Goal: Transaction & Acquisition: Download file/media

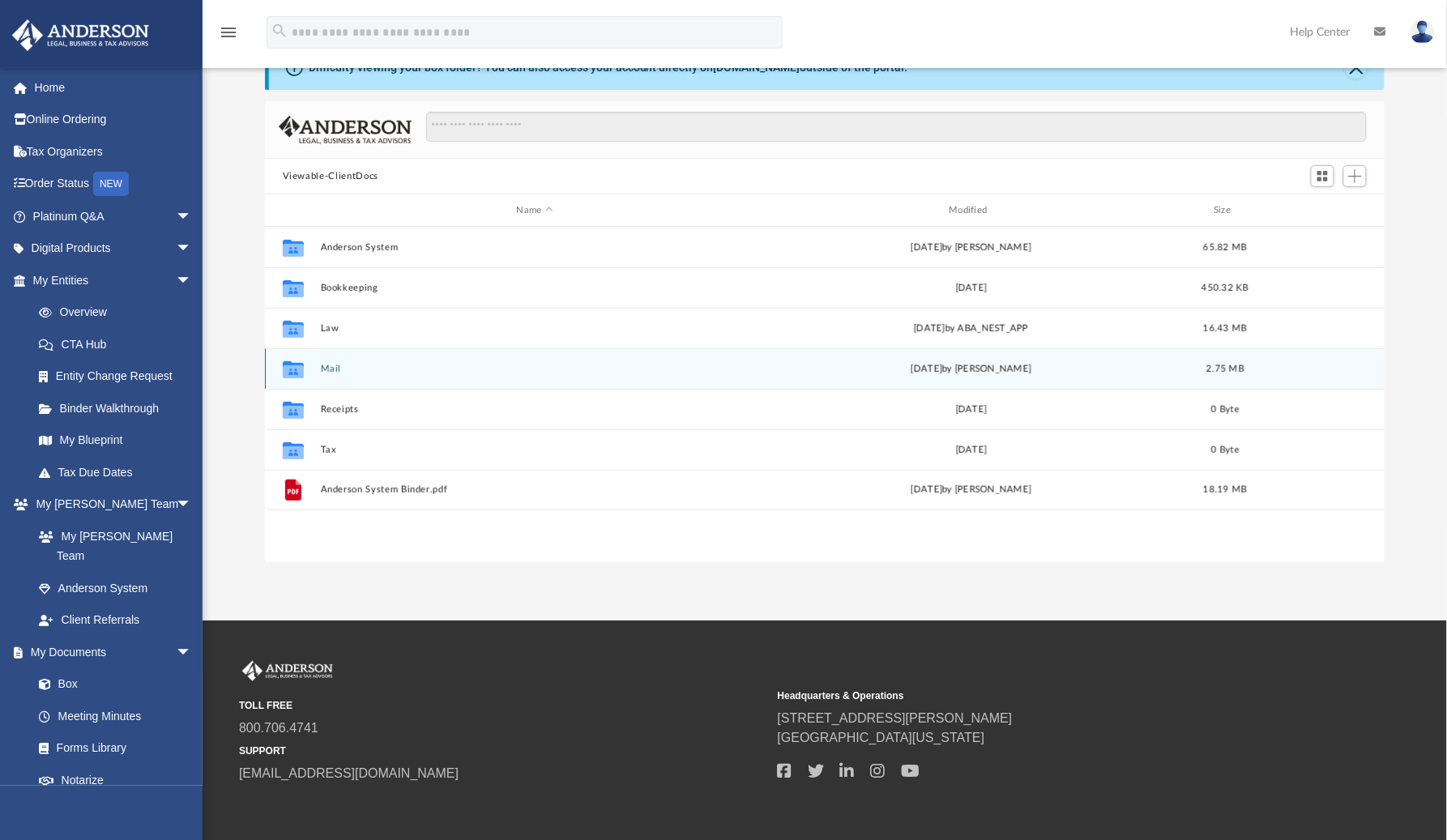
scroll to position [353, 1106]
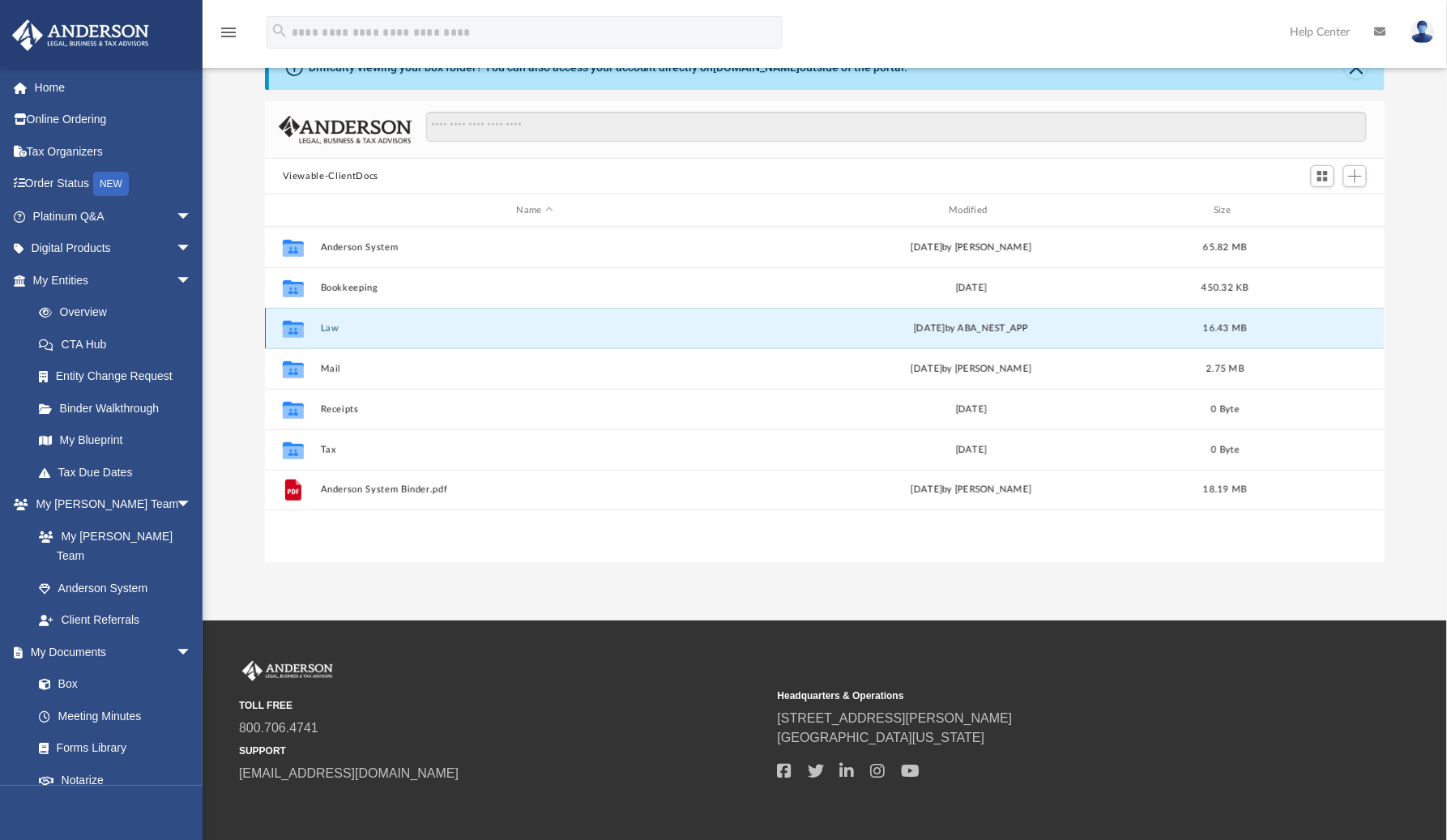
click at [326, 327] on button "Law" at bounding box center [535, 328] width 430 height 10
click at [326, 326] on button "Law" at bounding box center [535, 328] width 430 height 10
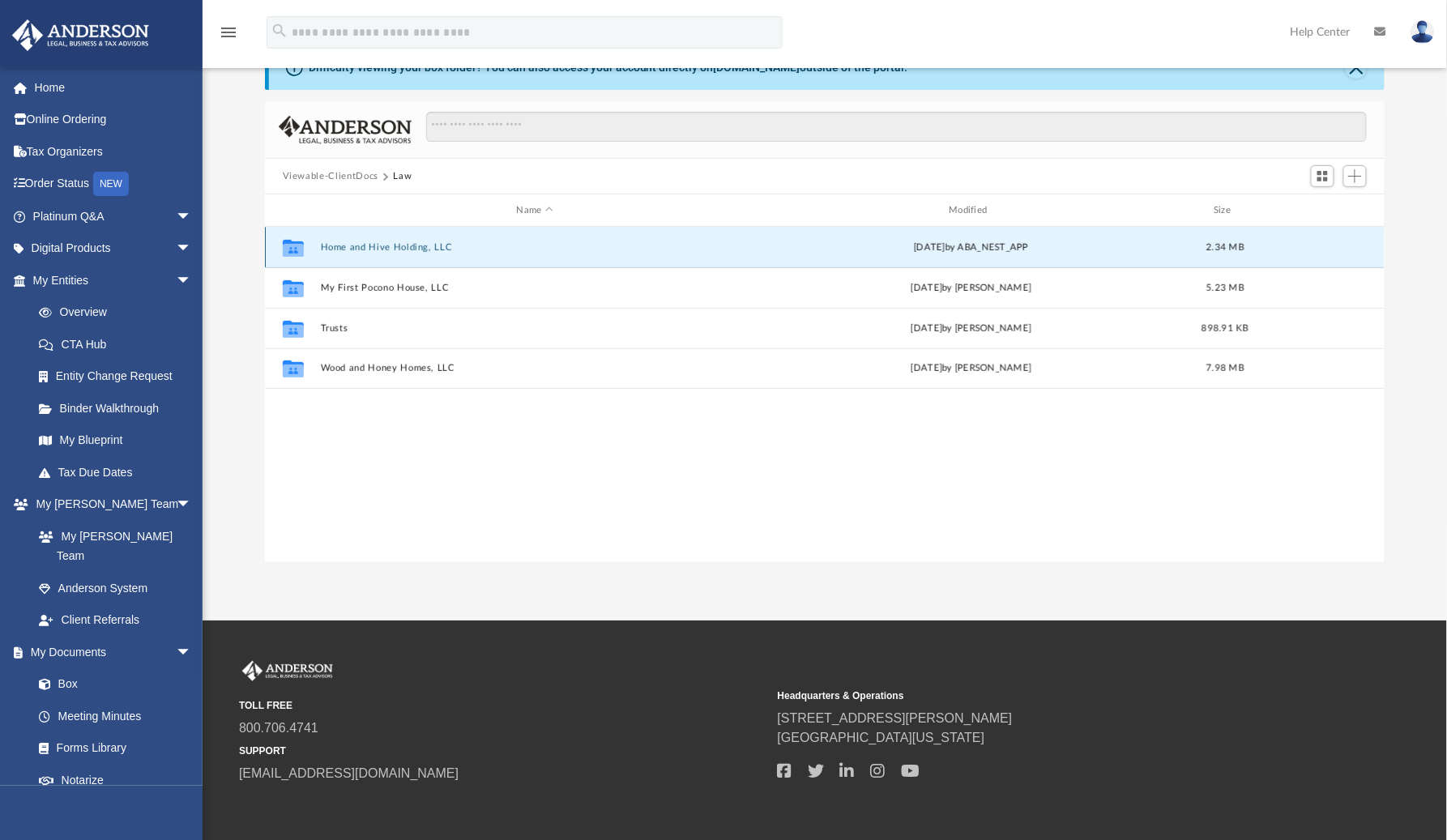
click at [376, 250] on button "Home and Hive Holding, LLC" at bounding box center [535, 247] width 430 height 10
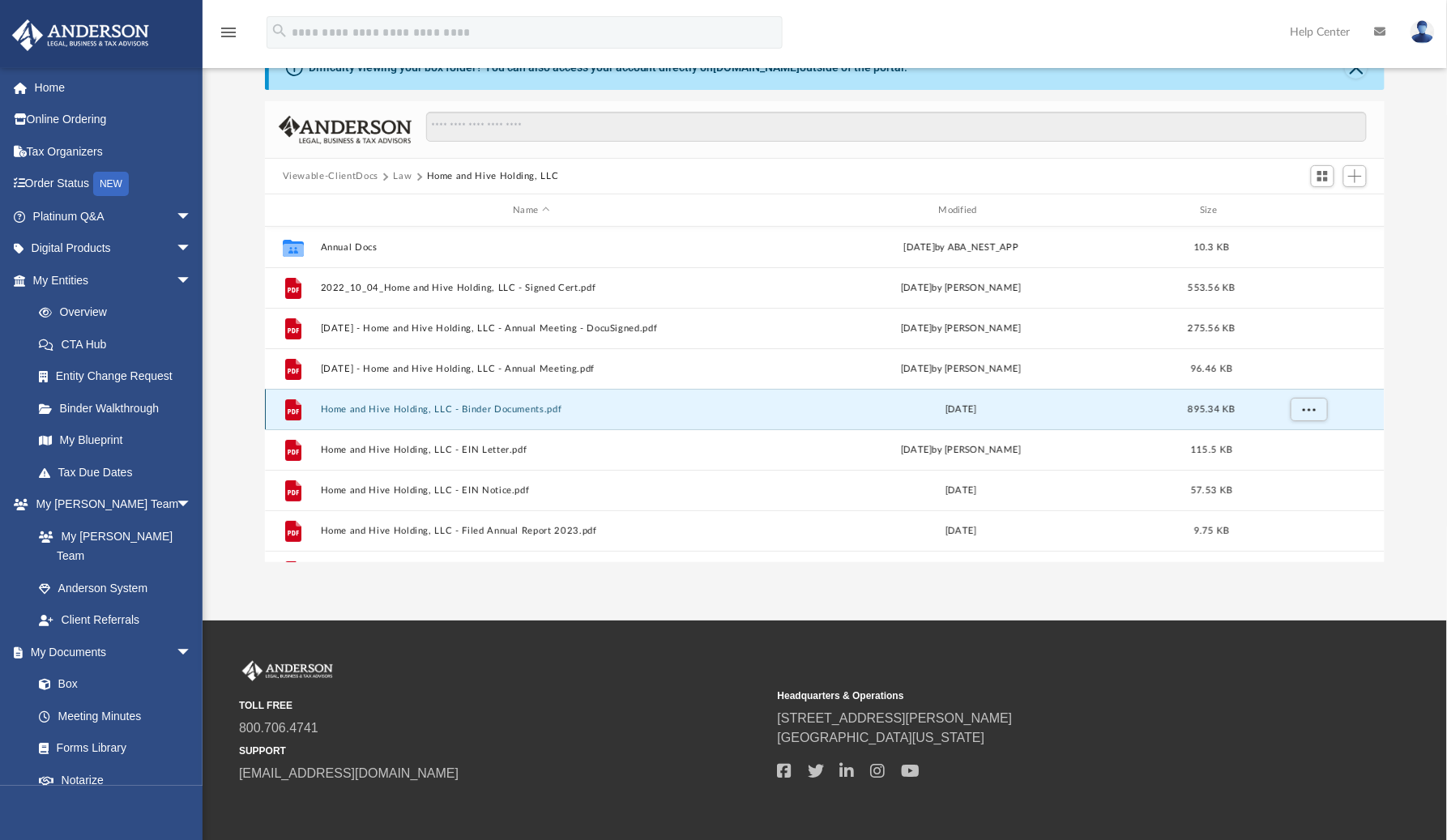
click at [428, 410] on button "Home and Hive Holding, LLC - Binder Documents.pdf" at bounding box center [532, 409] width 422 height 10
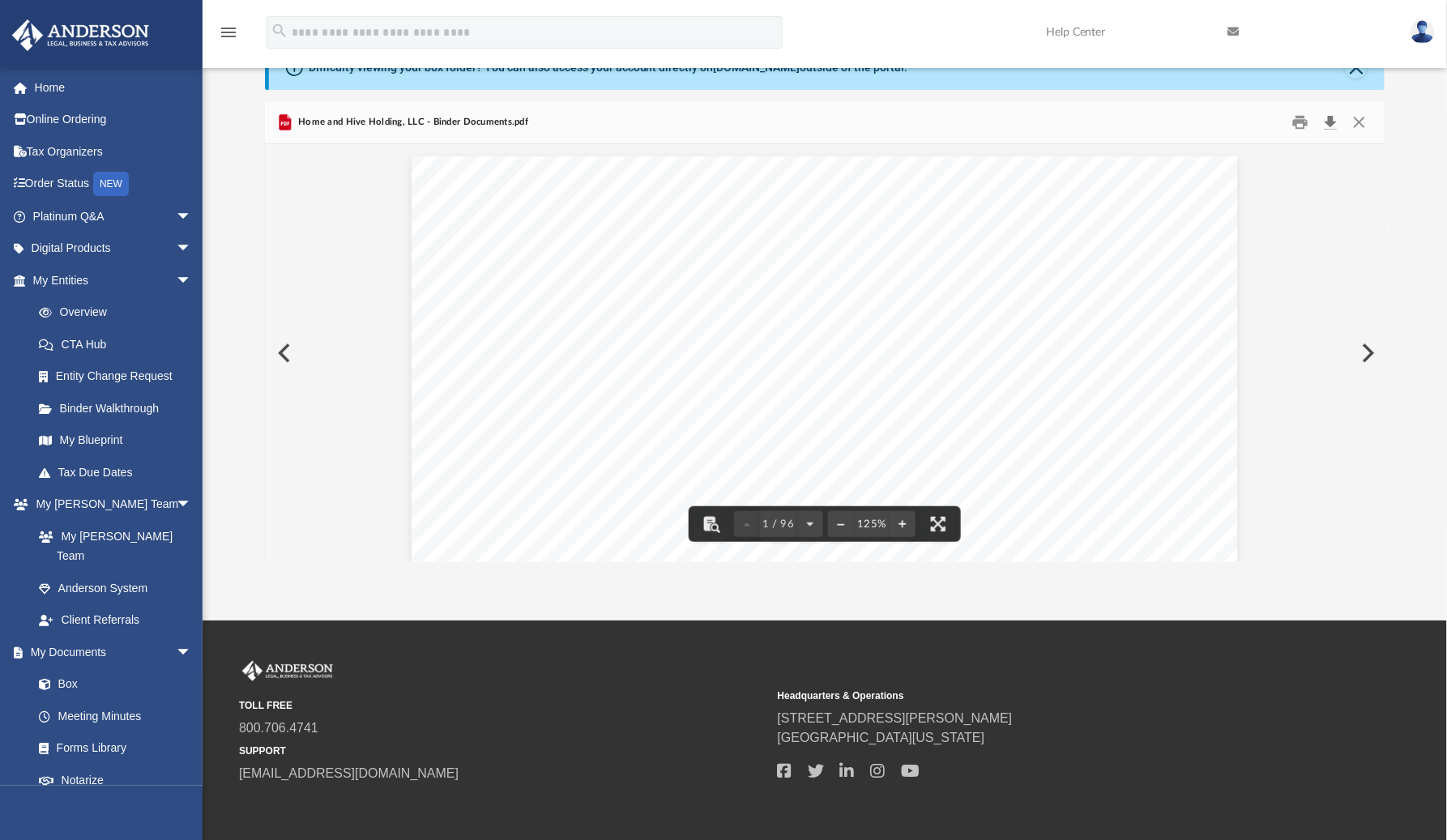
click at [1330, 119] on button "Download" at bounding box center [1330, 122] width 29 height 25
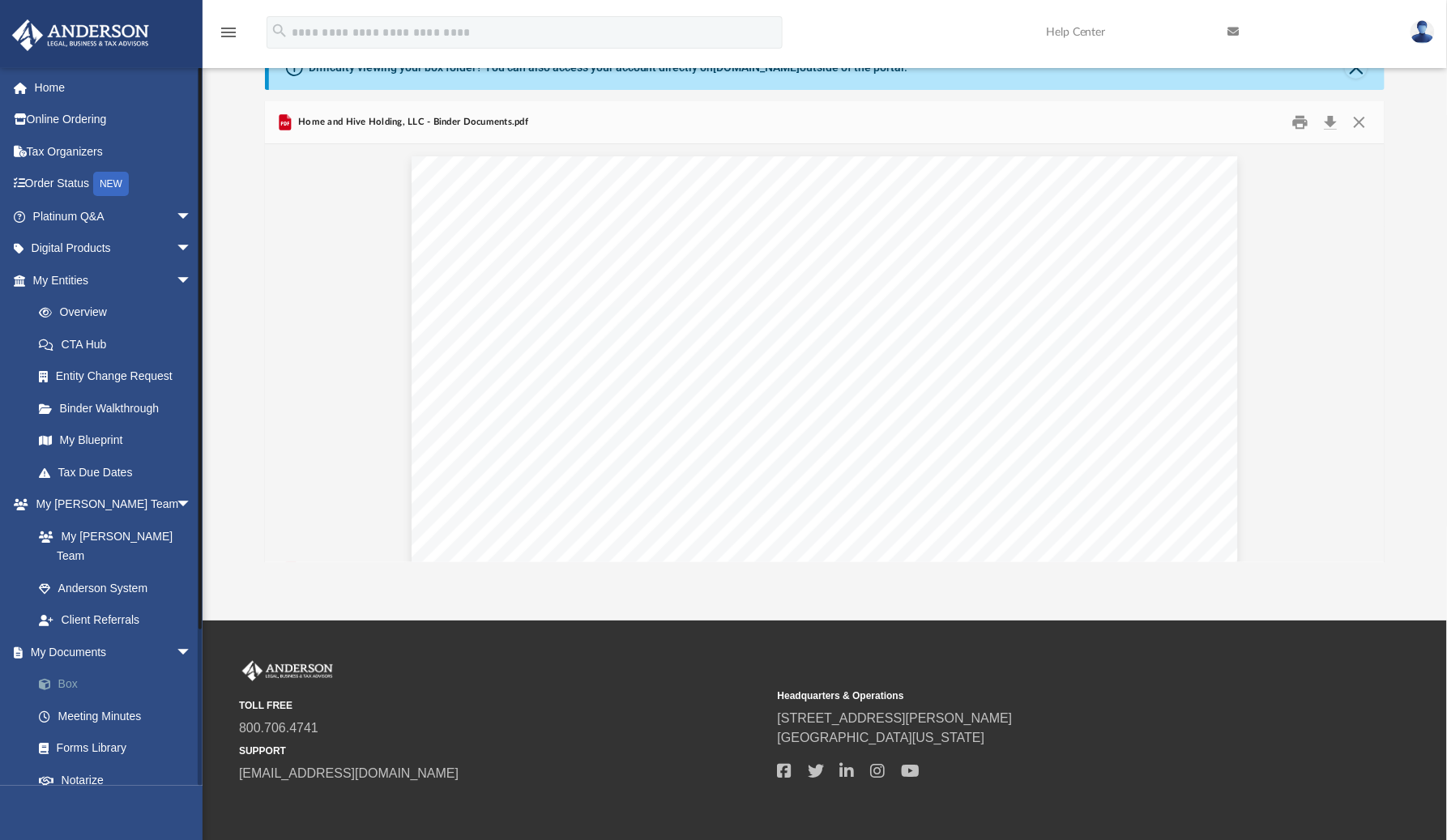
click at [71, 669] on link "Box" at bounding box center [119, 684] width 194 height 32
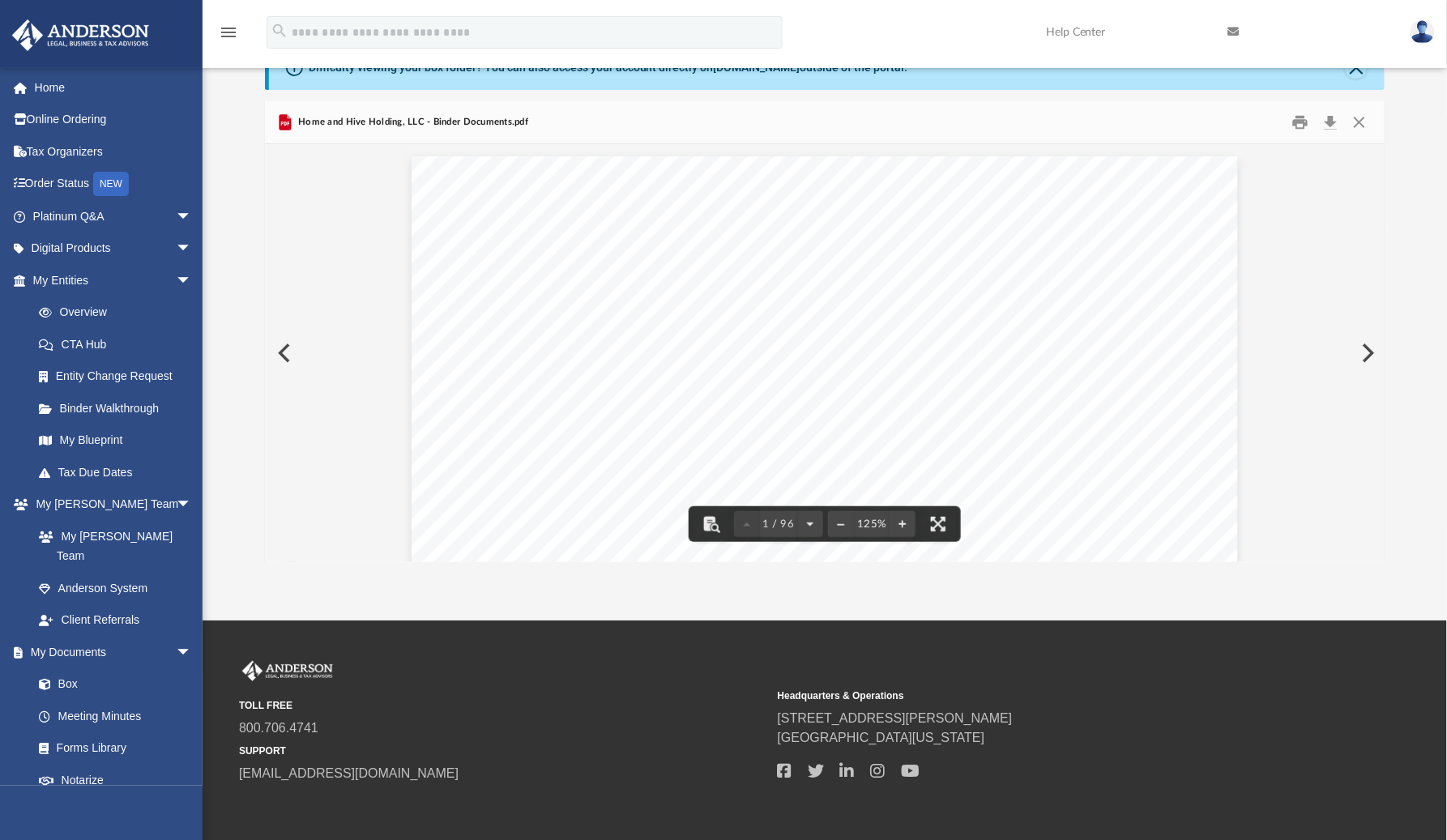
click at [277, 349] on button "Preview" at bounding box center [283, 353] width 35 height 45
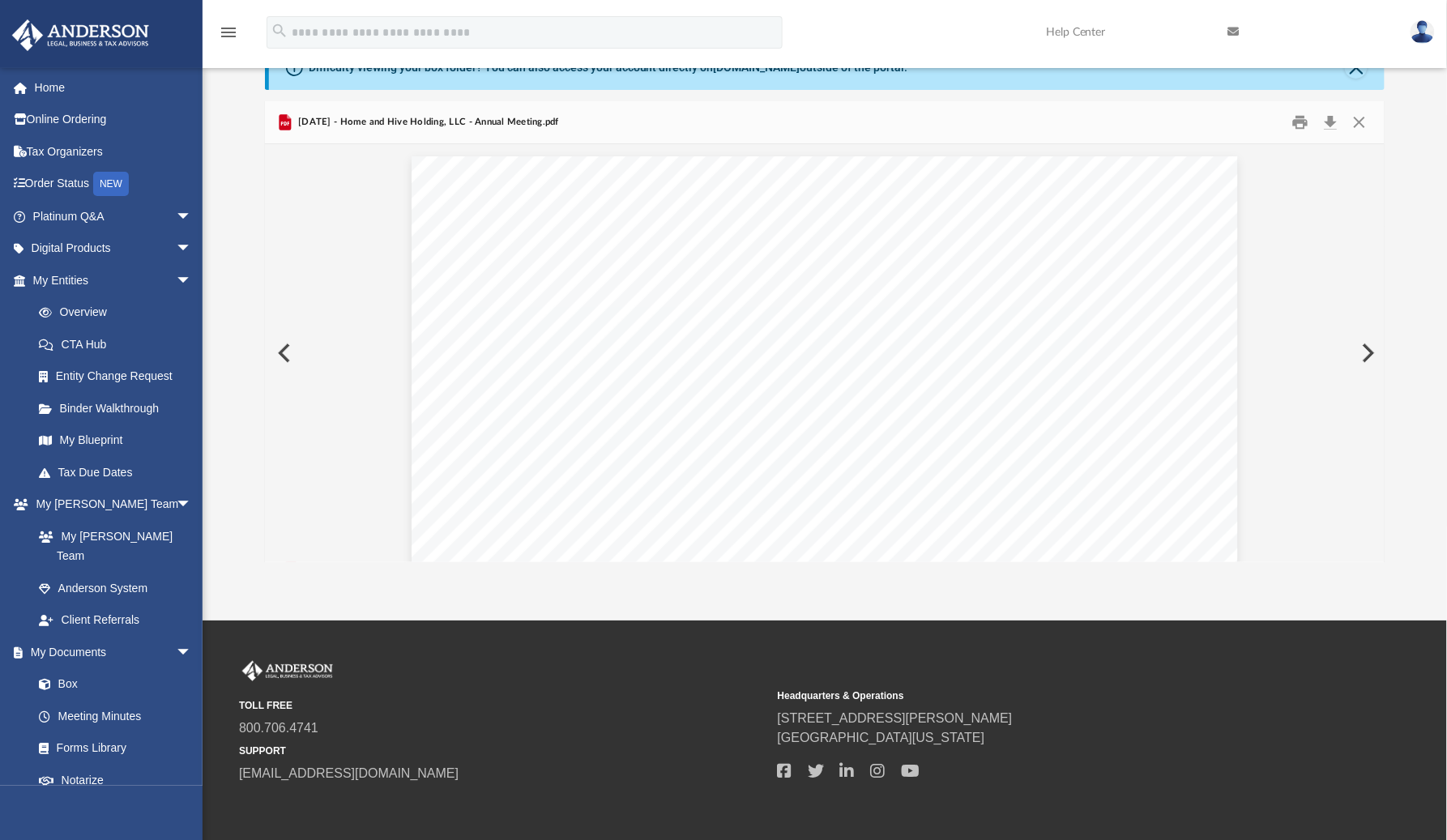
click at [283, 346] on button "Preview" at bounding box center [283, 353] width 35 height 45
click at [283, 348] on button "Preview" at bounding box center [283, 353] width 35 height 45
click at [1364, 119] on button "Close" at bounding box center [1359, 122] width 29 height 25
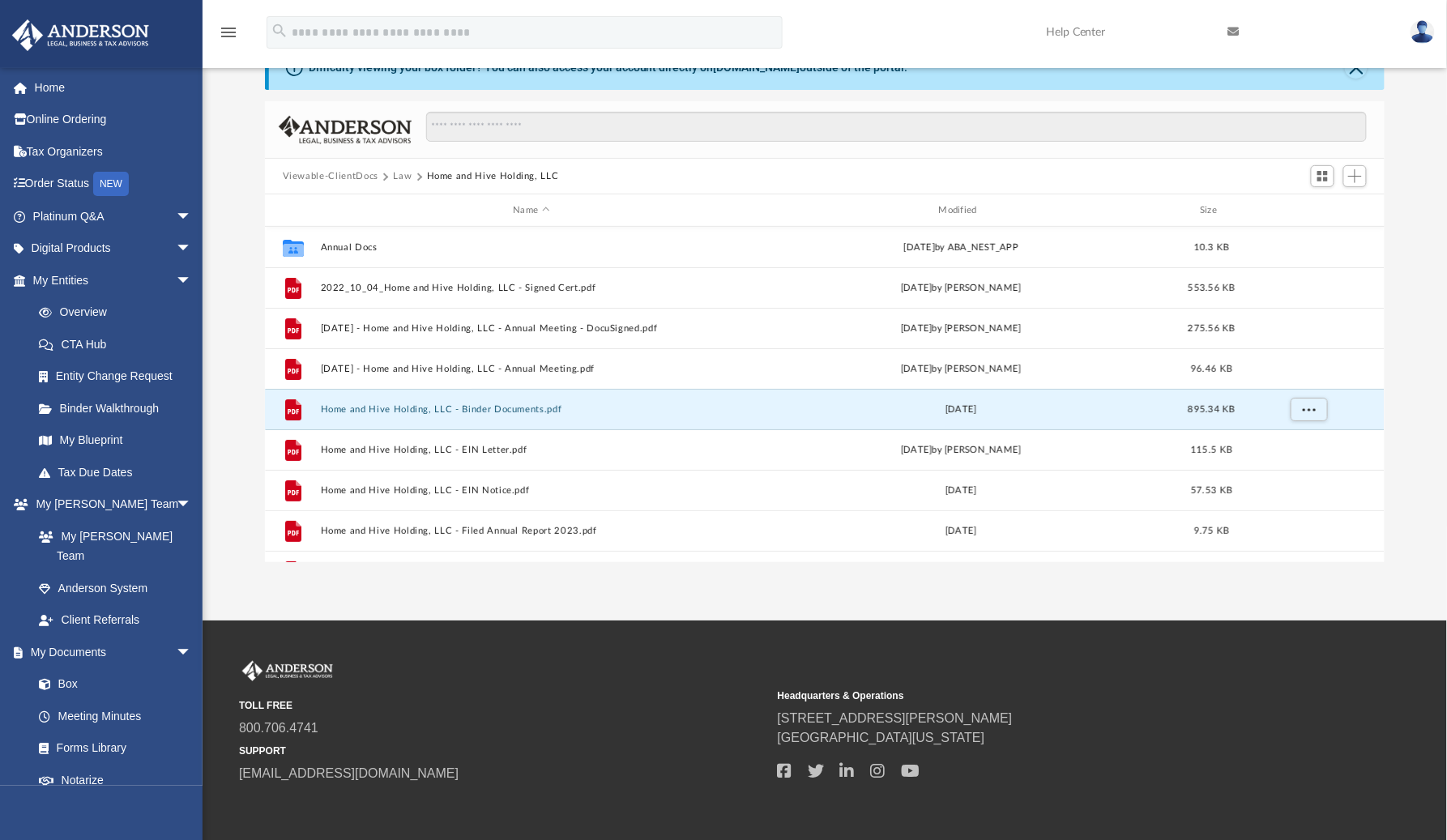
click at [398, 176] on button "Law" at bounding box center [402, 177] width 19 height 15
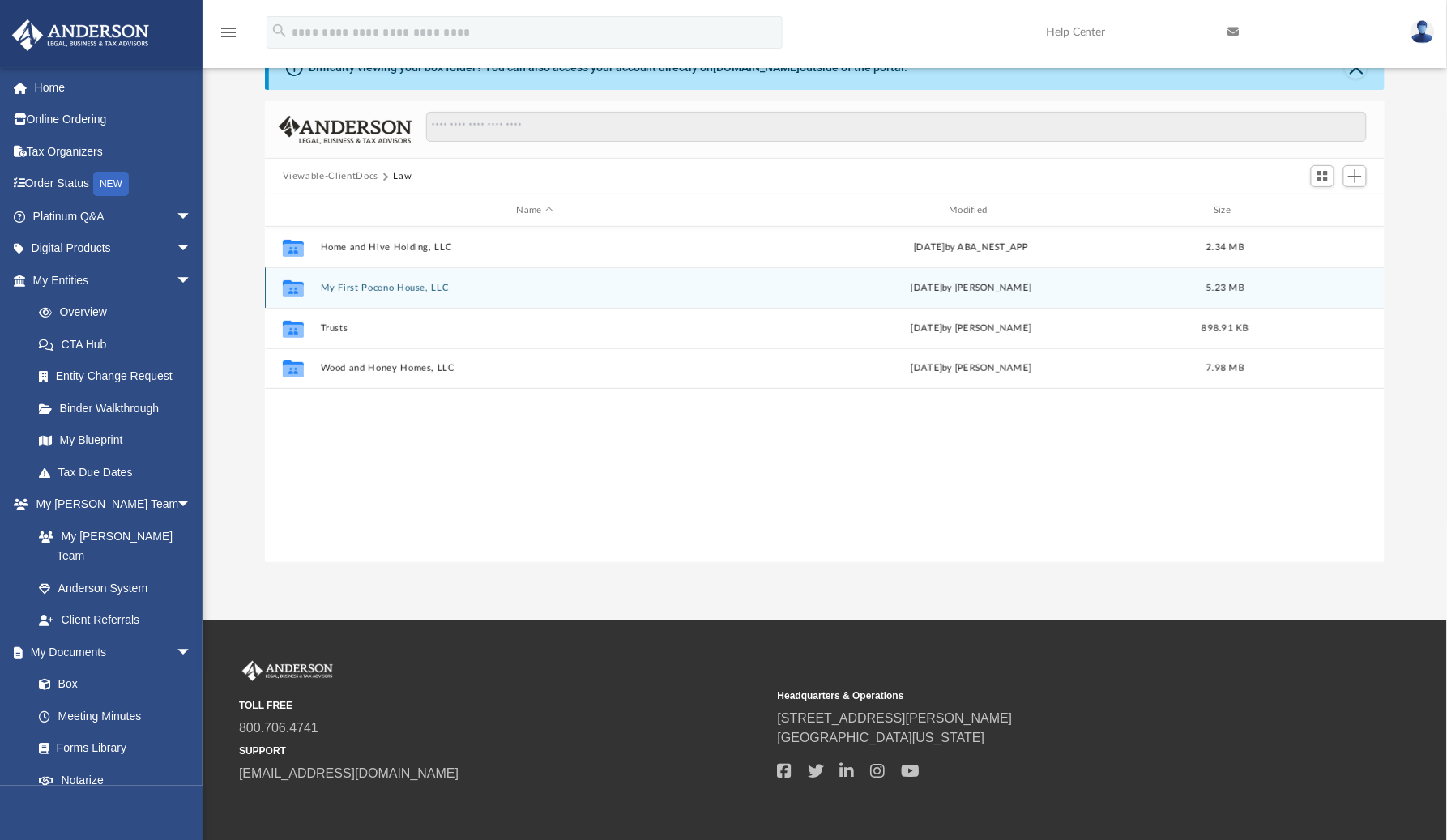
click at [365, 285] on button "My First Pocono House, LLC" at bounding box center [535, 287] width 430 height 10
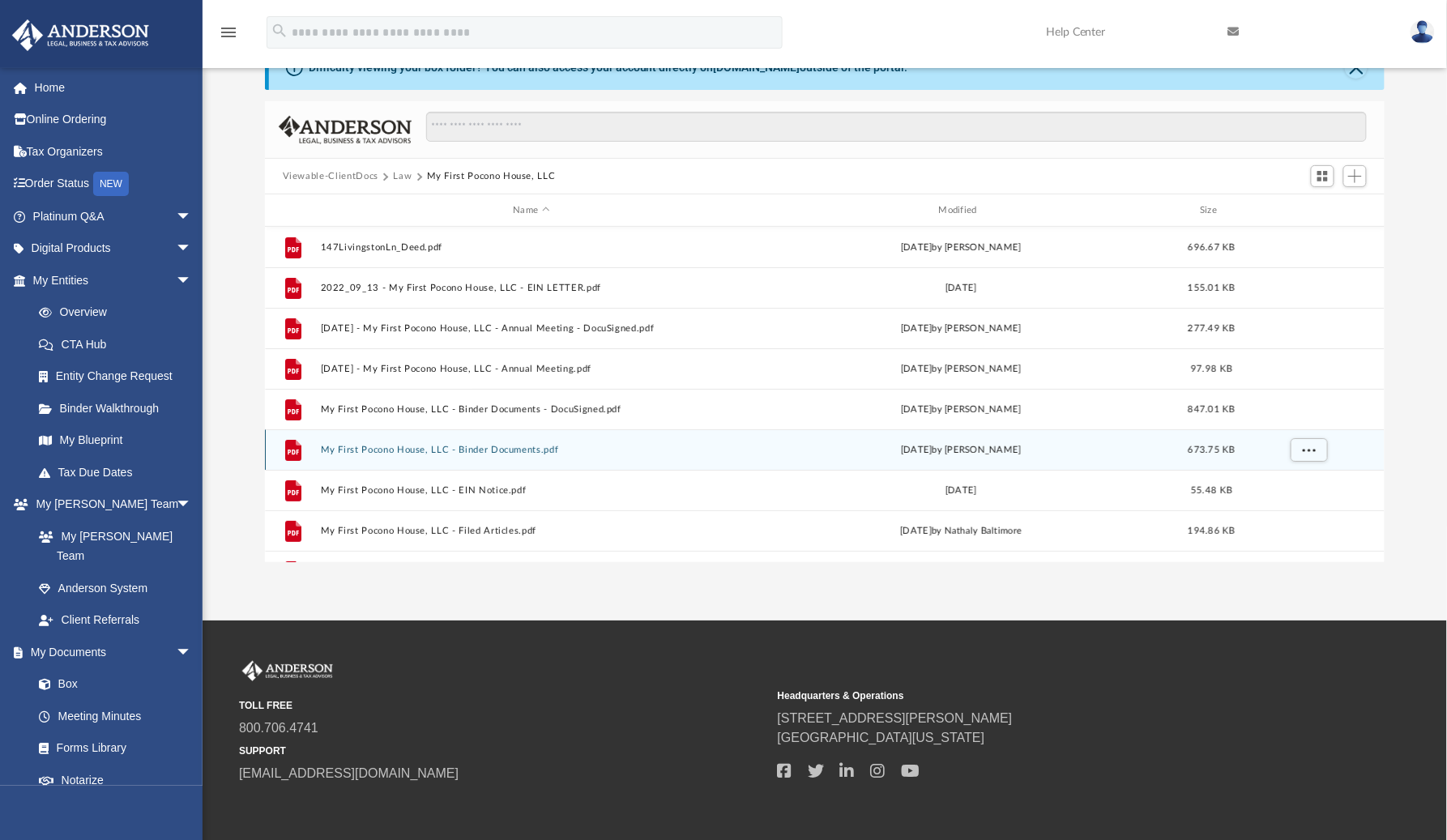
click at [416, 450] on button "My First Pocono House, LLC - Binder Documents.pdf" at bounding box center [532, 449] width 422 height 10
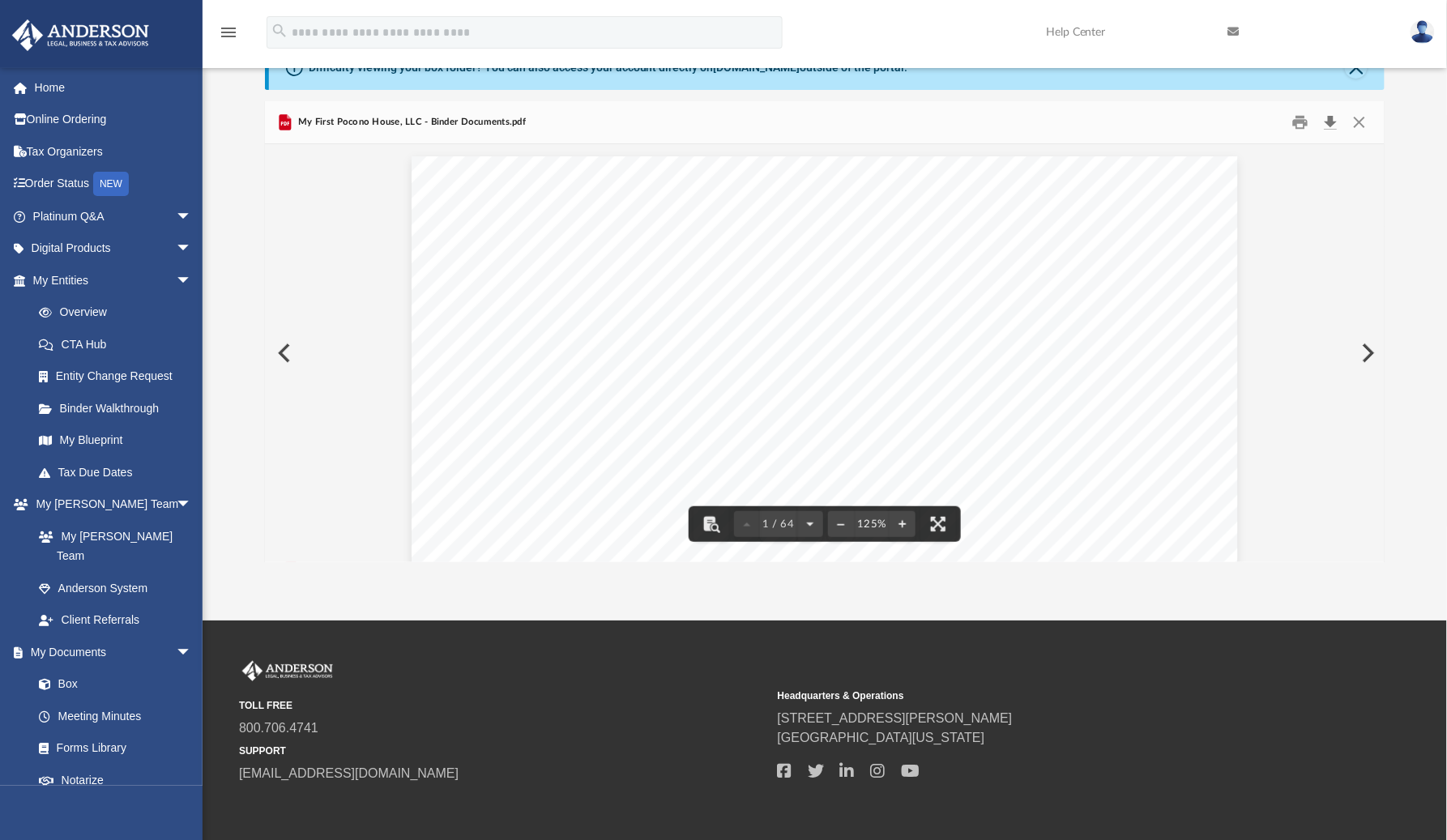
click at [1333, 119] on button "Download" at bounding box center [1330, 122] width 29 height 25
click at [279, 351] on button "Preview" at bounding box center [283, 353] width 35 height 45
click at [282, 350] on button "Preview" at bounding box center [283, 353] width 35 height 45
click at [1363, 122] on button "Close" at bounding box center [1359, 122] width 29 height 25
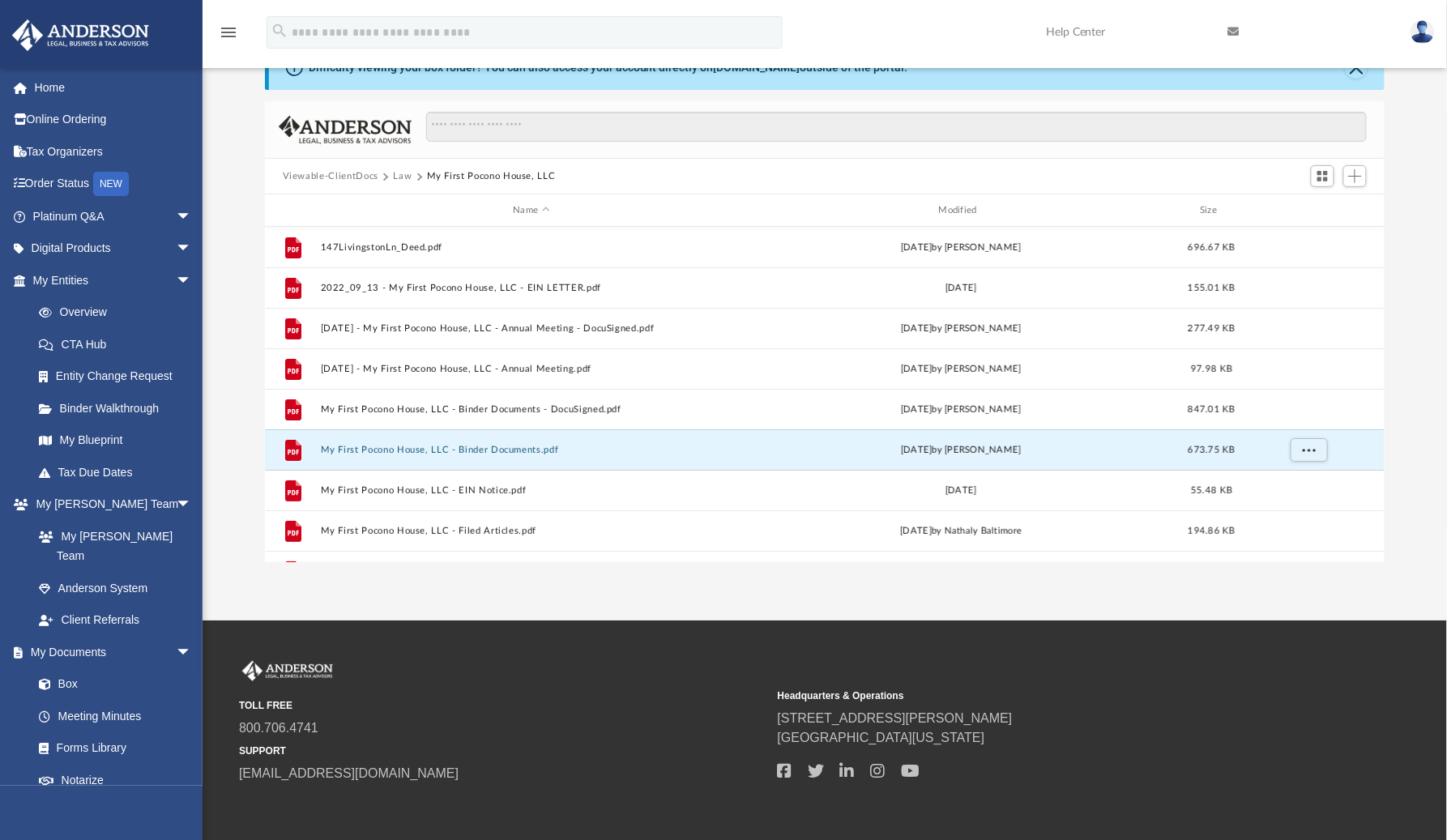
click at [396, 177] on button "Law" at bounding box center [402, 177] width 19 height 15
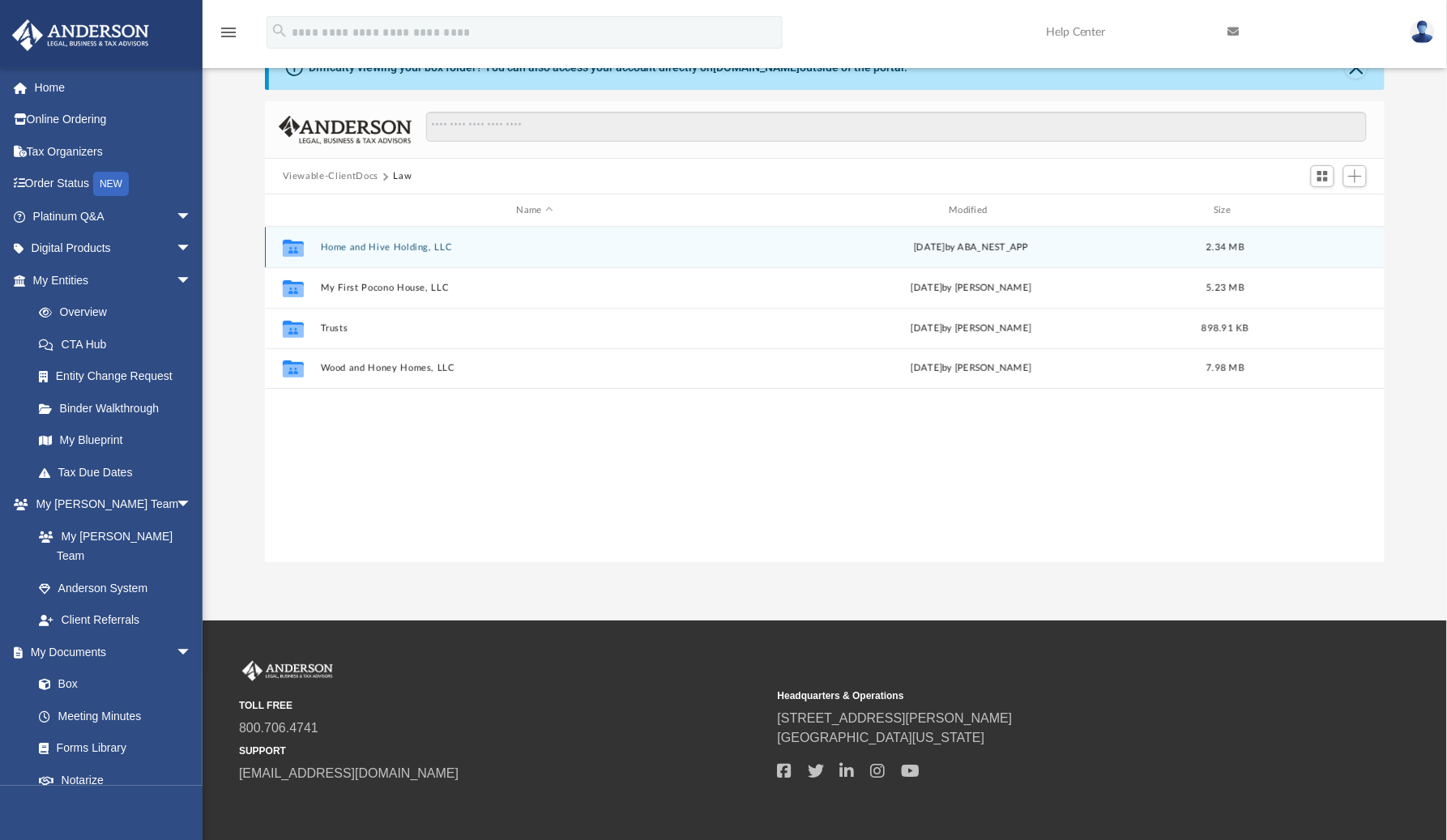
click at [370, 253] on div "Collaborated Folder Home and Hive Holding, LLC [DATE] by ABA_NEST_APP 2.34 MB" at bounding box center [825, 247] width 1121 height 41
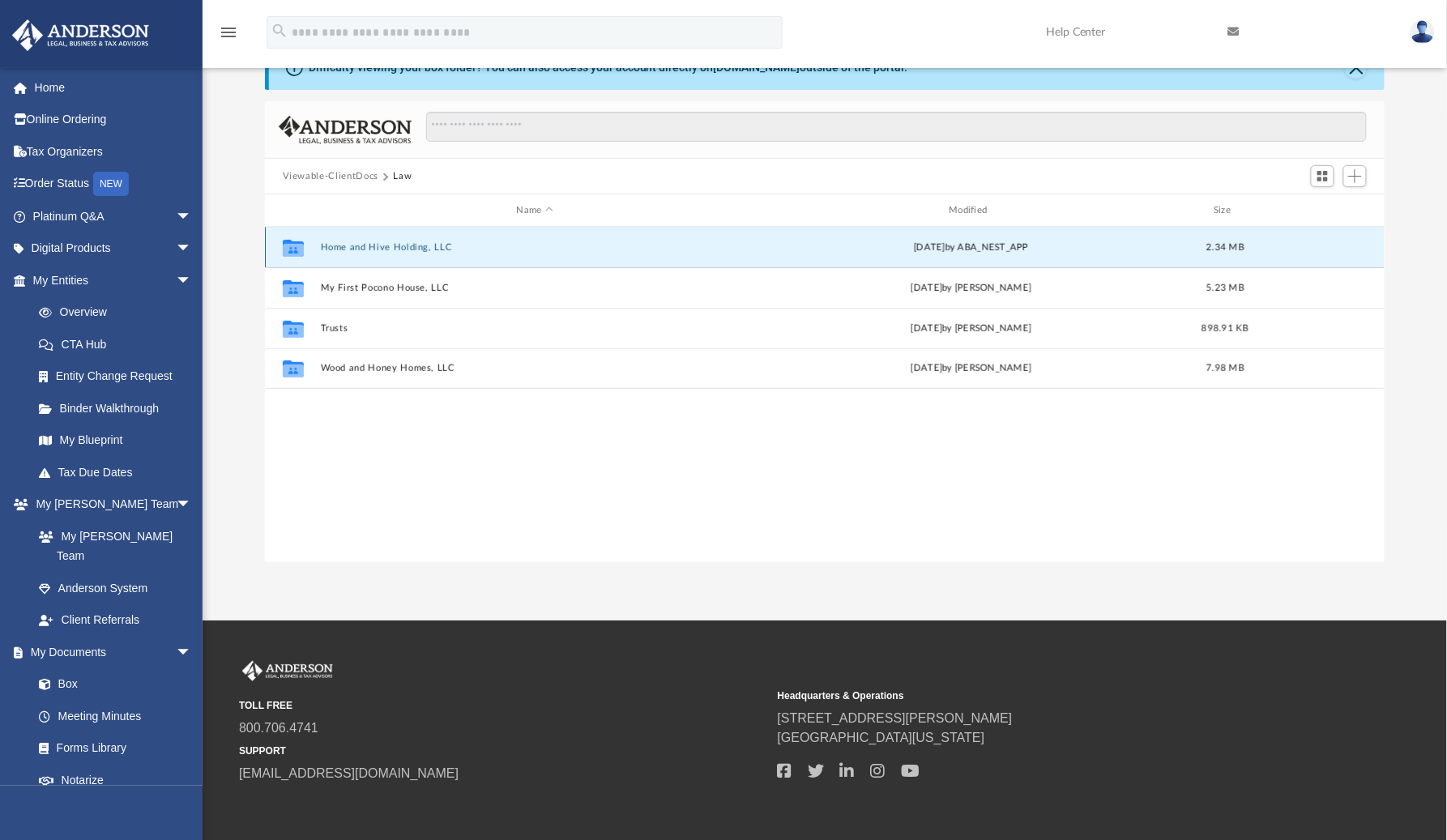
click at [418, 246] on button "Home and Hive Holding, LLC" at bounding box center [535, 247] width 430 height 10
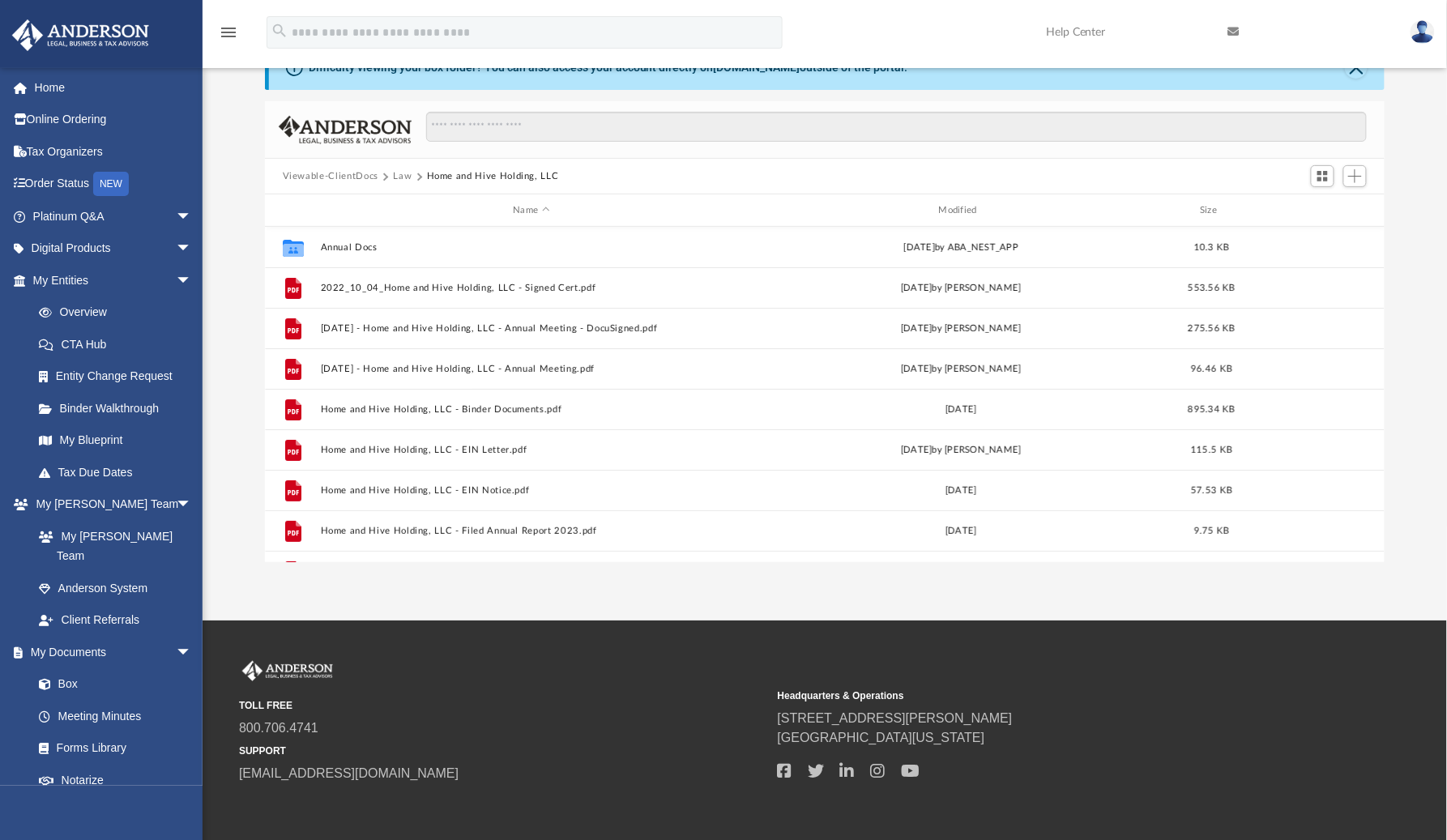
click at [399, 176] on button "Law" at bounding box center [402, 177] width 19 height 15
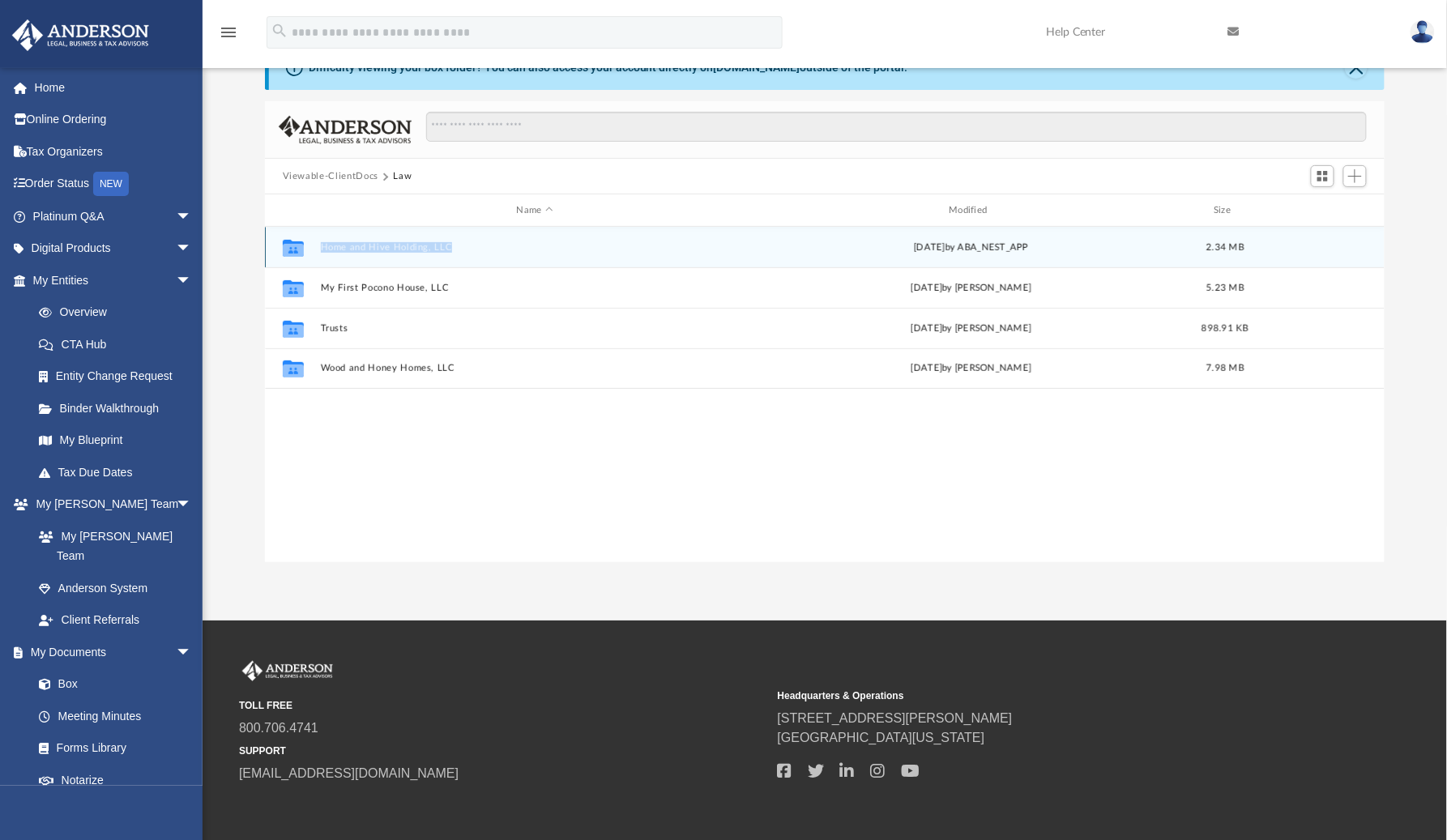
drag, startPoint x: 292, startPoint y: 250, endPoint x: 359, endPoint y: 250, distance: 67.0
click at [362, 253] on div "Collaborated Folder Home and Hive Holding, LLC [DATE] by ABA_NEST_APP 2.34 MB" at bounding box center [825, 247] width 1121 height 41
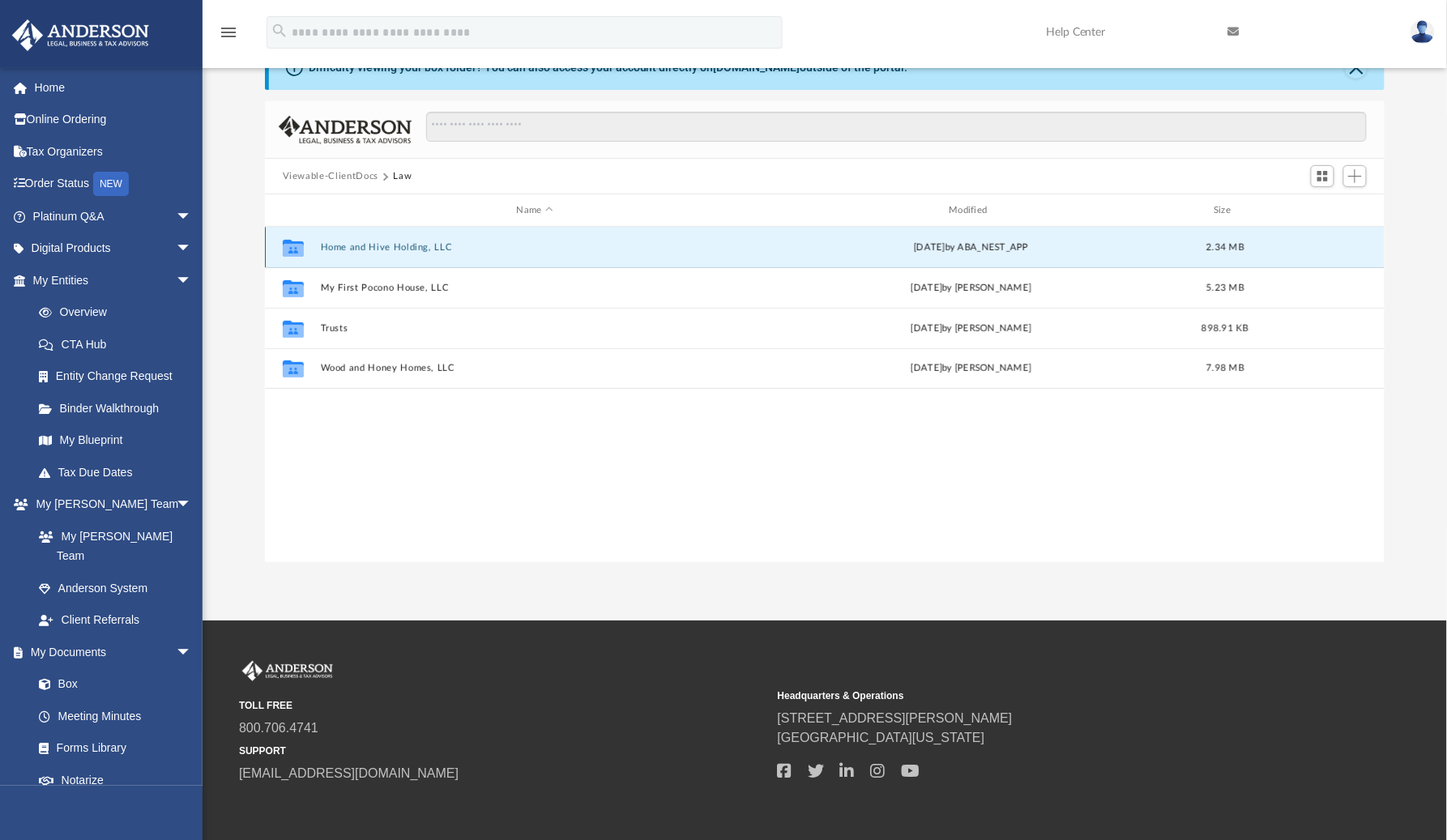
click at [457, 249] on button "Home and Hive Holding, LLC" at bounding box center [535, 247] width 430 height 10
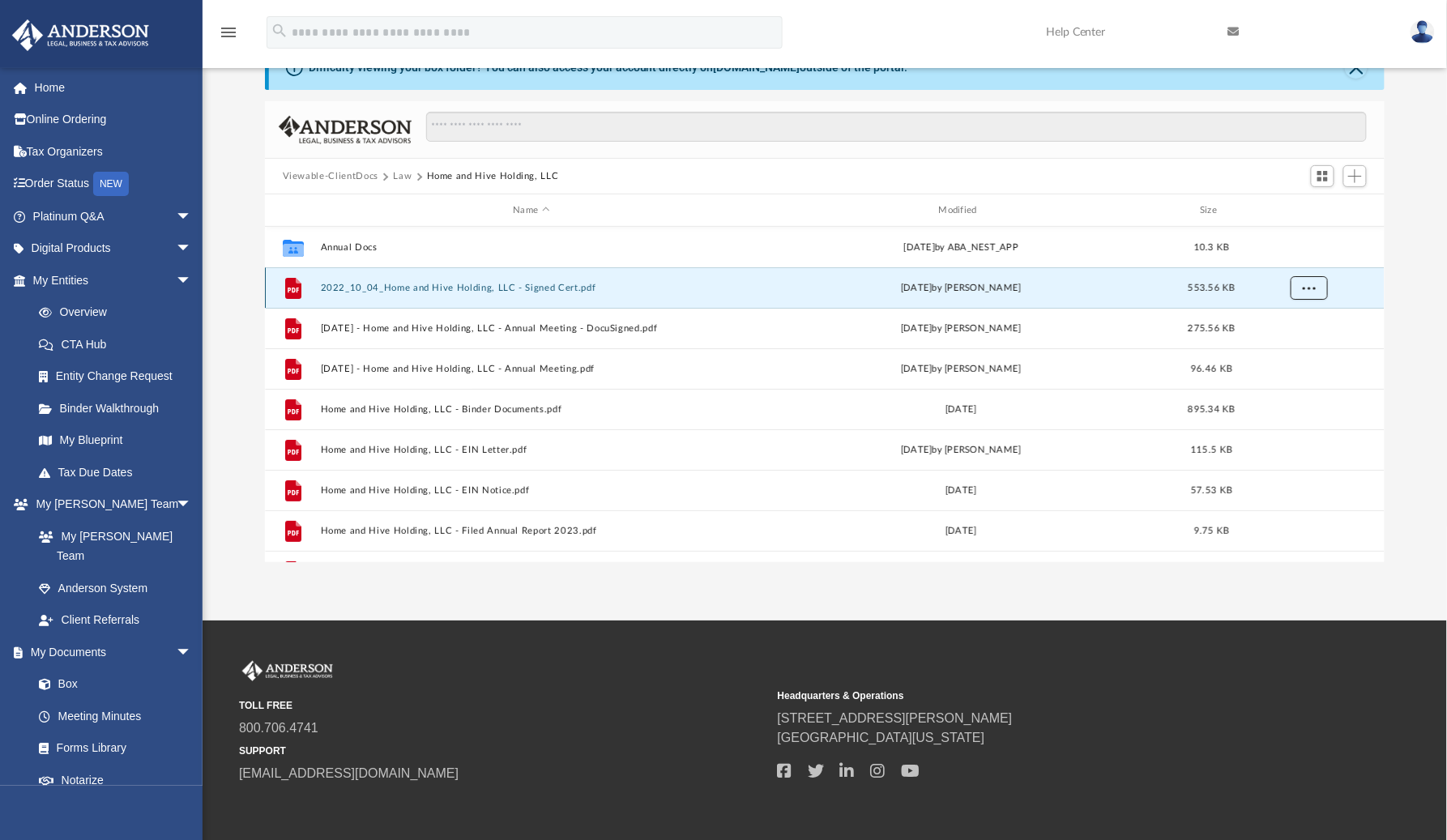
click at [1306, 283] on span "More options" at bounding box center [1309, 287] width 13 height 9
click at [1287, 340] on li "Download" at bounding box center [1295, 346] width 47 height 17
click at [1309, 289] on span "More options" at bounding box center [1309, 287] width 13 height 9
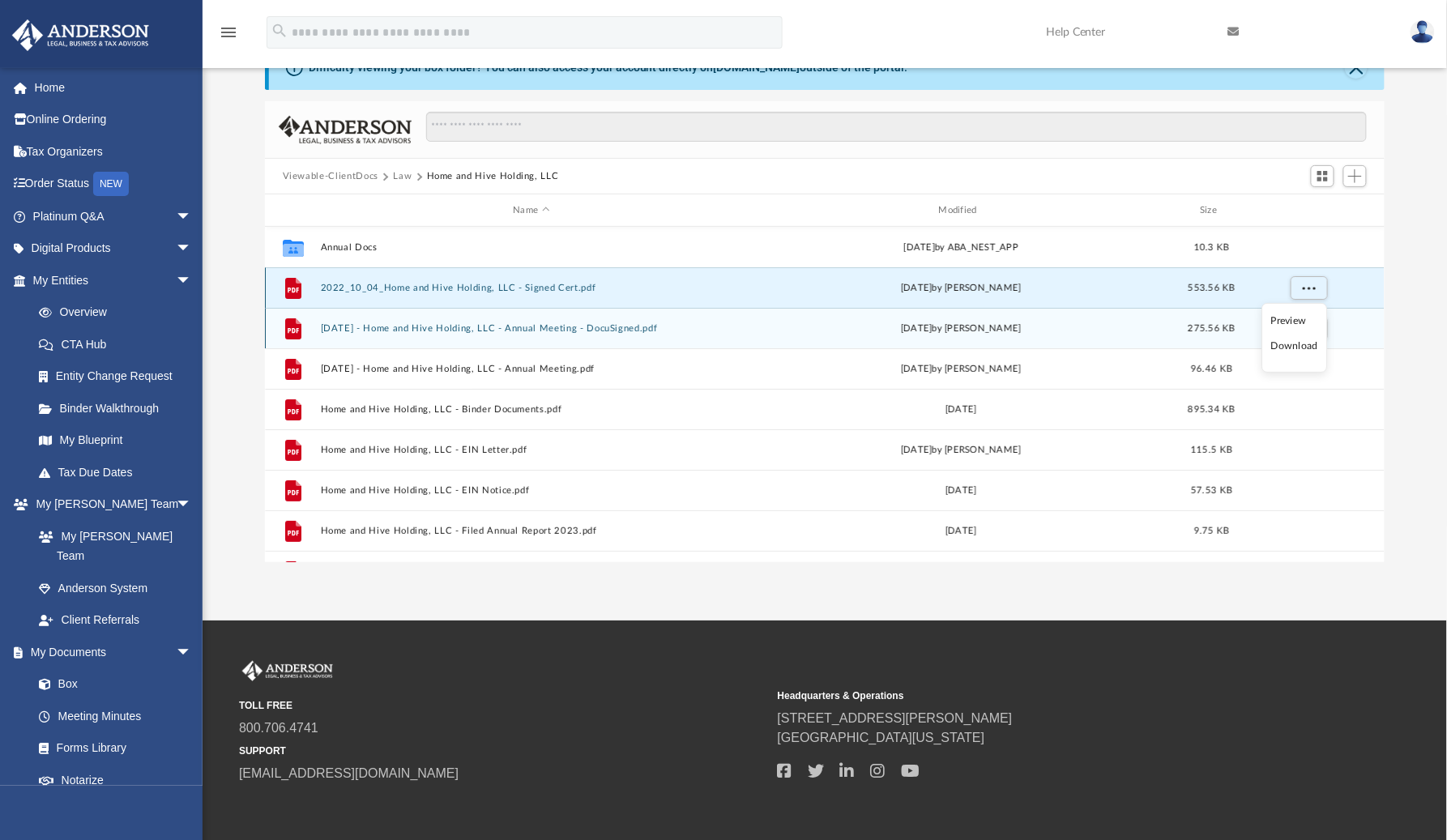
drag, startPoint x: 1353, startPoint y: 305, endPoint x: 1347, endPoint y: 317, distance: 13.4
click at [1353, 306] on div "File 2022_10_04_Home and Hive Holding, LLC - Signed Cert.pdf [DATE] by [PERSON_…" at bounding box center [825, 288] width 1121 height 41
click at [1305, 330] on span "More options" at bounding box center [1309, 328] width 13 height 9
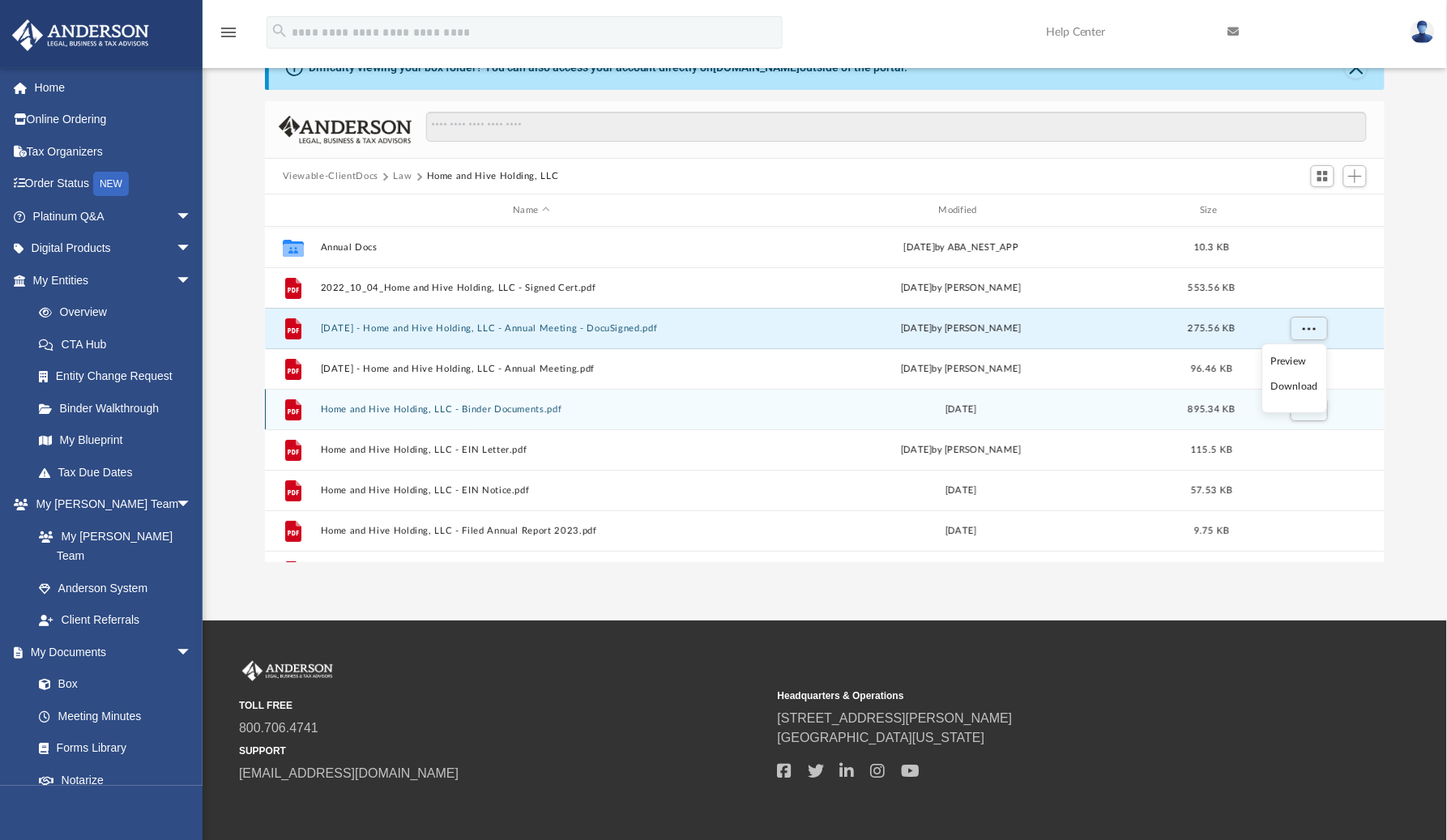
click at [1300, 391] on li "Download" at bounding box center [1295, 387] width 47 height 17
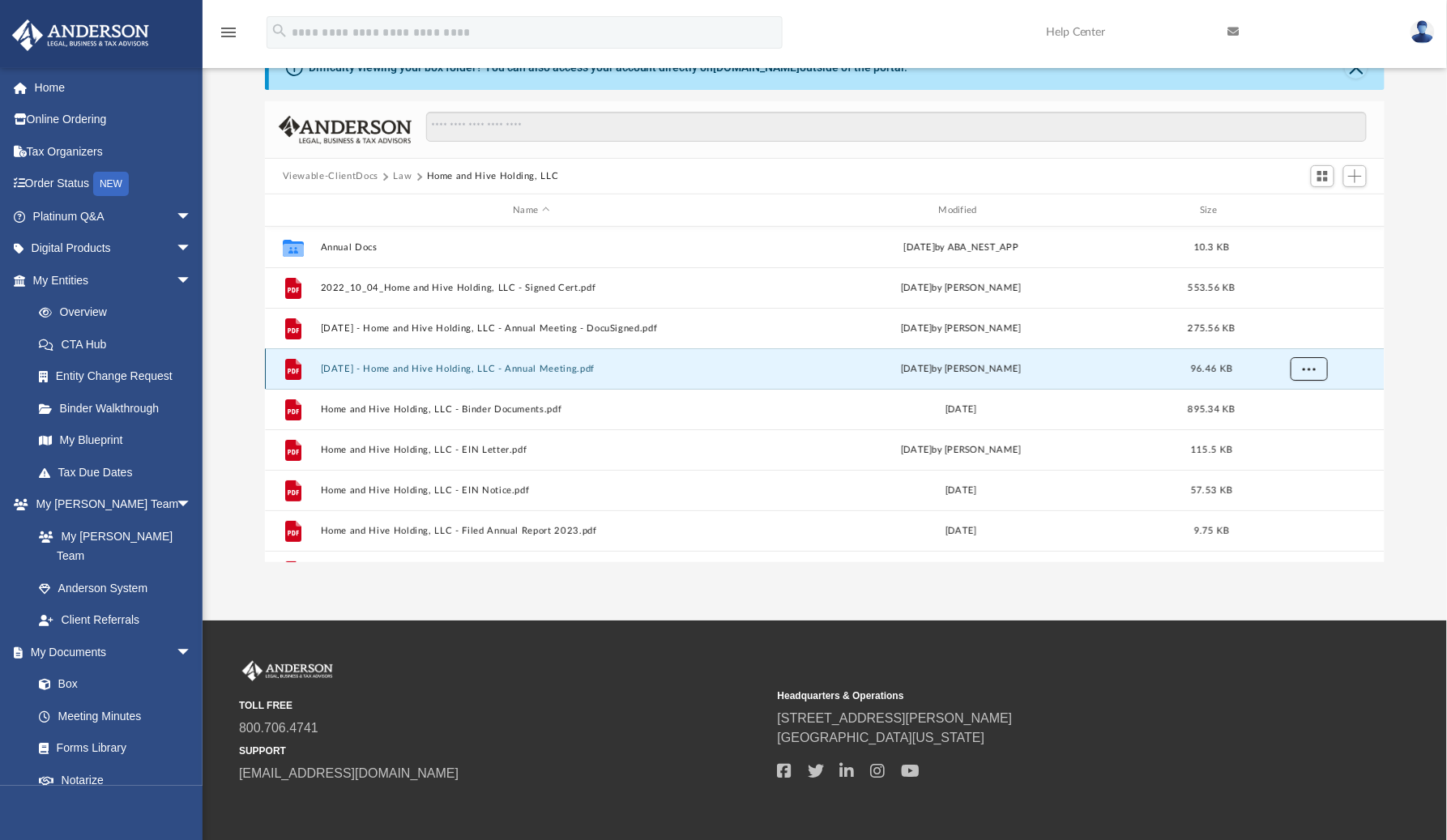
click at [1304, 367] on span "More options" at bounding box center [1309, 369] width 13 height 9
click at [1294, 433] on li "Download" at bounding box center [1295, 427] width 47 height 17
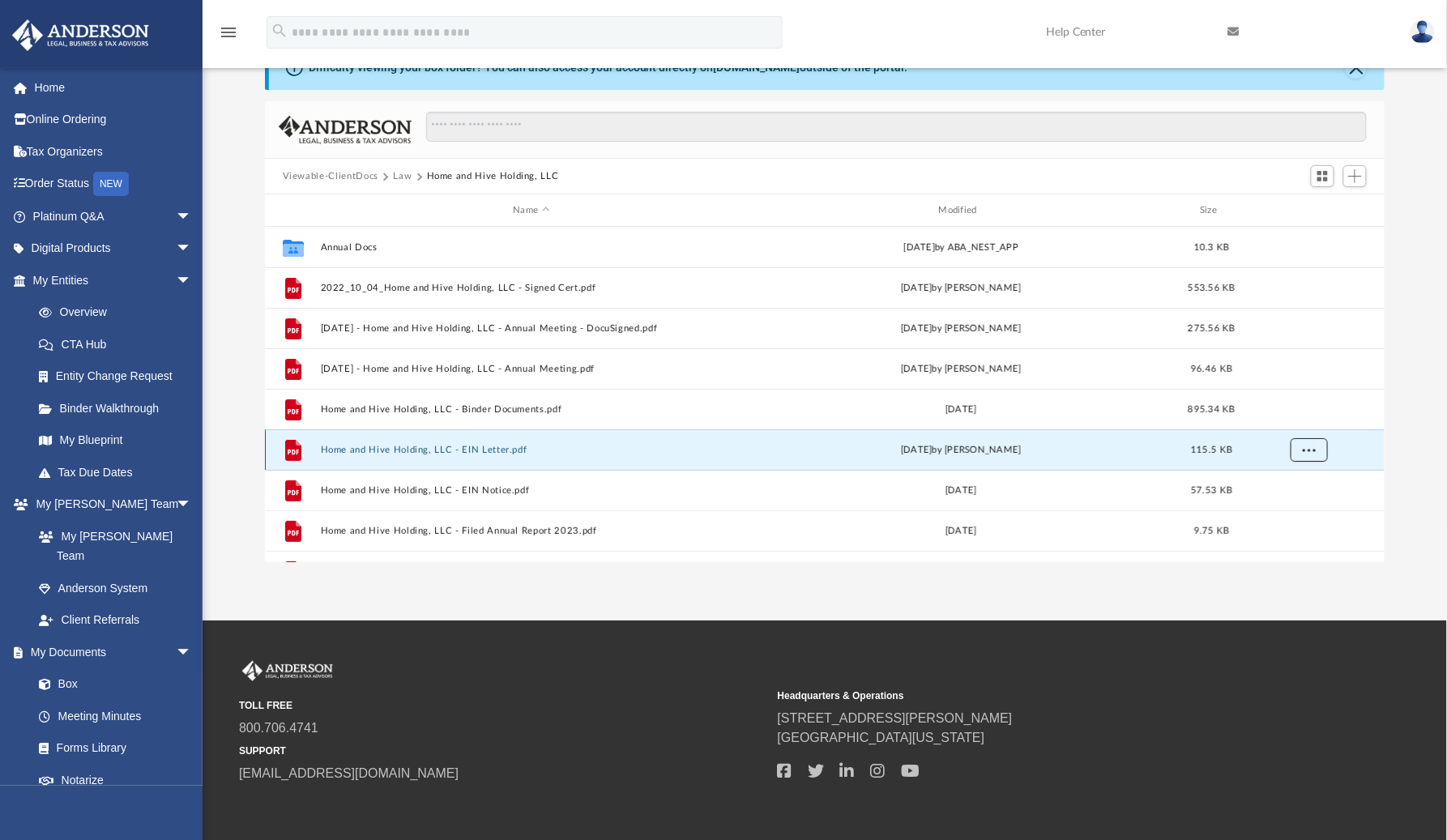
drag, startPoint x: 1305, startPoint y: 449, endPoint x: 1310, endPoint y: 457, distance: 9.4
click at [1305, 449] on span "More options" at bounding box center [1309, 449] width 13 height 9
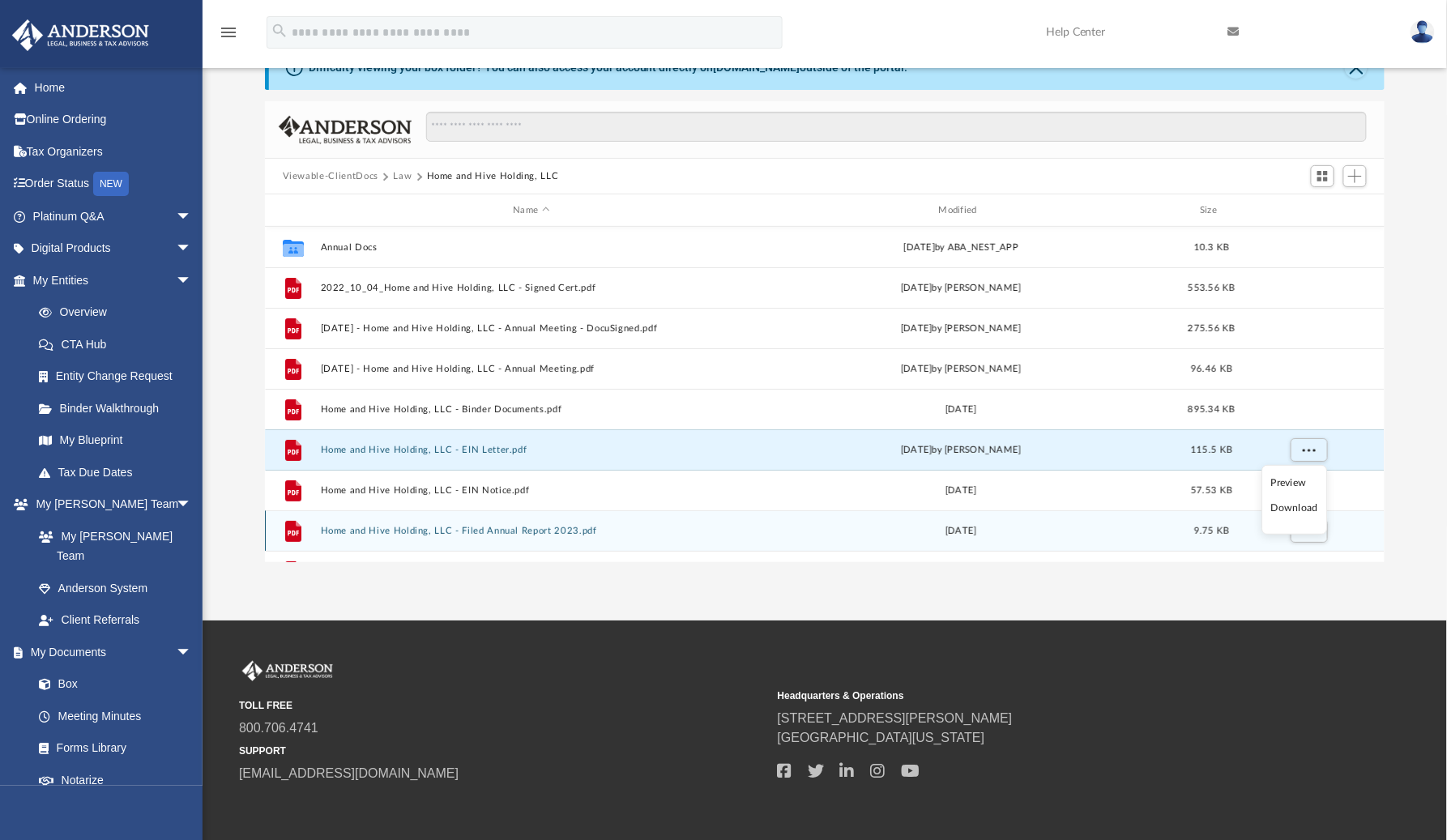
click at [1292, 513] on li "Download" at bounding box center [1295, 508] width 47 height 17
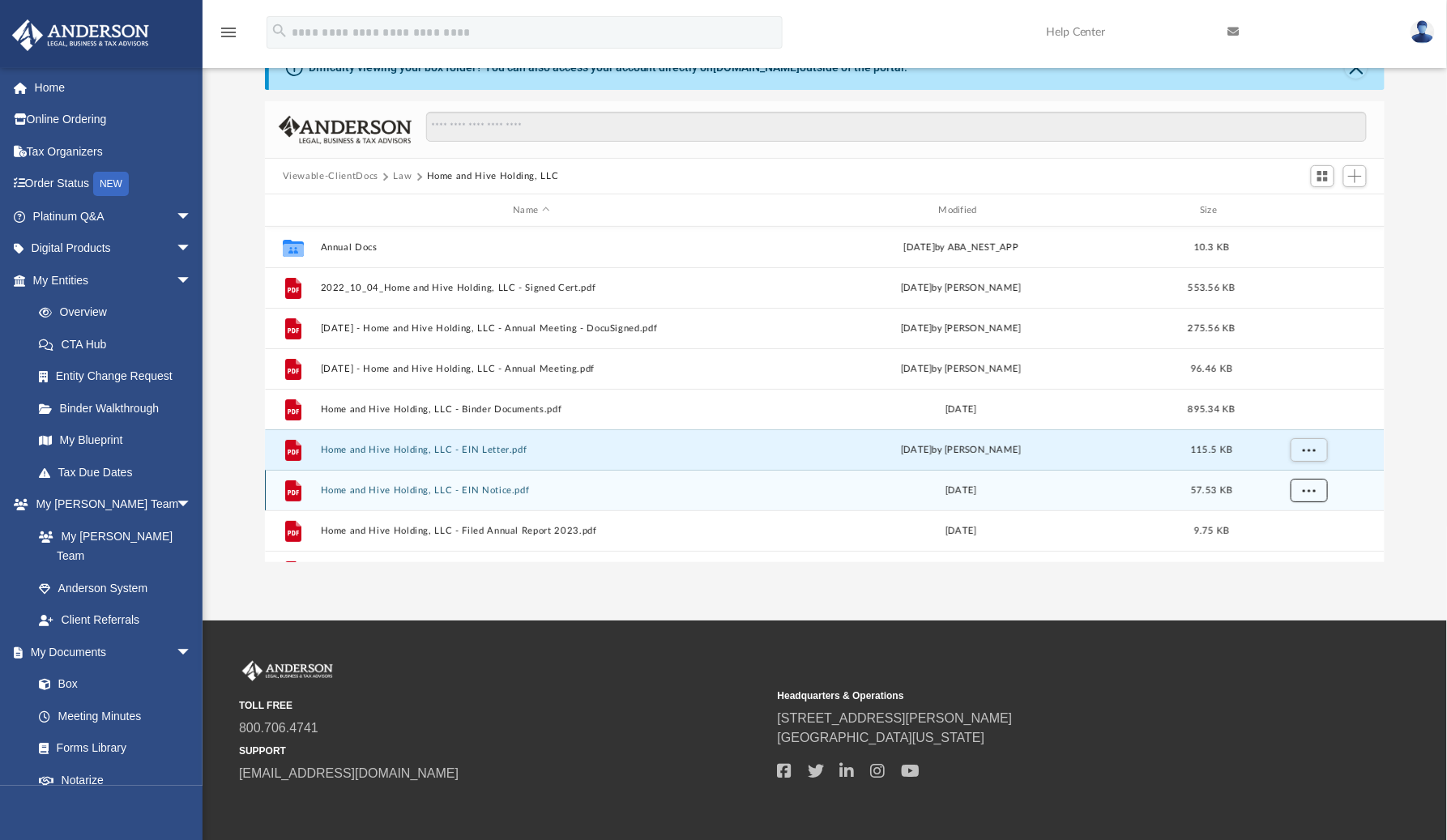
click at [1309, 493] on span "More options" at bounding box center [1309, 490] width 13 height 9
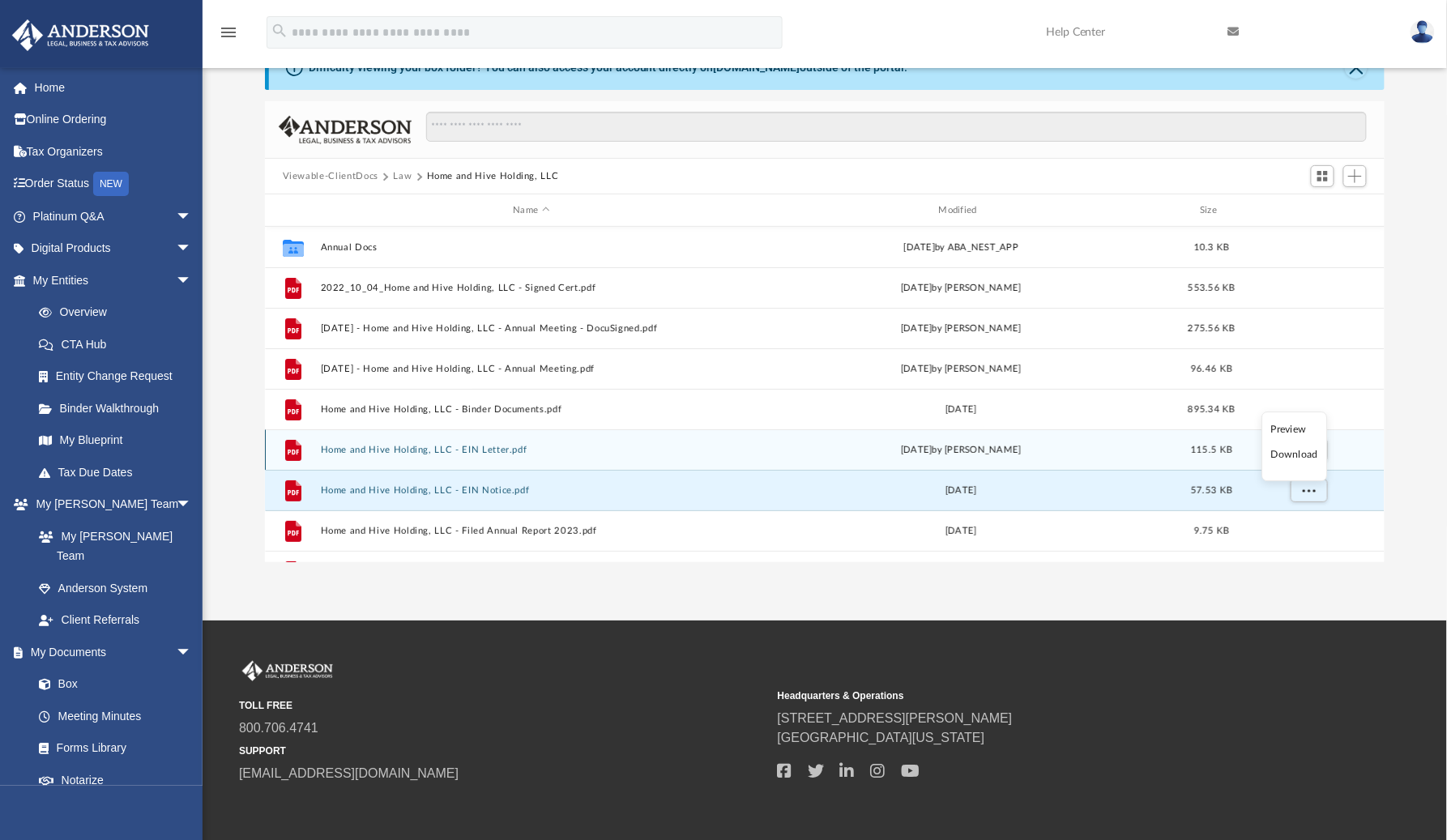
click at [1299, 463] on li "Download" at bounding box center [1295, 456] width 47 height 17
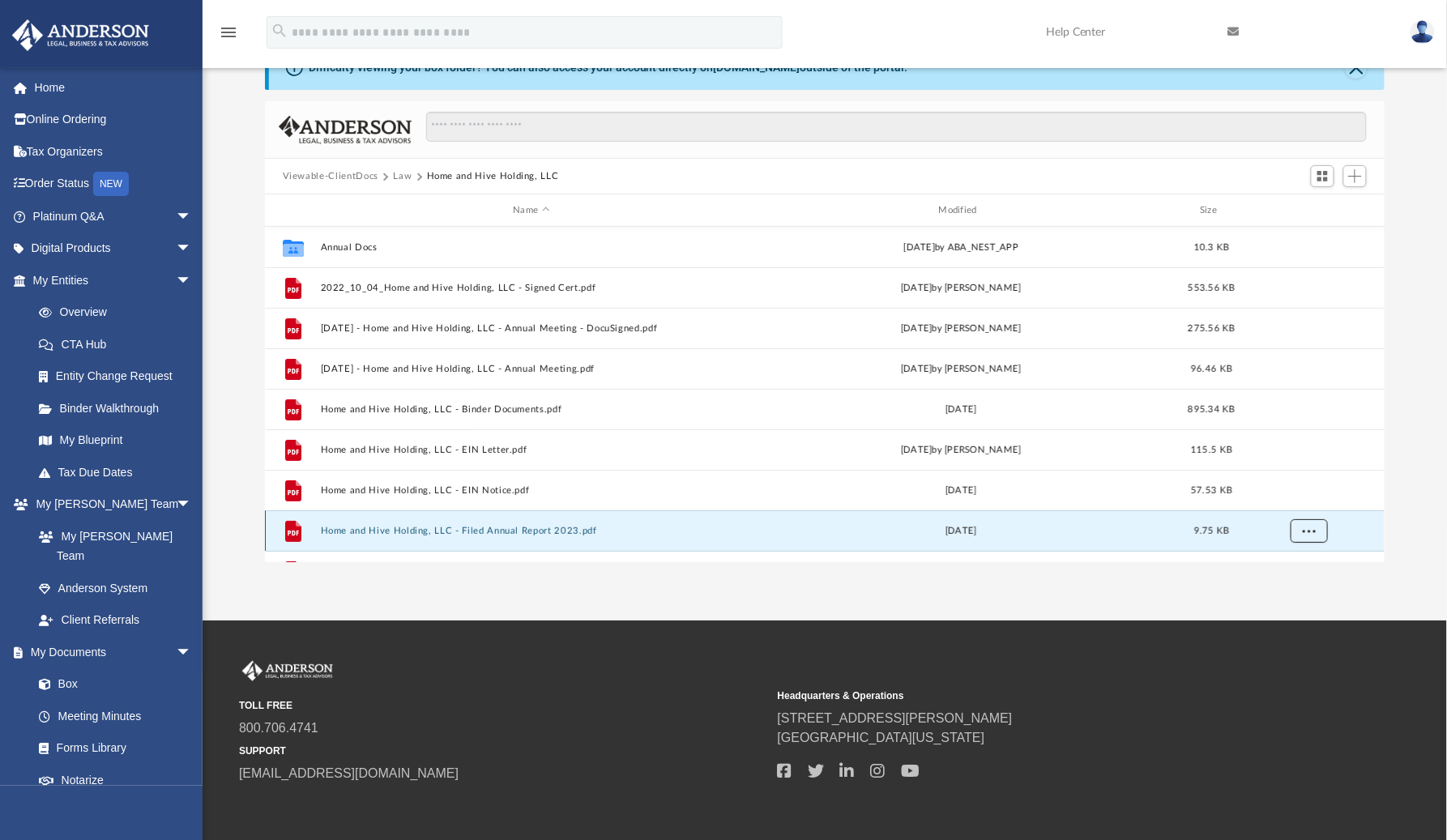
click at [1309, 532] on span "More options" at bounding box center [1309, 531] width 13 height 9
click at [1299, 501] on li "Download" at bounding box center [1295, 496] width 47 height 17
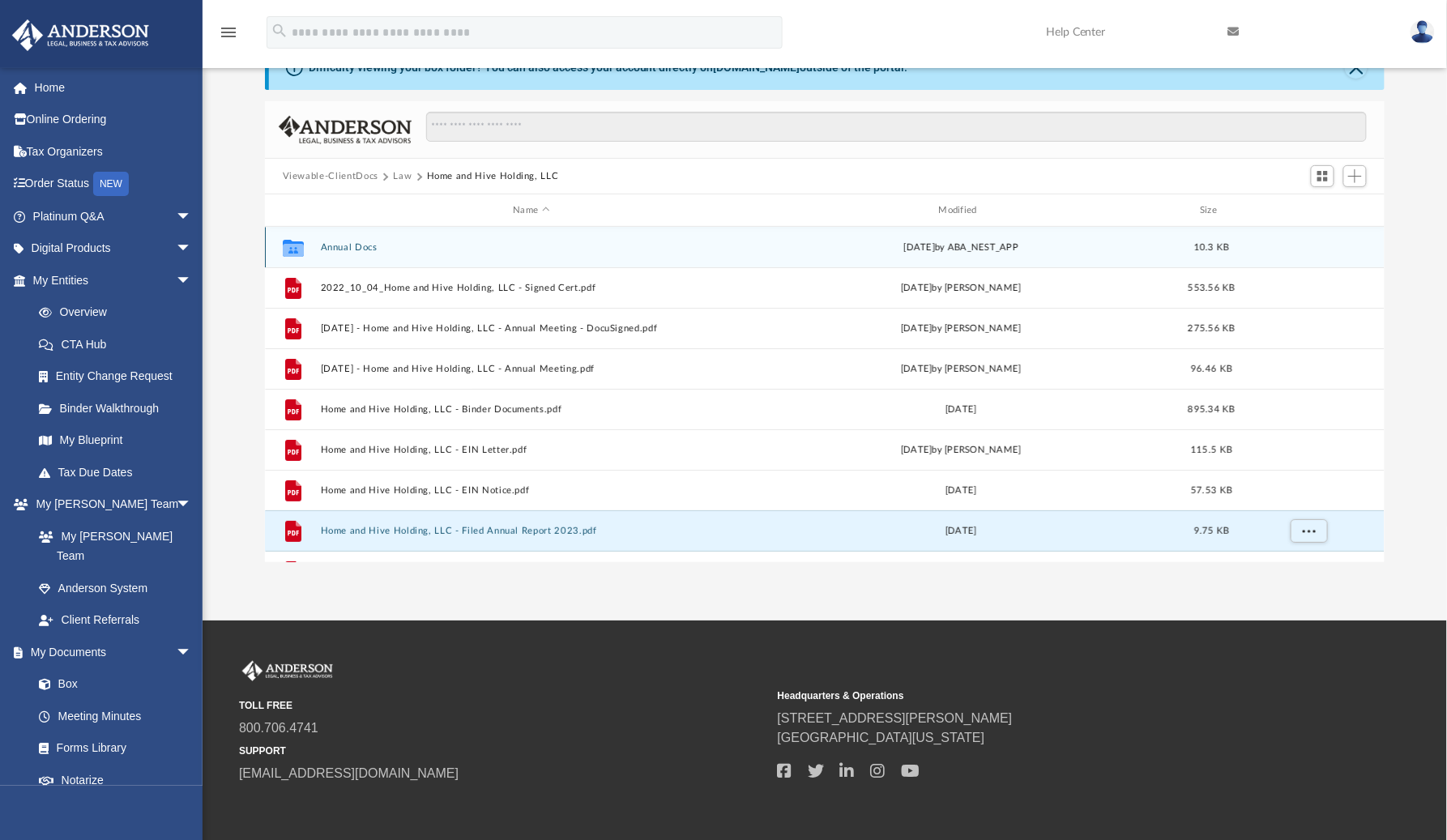
click at [351, 246] on button "Annual Docs" at bounding box center [532, 247] width 422 height 10
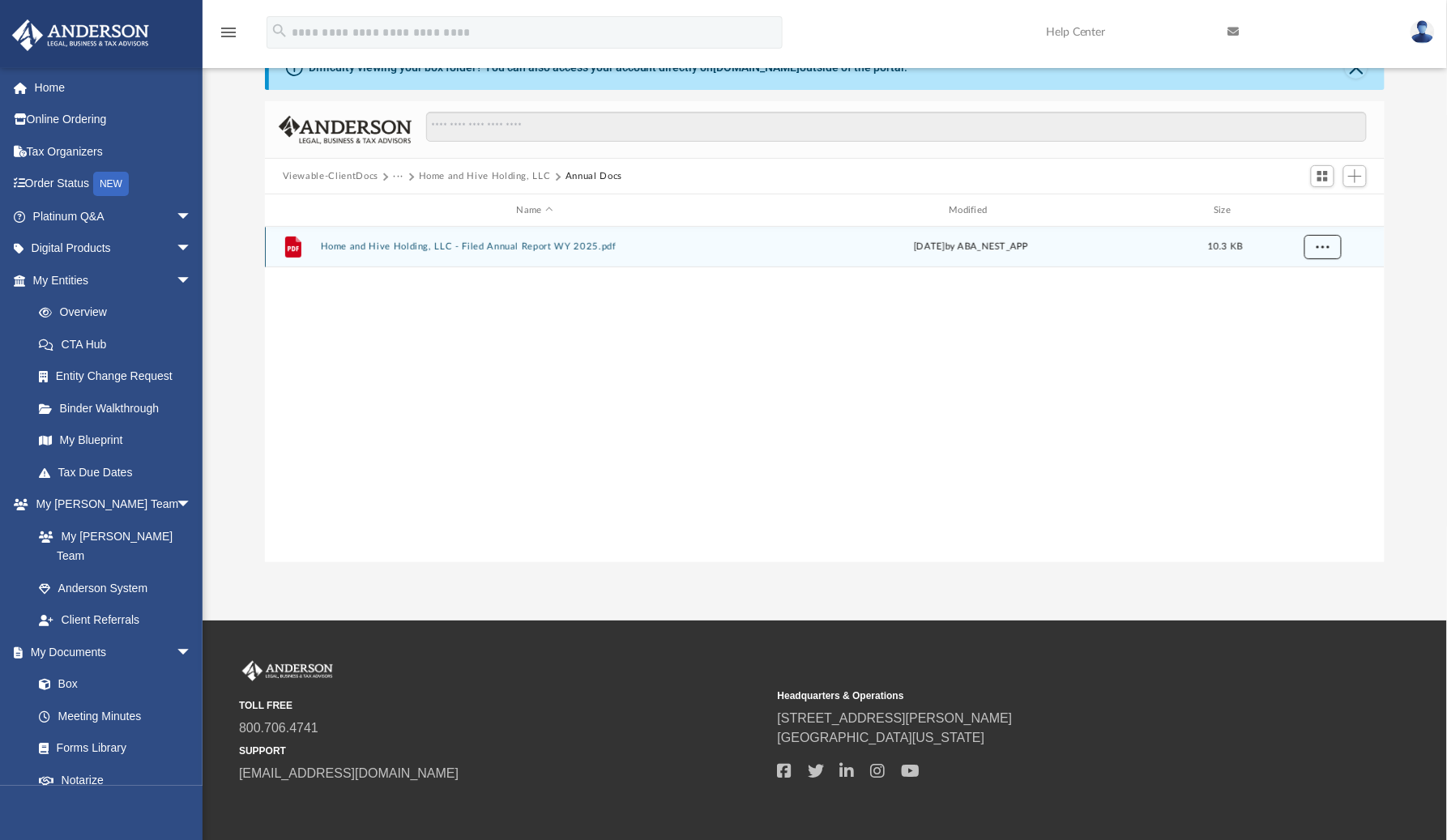
click at [1321, 248] on span "More options" at bounding box center [1323, 247] width 13 height 9
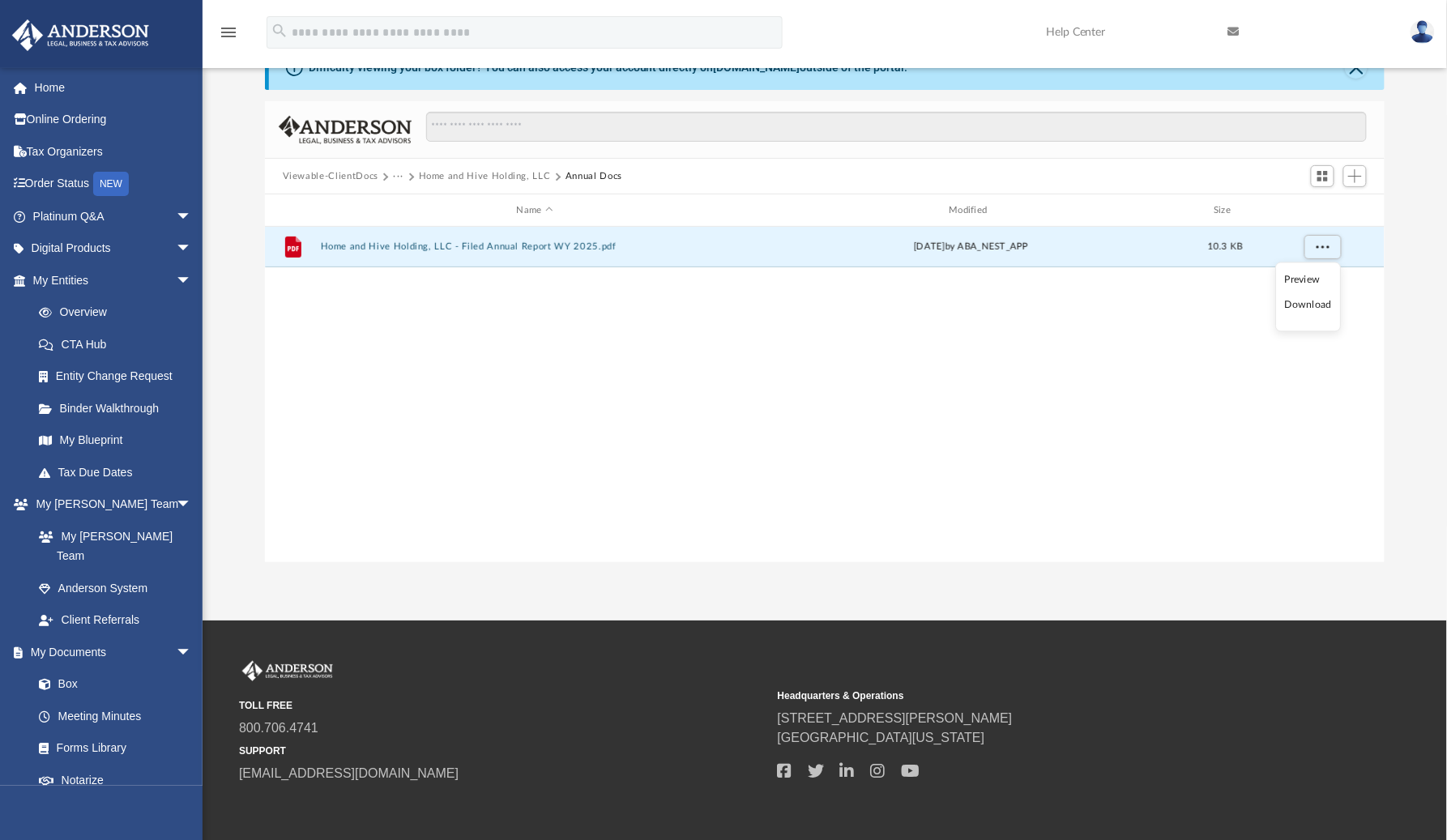
click at [1302, 311] on li "Download" at bounding box center [1309, 306] width 47 height 17
click at [512, 174] on button "Home and Hive Holding, LLC" at bounding box center [484, 177] width 132 height 15
click at [510, 176] on button "Home and Hive Holding, LLC" at bounding box center [484, 177] width 132 height 15
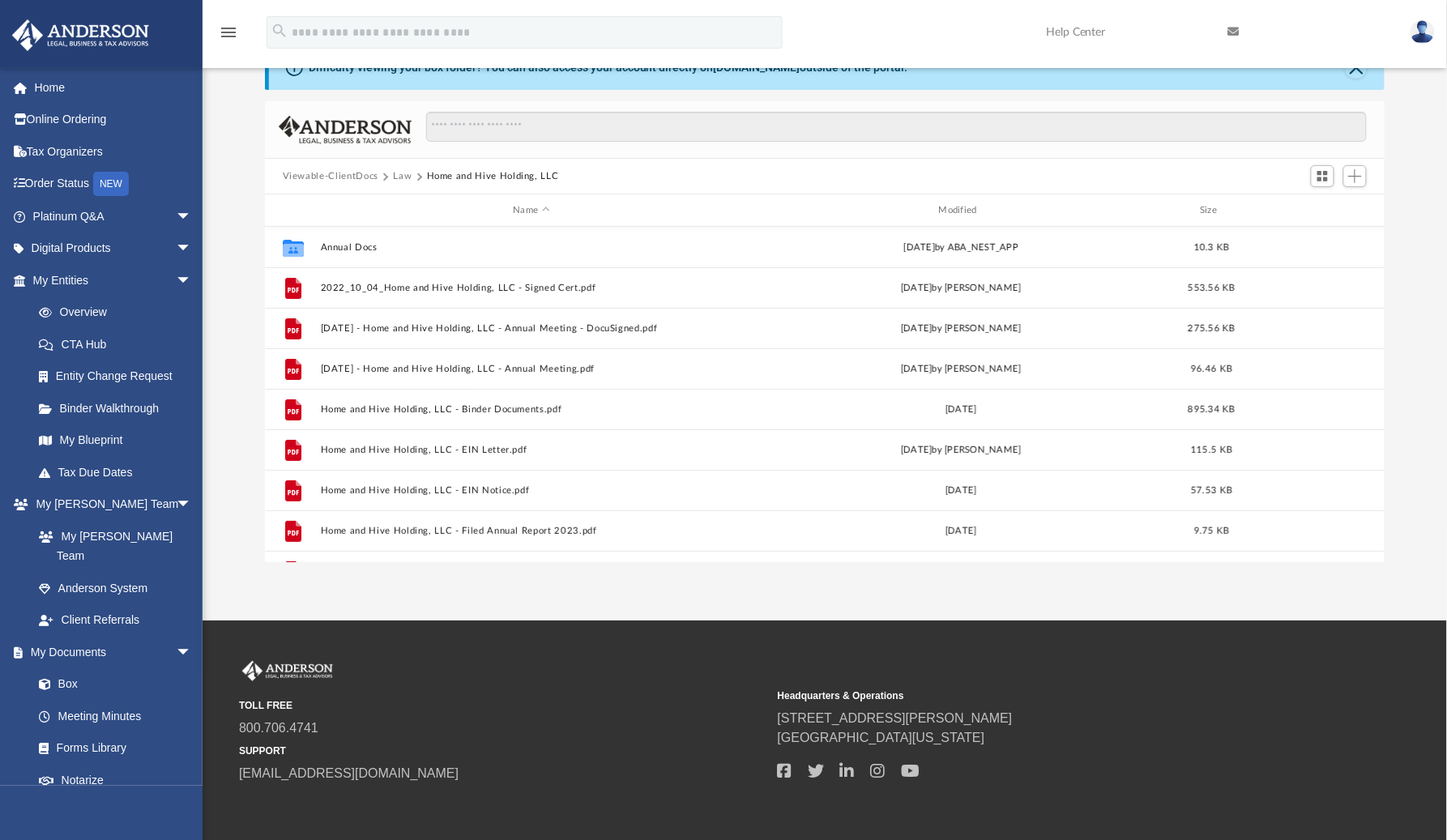
click at [400, 173] on button "Law" at bounding box center [402, 177] width 19 height 15
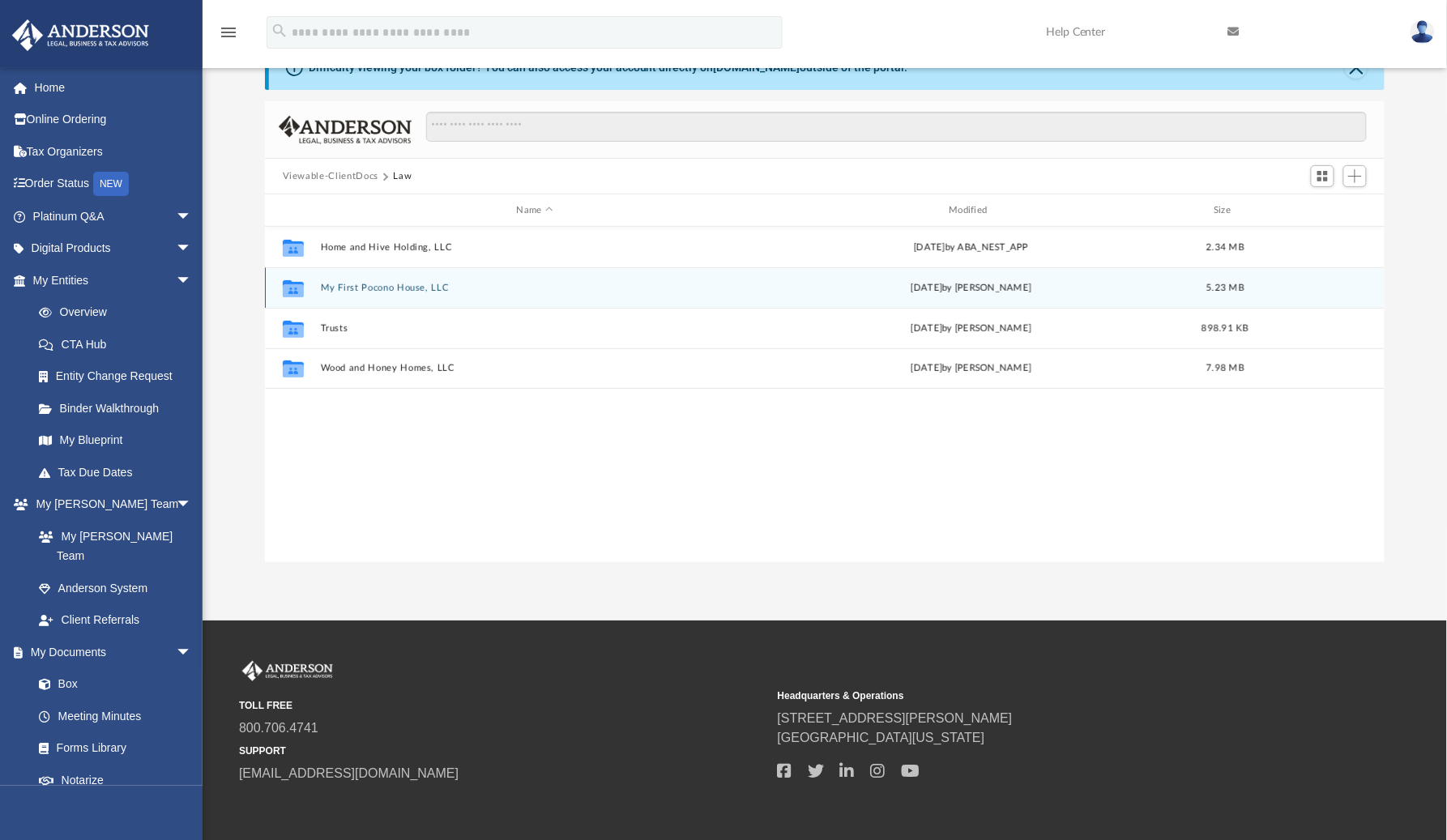
click at [372, 287] on button "My First Pocono House, LLC" at bounding box center [535, 287] width 430 height 10
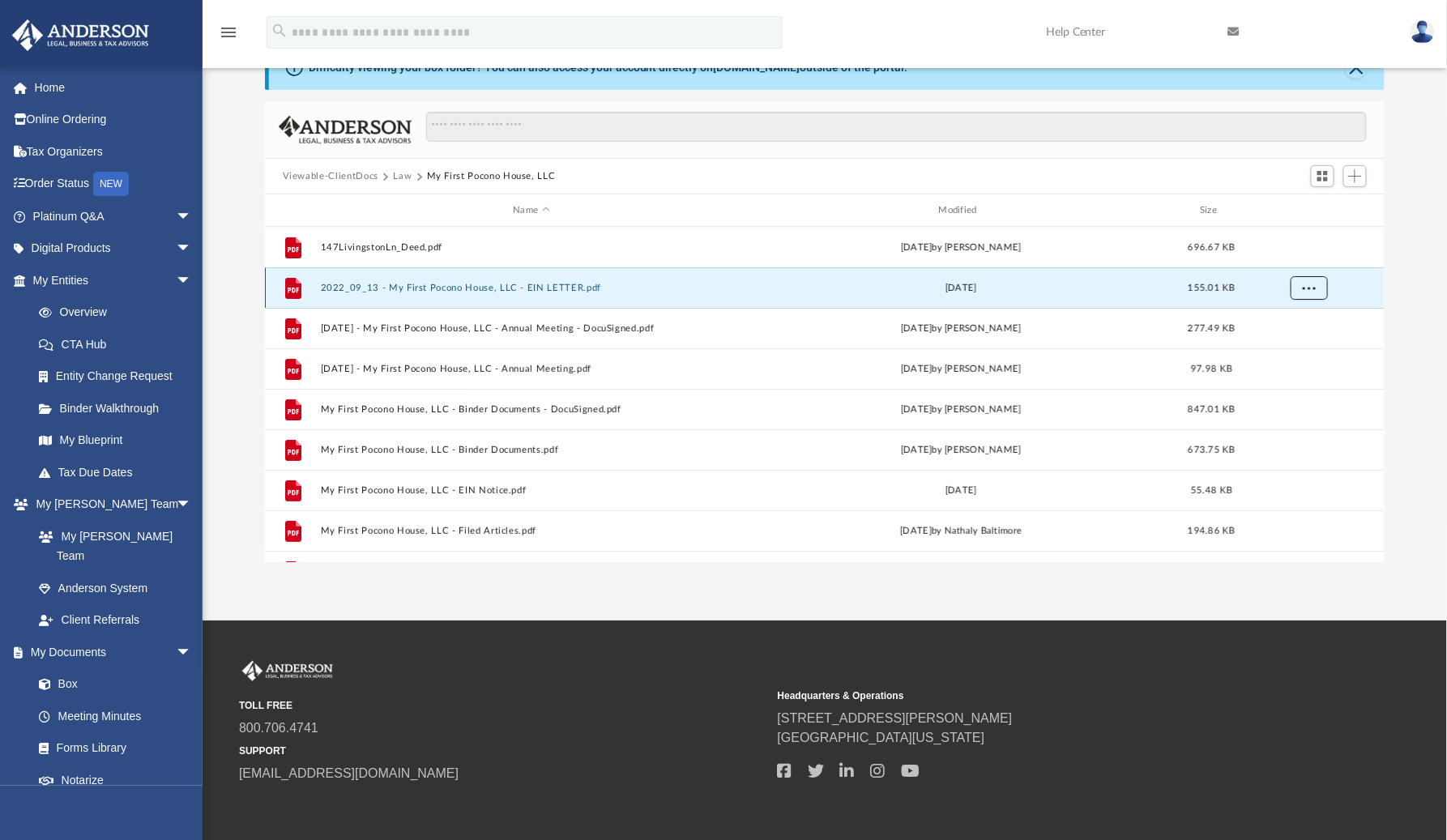
click at [1305, 288] on span "More options" at bounding box center [1309, 287] width 13 height 9
click at [1299, 350] on li "Download" at bounding box center [1295, 346] width 47 height 17
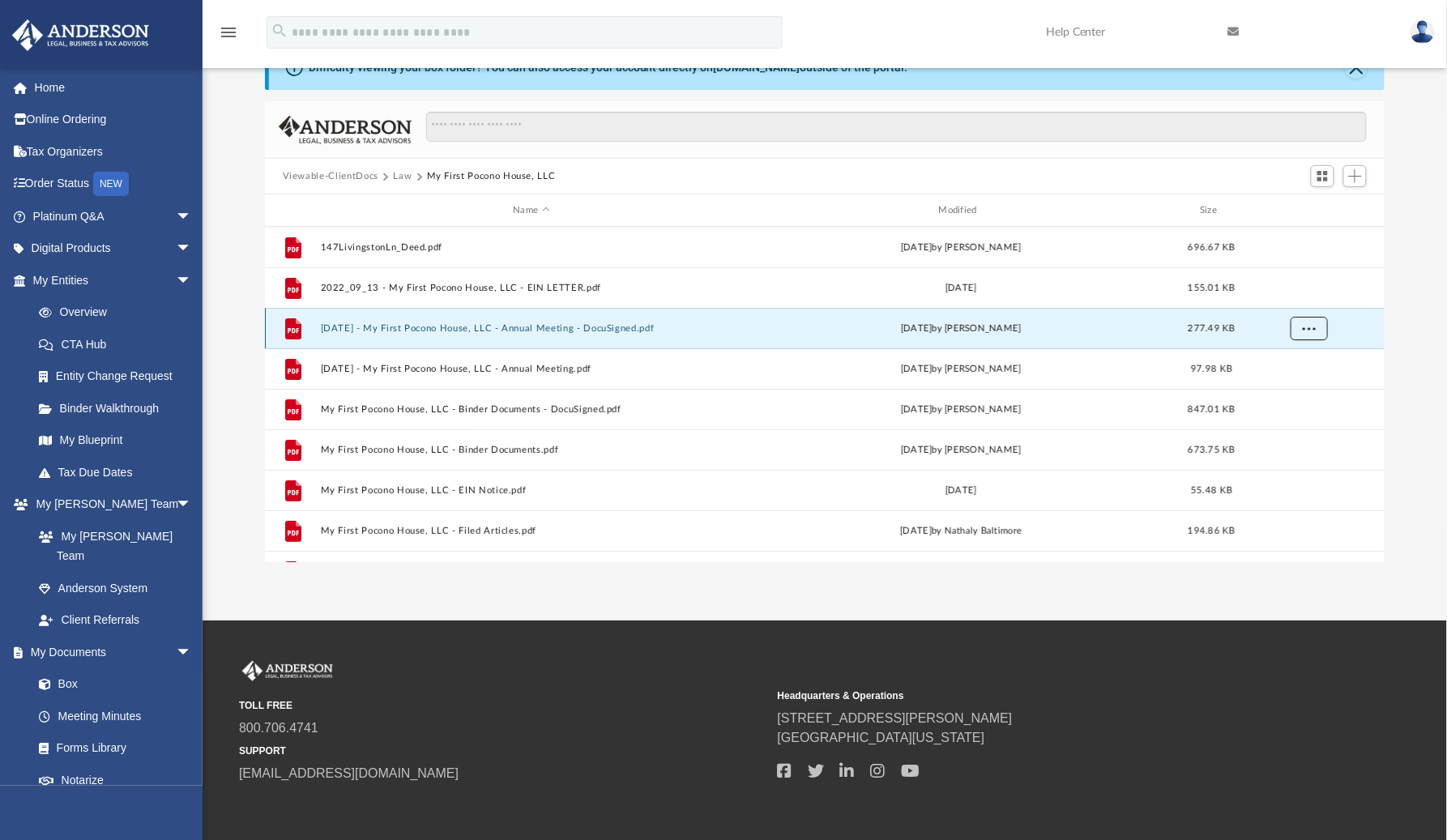
click at [1305, 325] on span "More options" at bounding box center [1309, 328] width 13 height 9
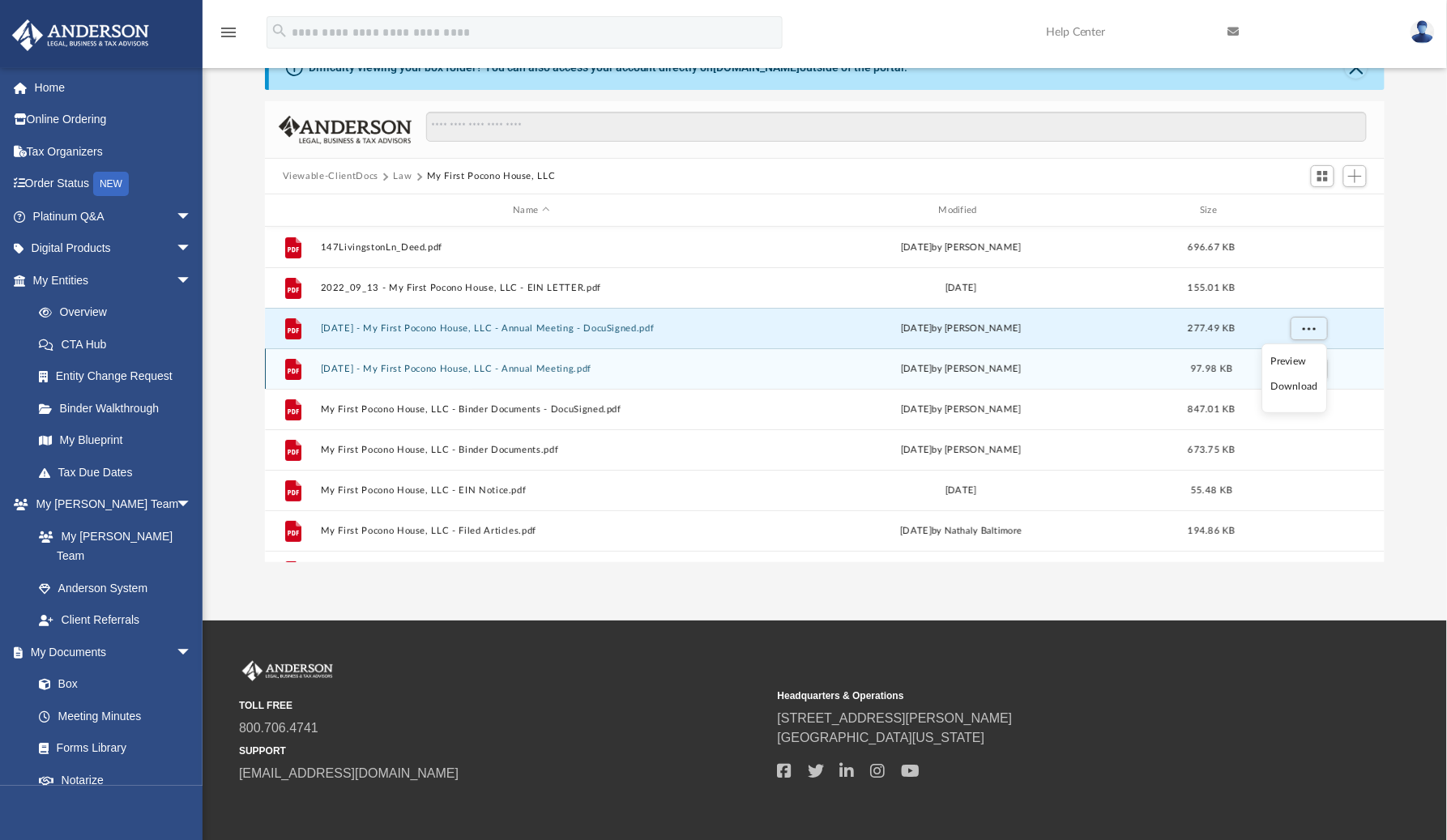
click at [1298, 388] on li "Download" at bounding box center [1295, 387] width 47 height 17
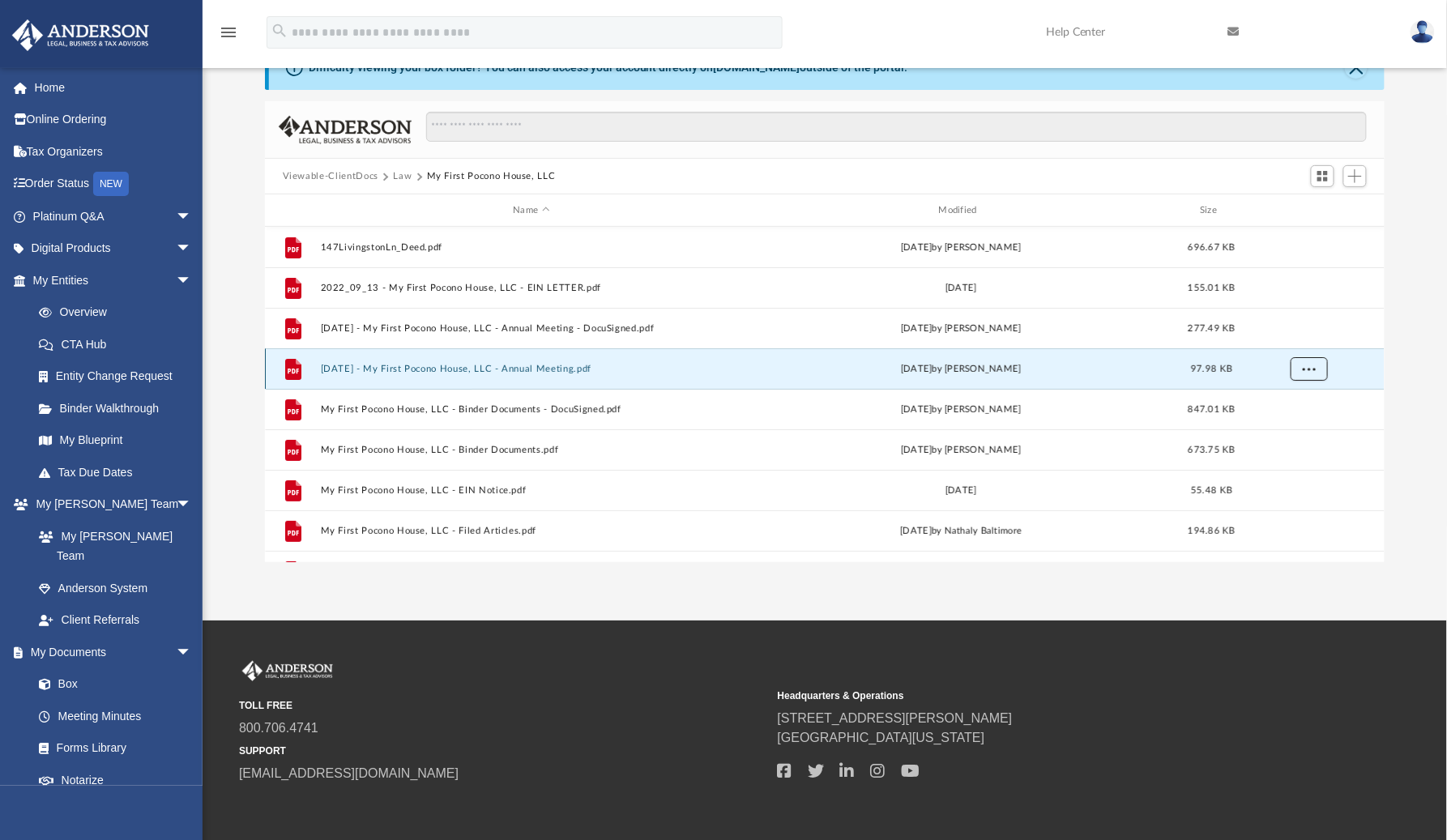
click at [1303, 372] on span "More options" at bounding box center [1309, 369] width 13 height 9
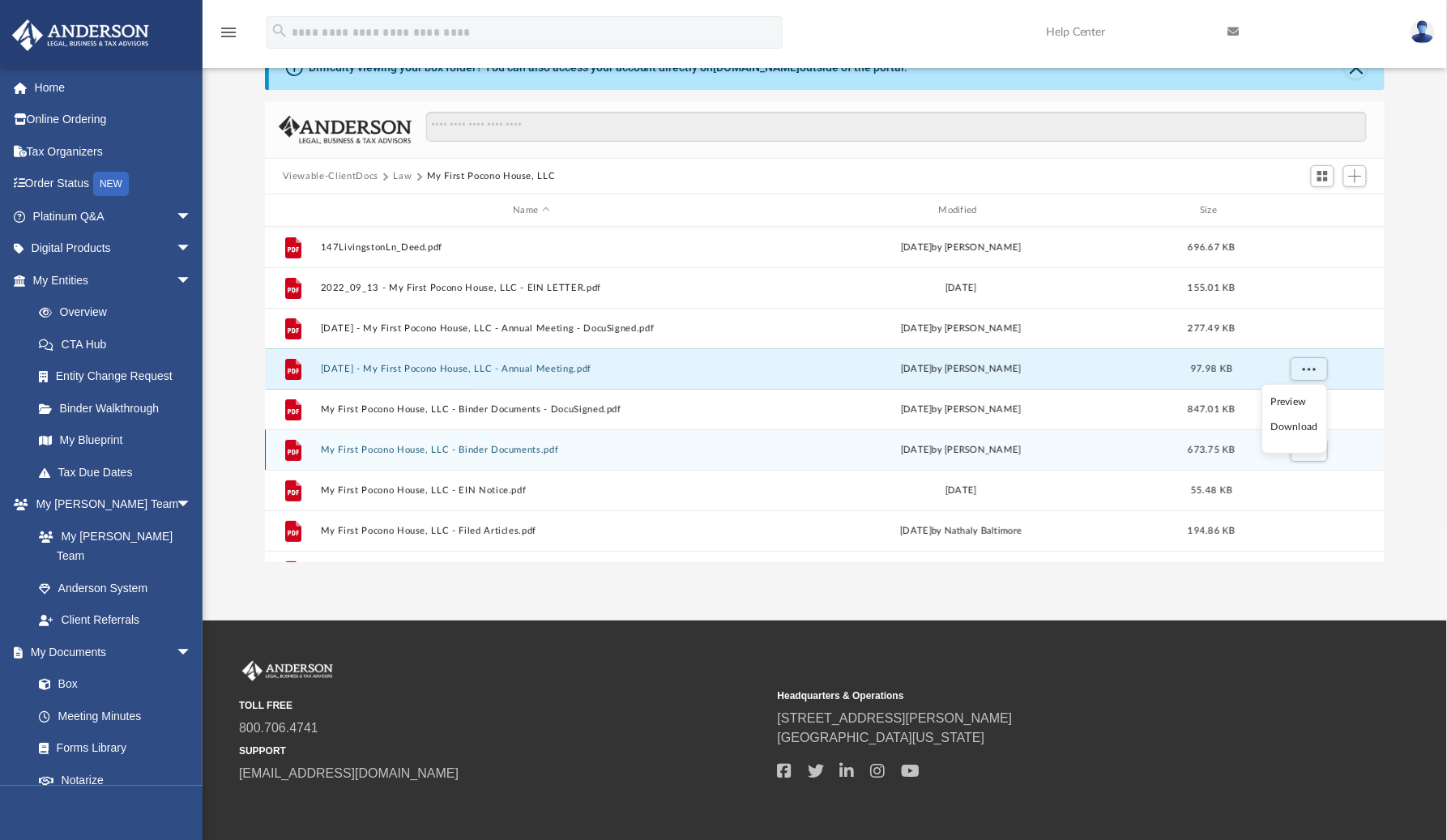
click at [1289, 429] on li "Download" at bounding box center [1295, 427] width 47 height 17
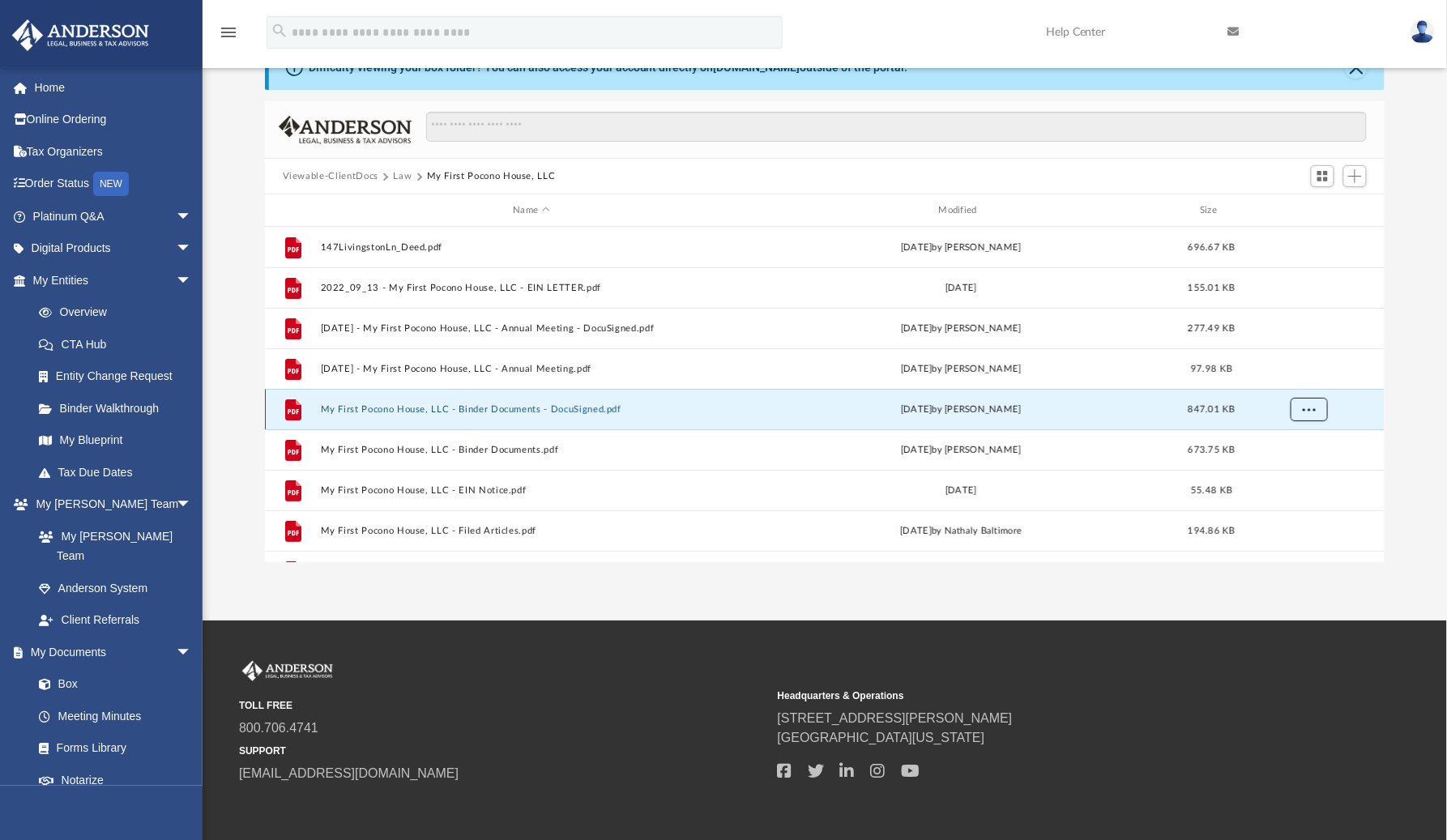
click at [1309, 411] on span "More options" at bounding box center [1309, 409] width 13 height 9
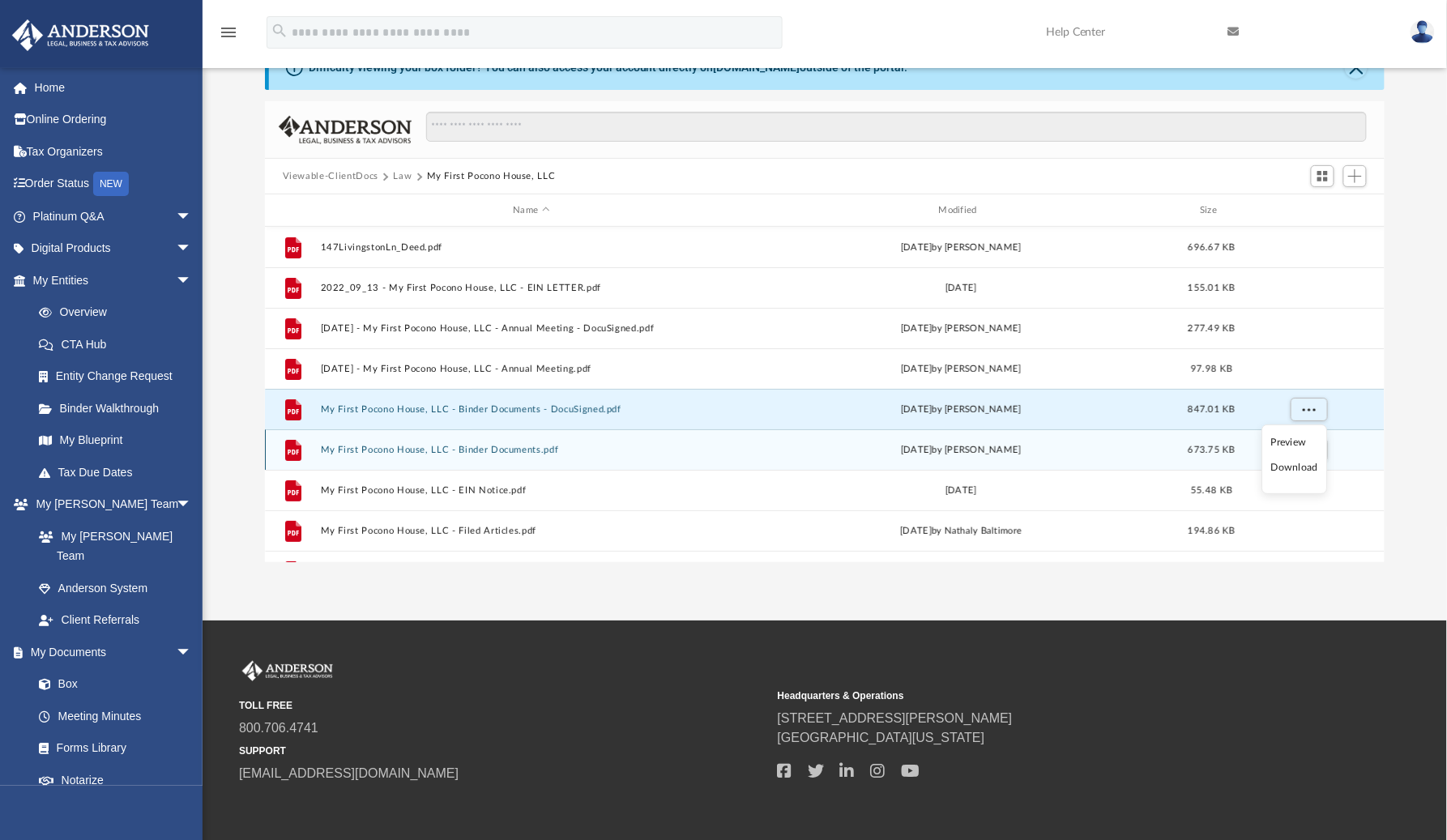
click at [1299, 468] on li "Download" at bounding box center [1295, 468] width 47 height 17
click at [1303, 454] on span "More options" at bounding box center [1309, 449] width 13 height 9
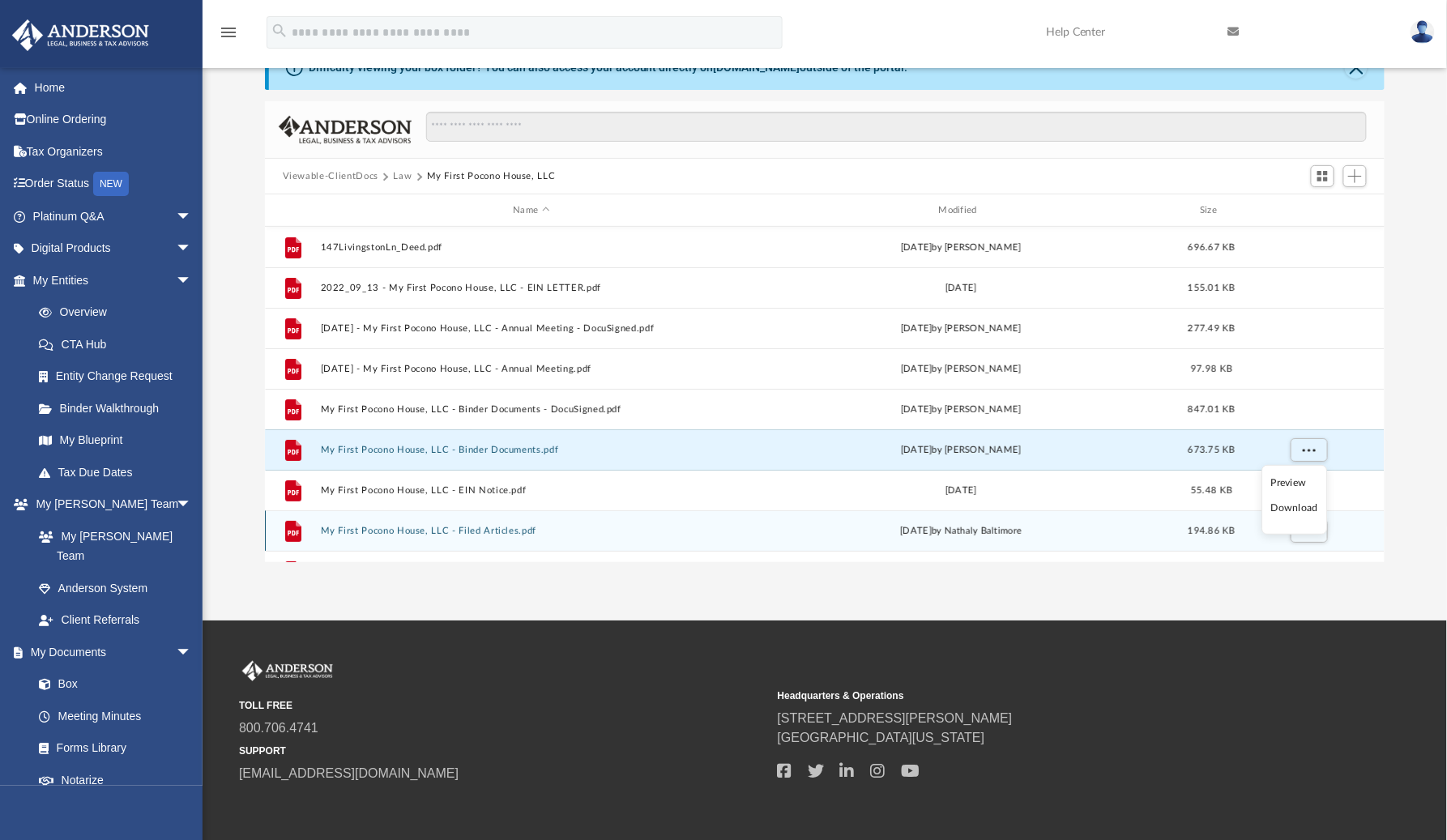
click at [1293, 510] on li "Download" at bounding box center [1295, 508] width 47 height 17
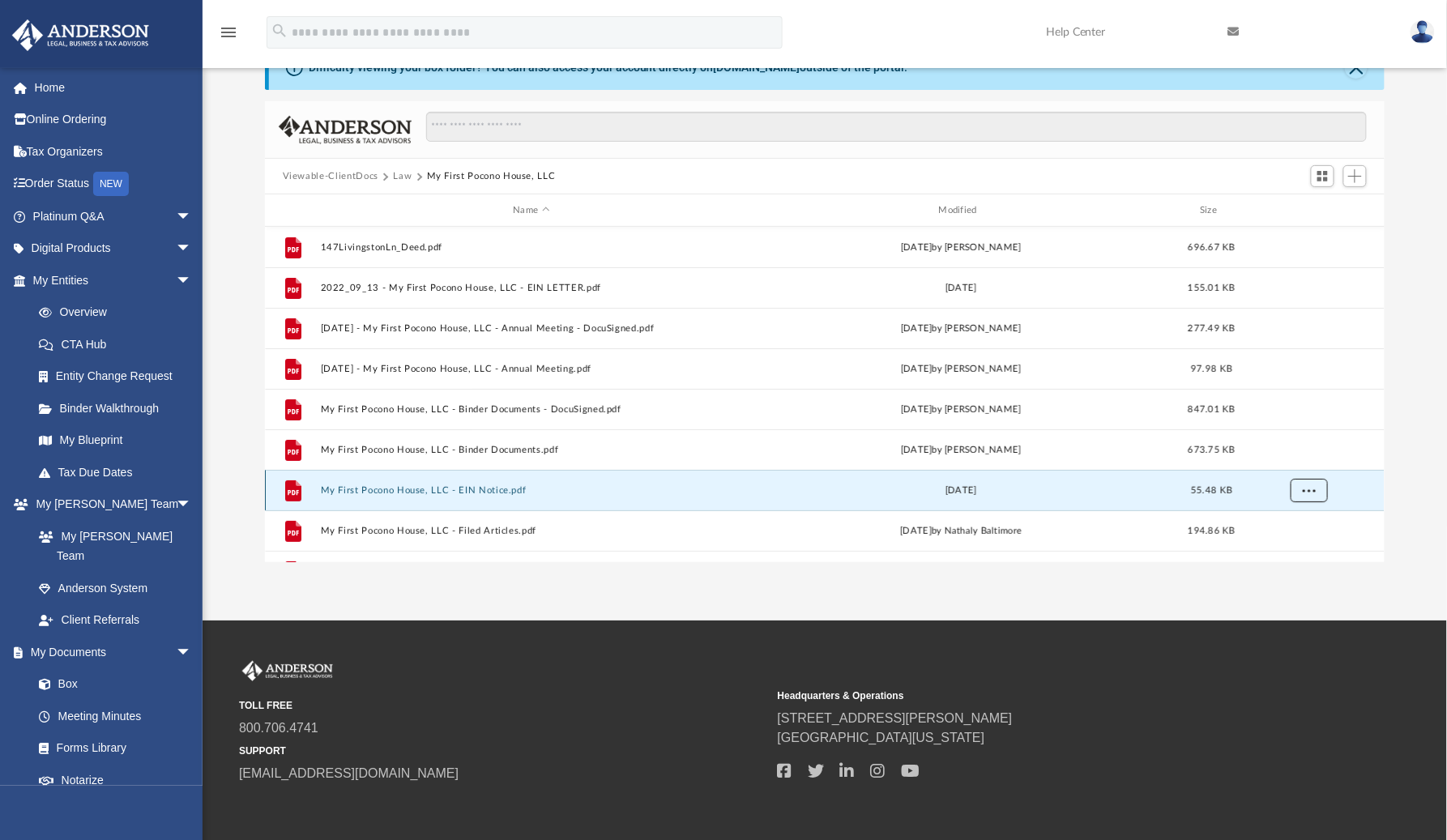
click at [1302, 491] on button "More options" at bounding box center [1309, 491] width 37 height 24
click at [1294, 462] on li "Download" at bounding box center [1295, 456] width 47 height 17
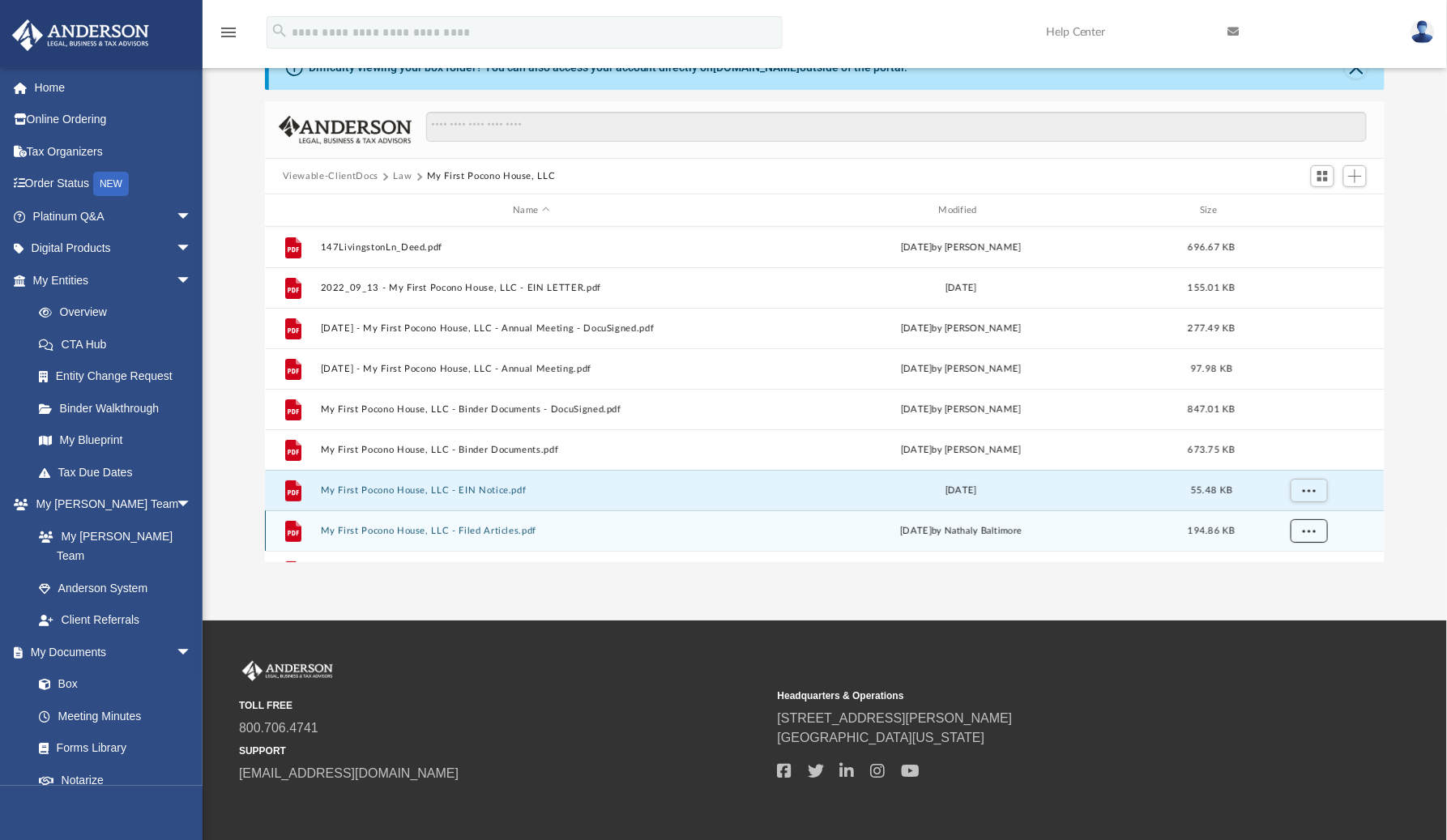
click at [1307, 533] on span "More options" at bounding box center [1309, 531] width 13 height 9
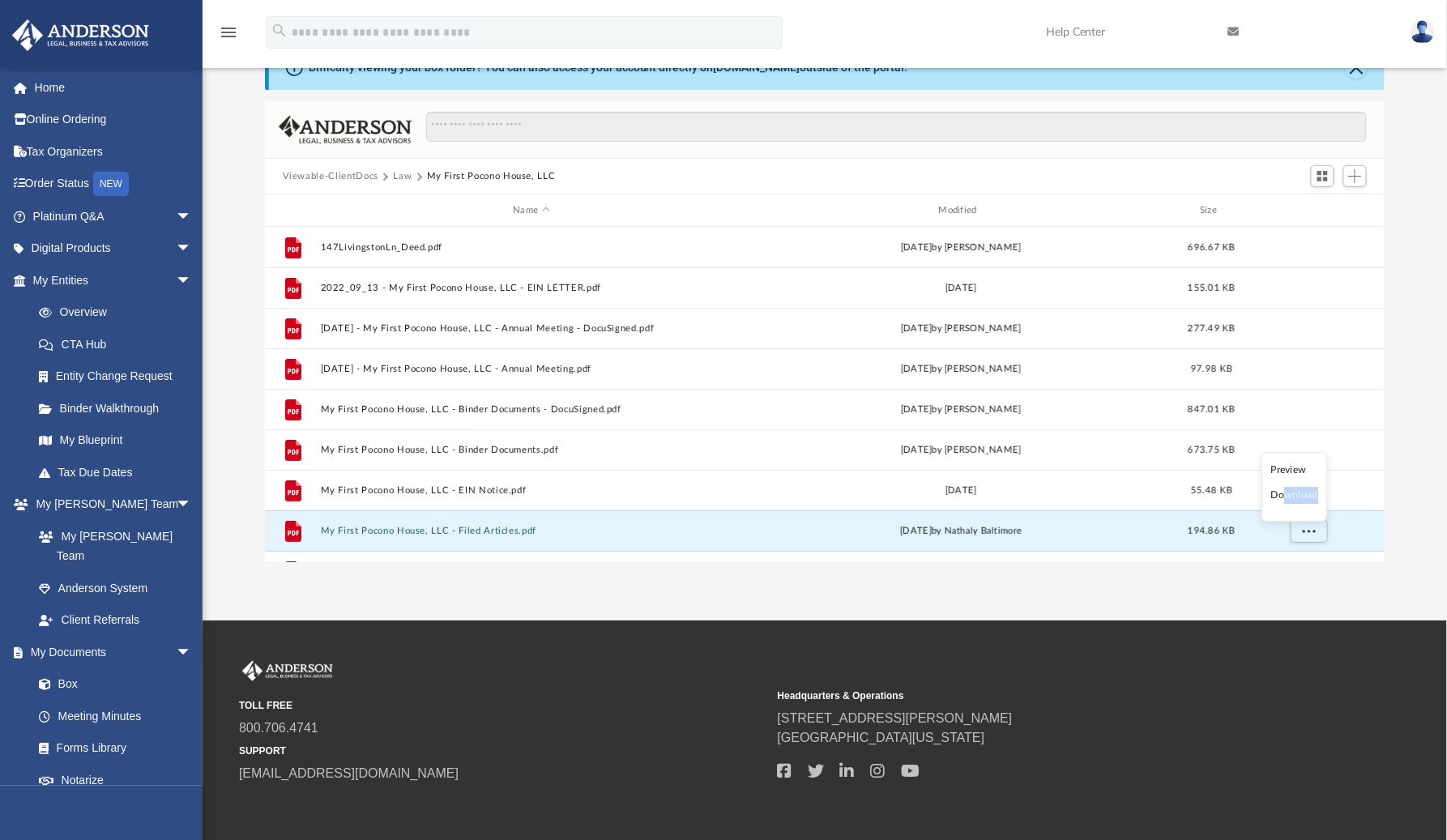
click at [1289, 504] on li "Download" at bounding box center [1295, 496] width 47 height 17
click at [398, 176] on button "Law" at bounding box center [402, 177] width 19 height 15
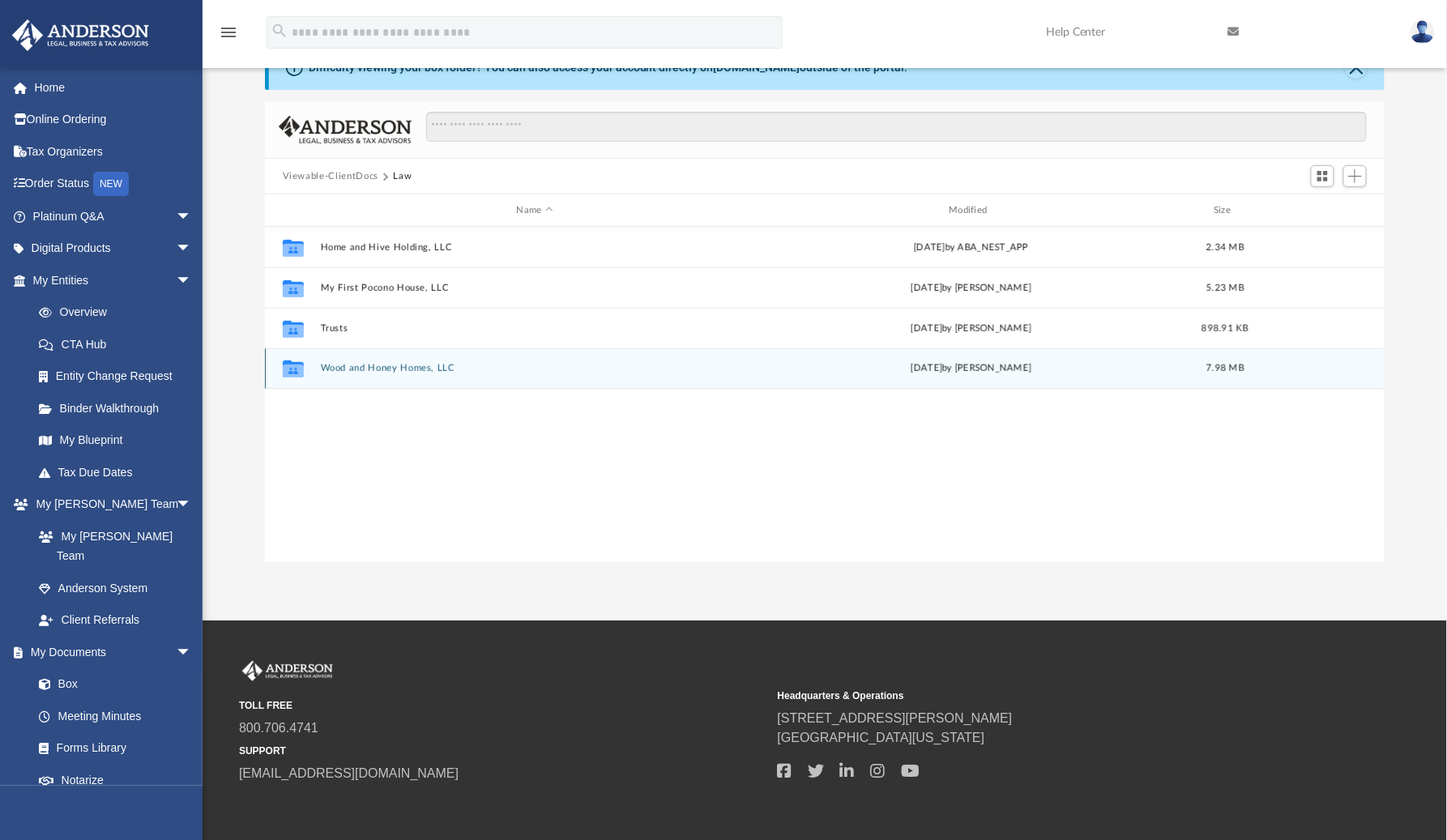
click at [333, 368] on button "Wood and Honey Homes, LLC" at bounding box center [535, 368] width 430 height 10
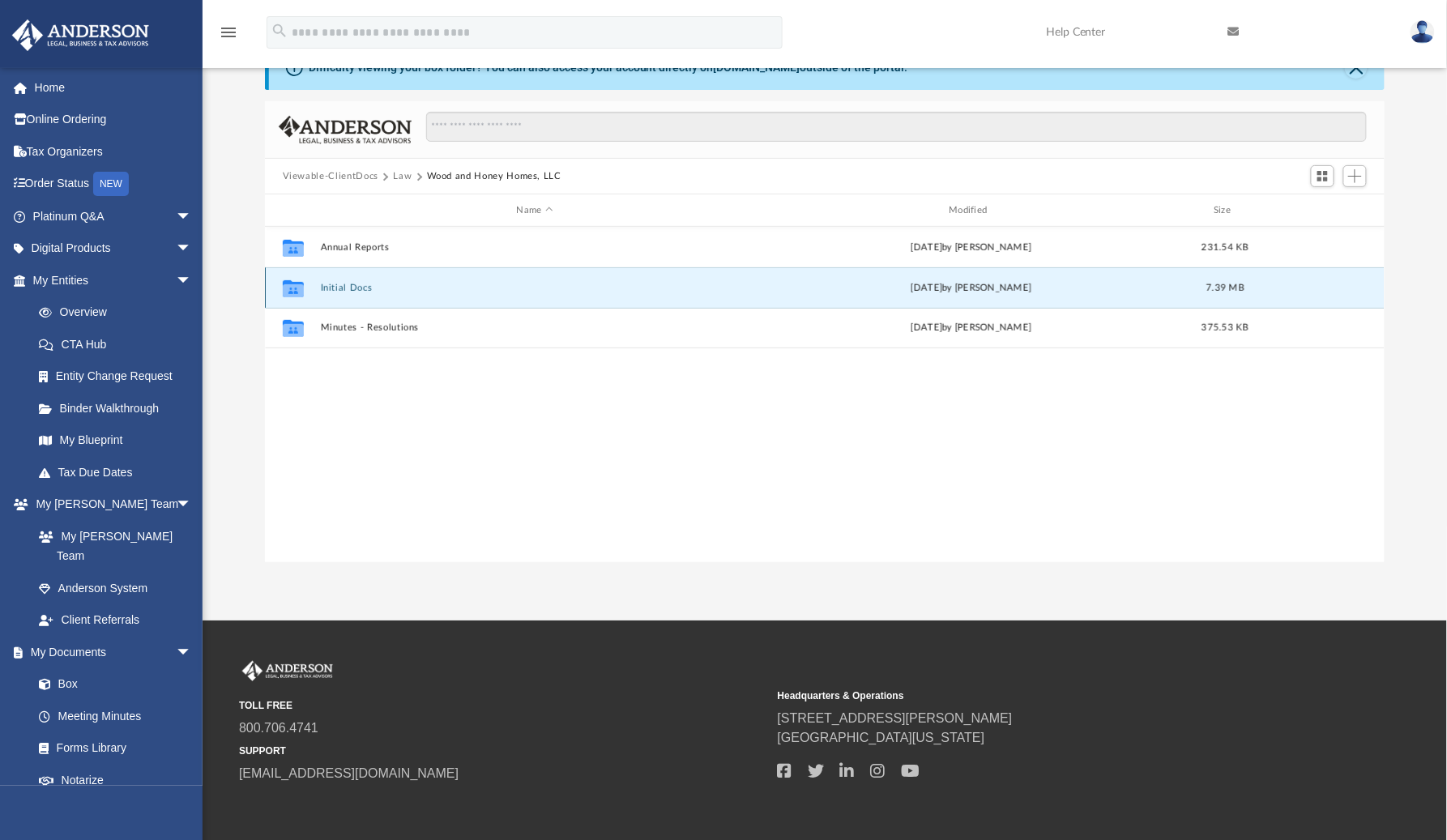
click at [346, 289] on button "Initial Docs" at bounding box center [535, 287] width 430 height 10
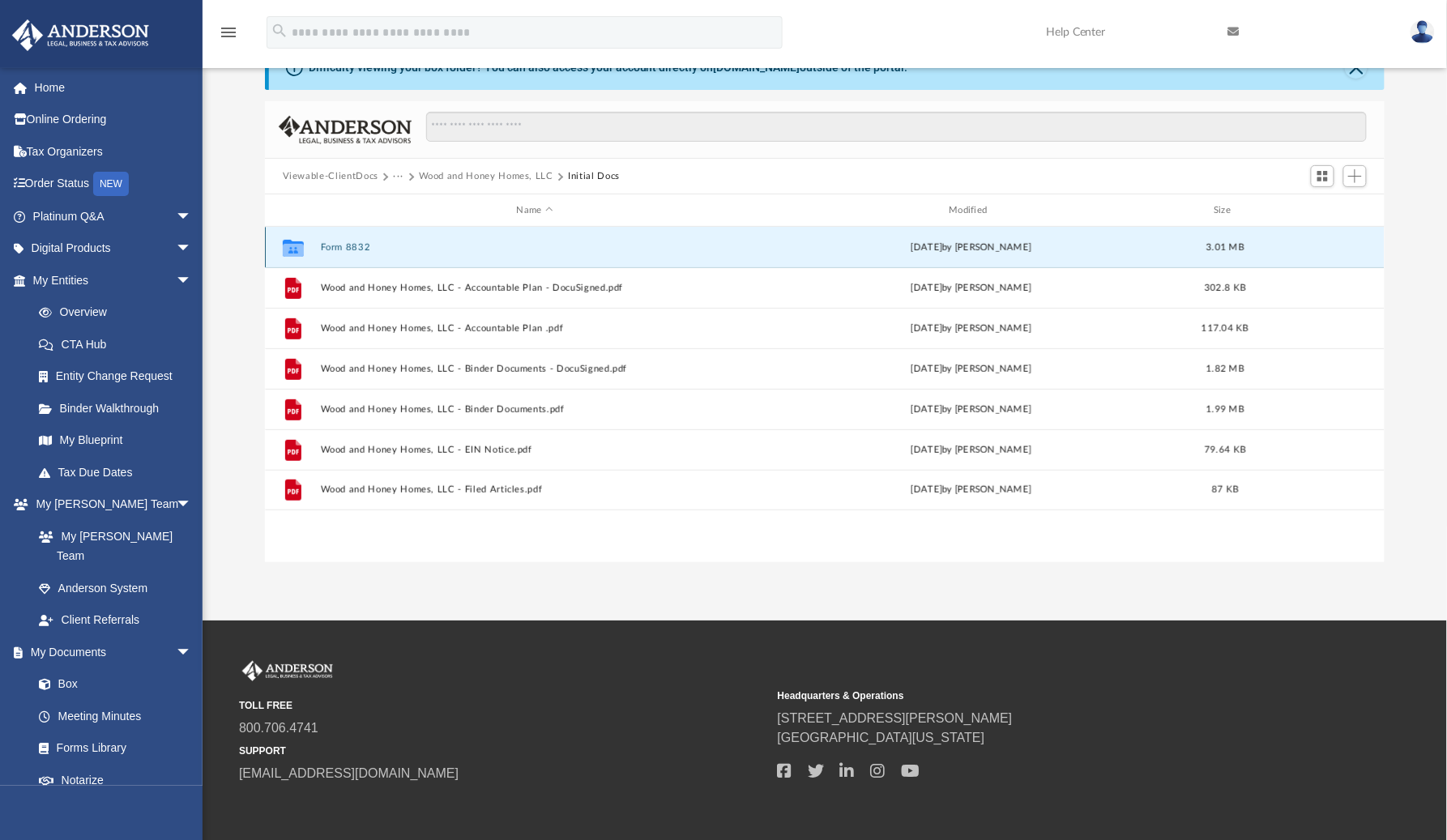
click at [353, 244] on button "Form 8832" at bounding box center [535, 247] width 430 height 10
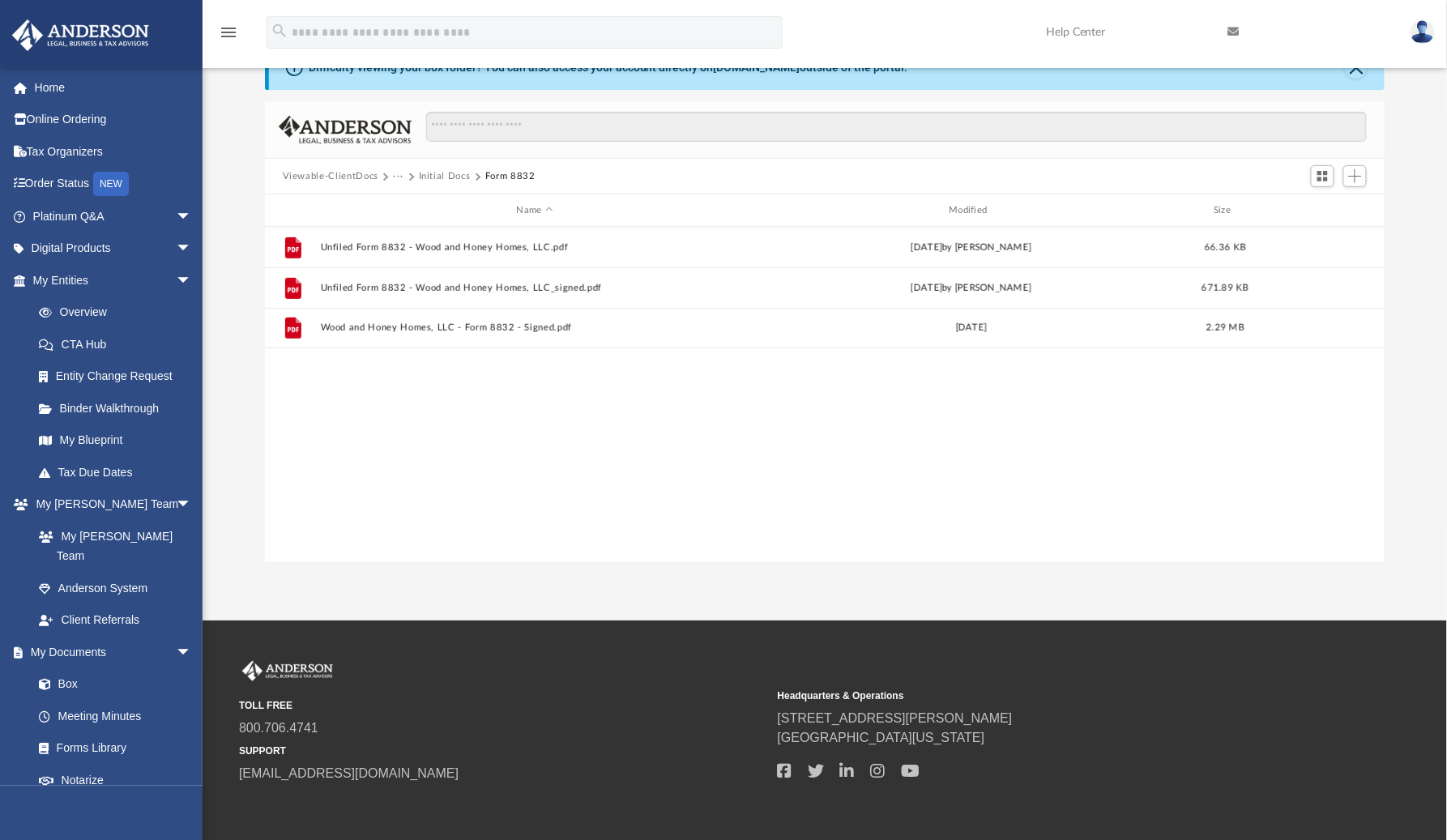
click at [437, 174] on button "Initial Docs" at bounding box center [445, 177] width 52 height 15
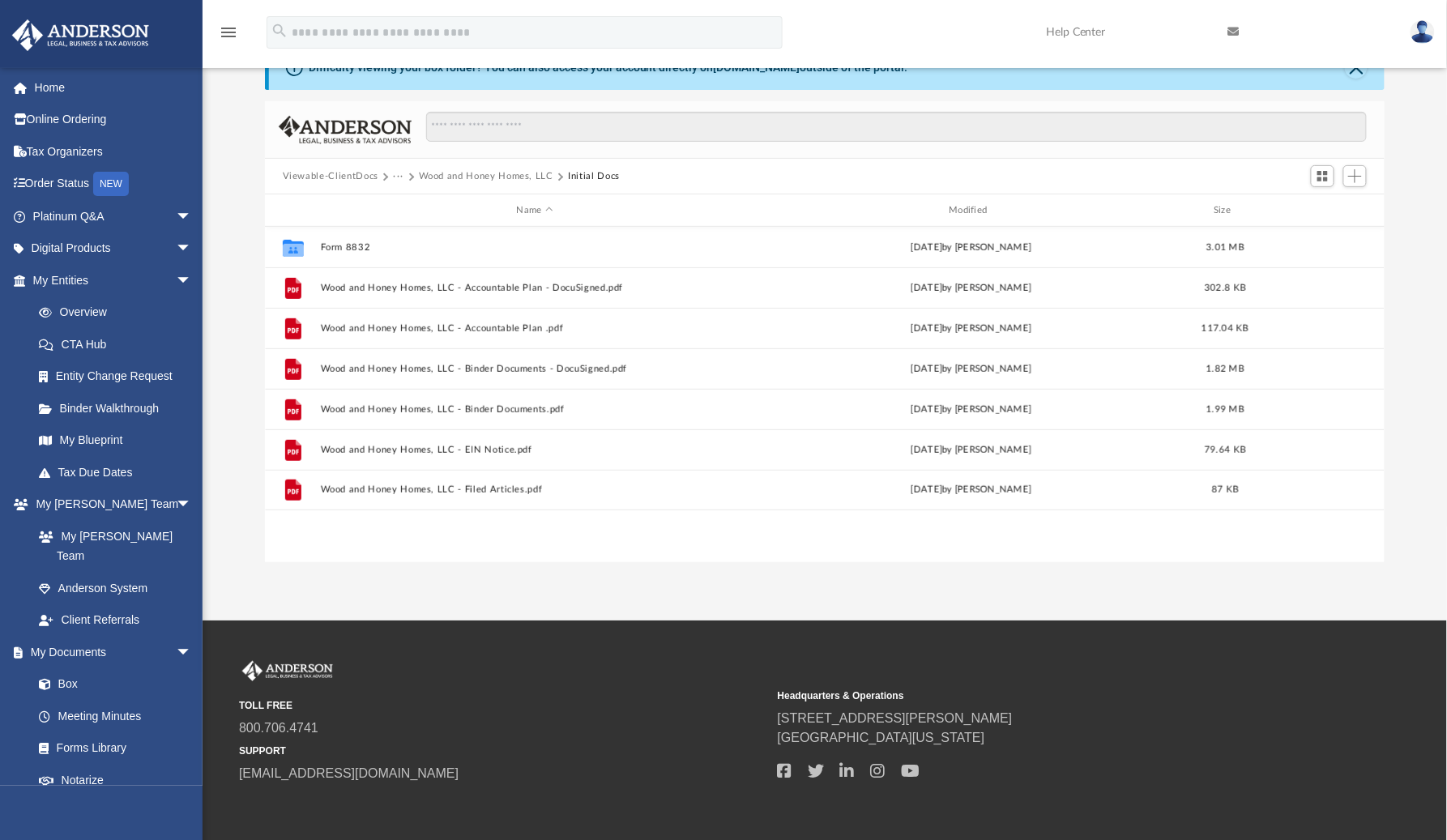
click at [509, 174] on button "Wood and Honey Homes, LLC" at bounding box center [485, 177] width 134 height 15
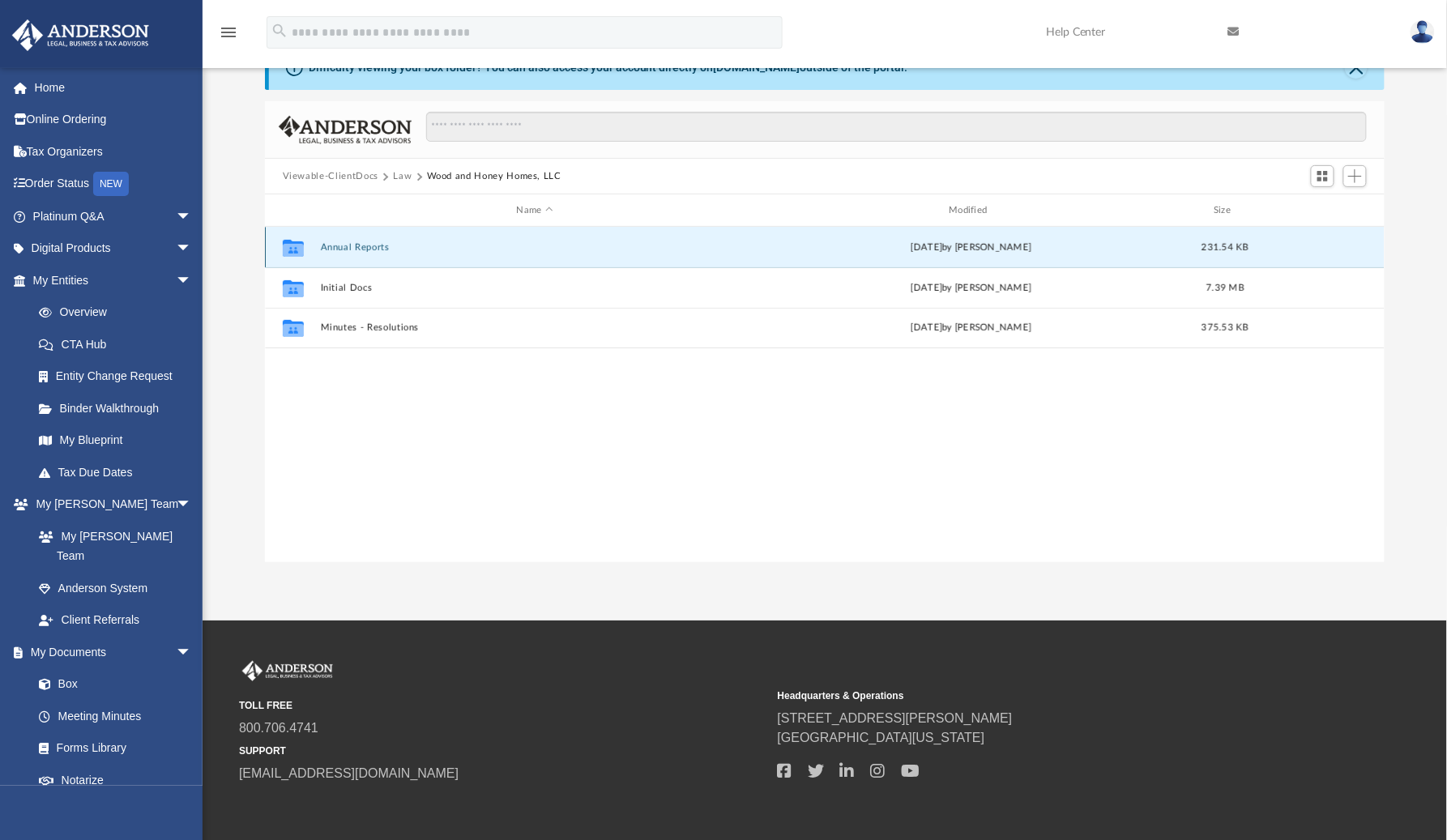
click at [359, 250] on button "Annual Reports" at bounding box center [535, 247] width 430 height 10
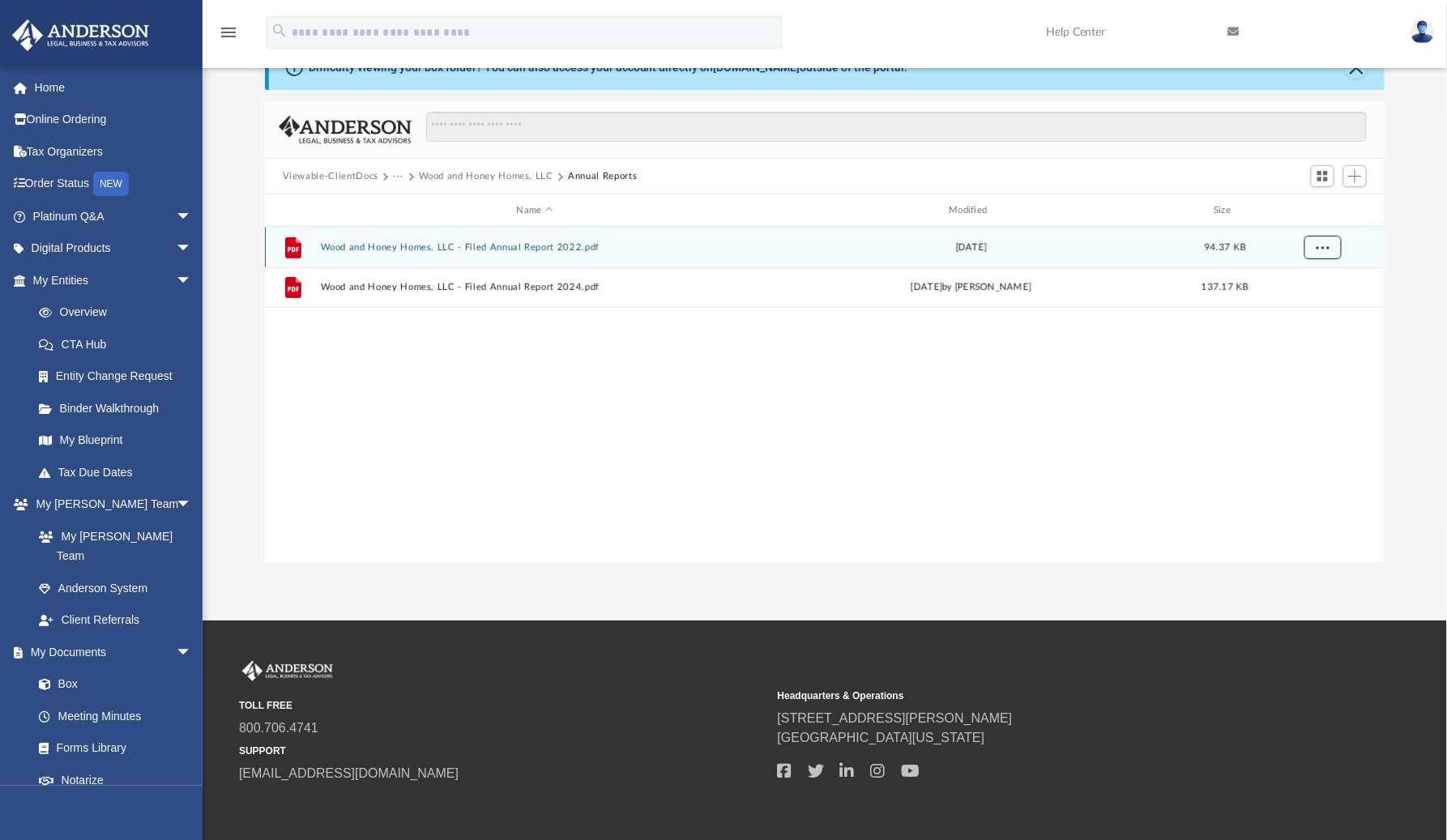
click at [1326, 249] on span "More options" at bounding box center [1323, 247] width 13 height 9
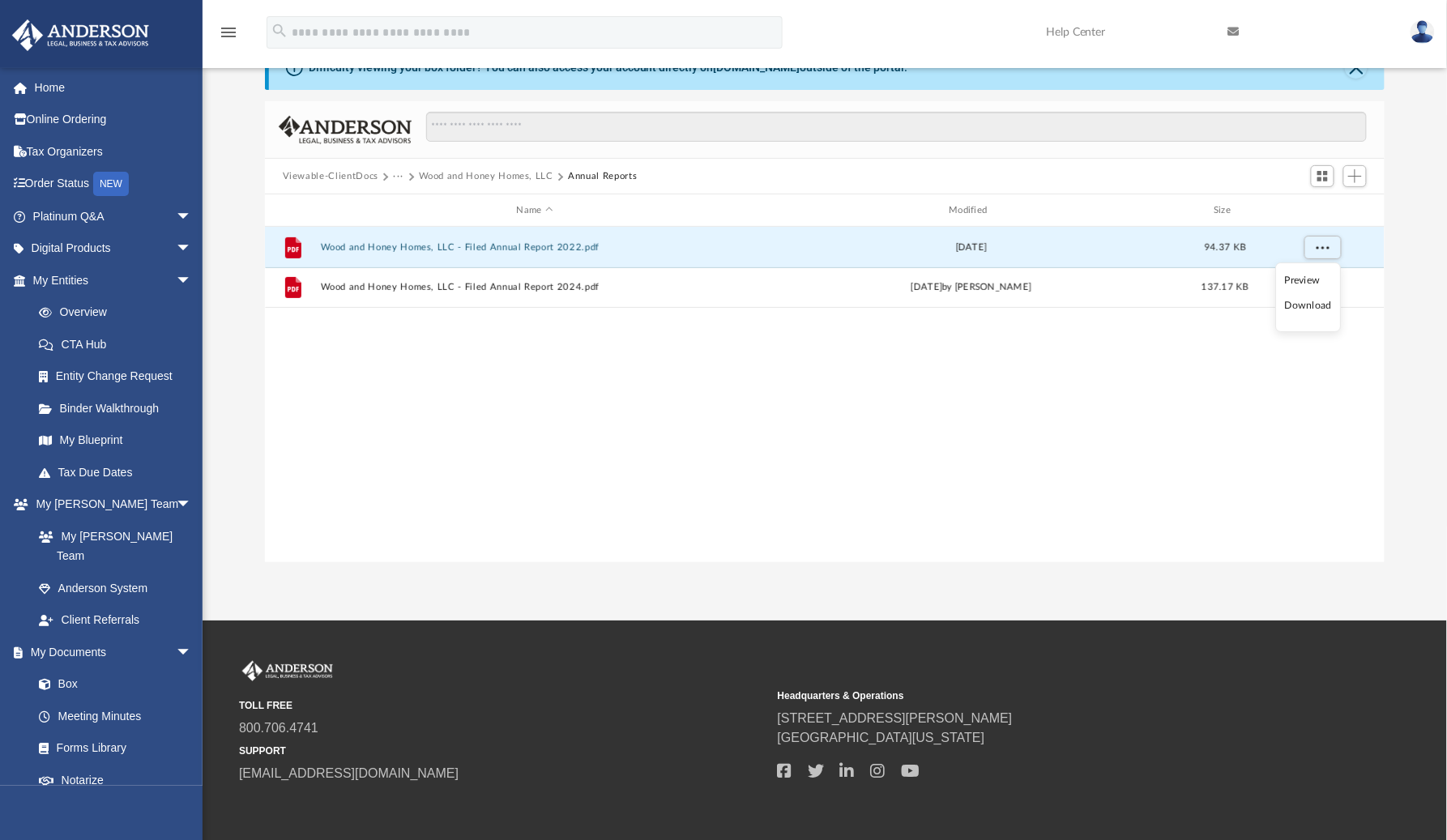
click at [1308, 312] on li "Download" at bounding box center [1309, 306] width 47 height 17
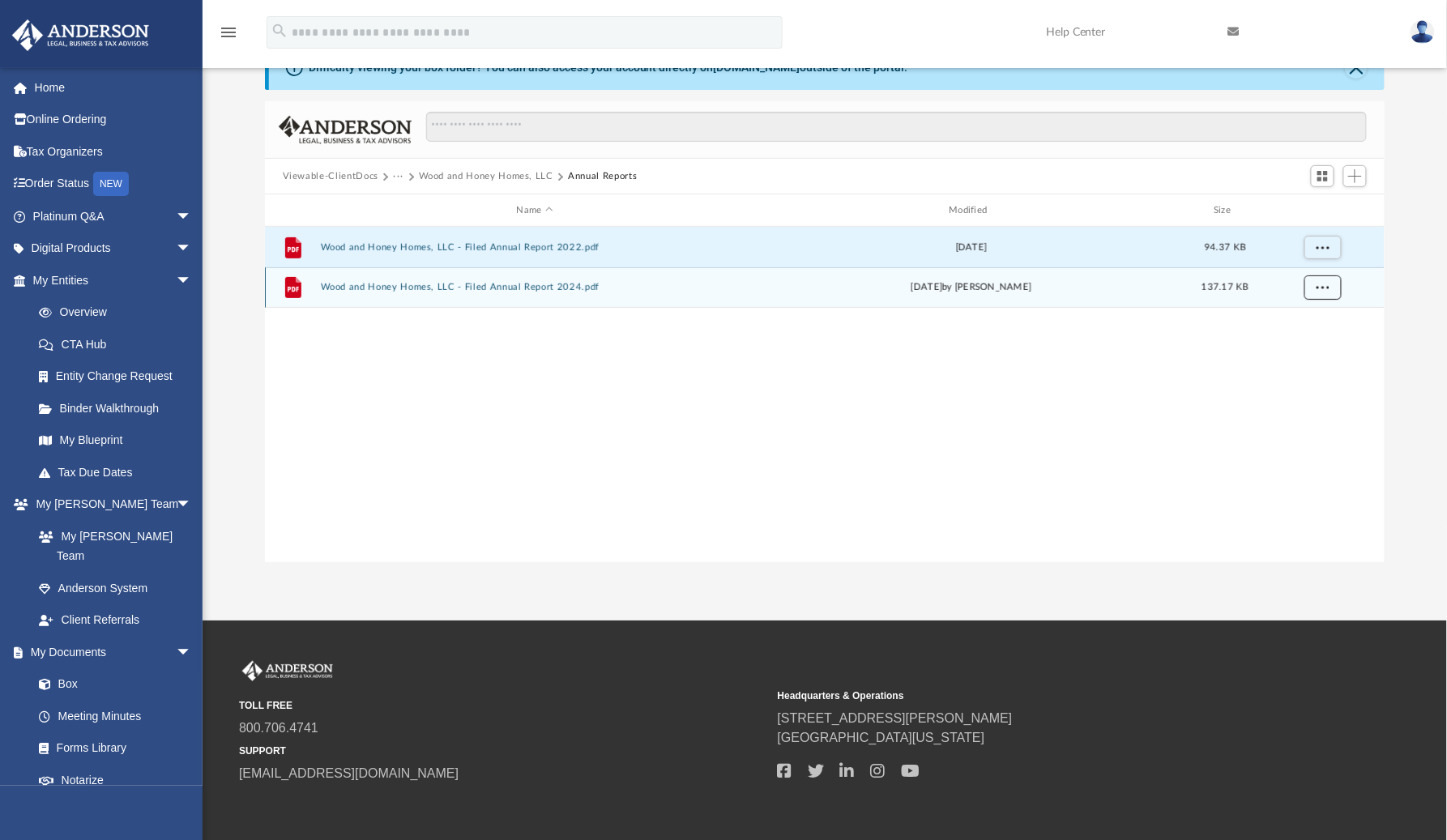
click at [1320, 282] on span "More options" at bounding box center [1323, 287] width 13 height 9
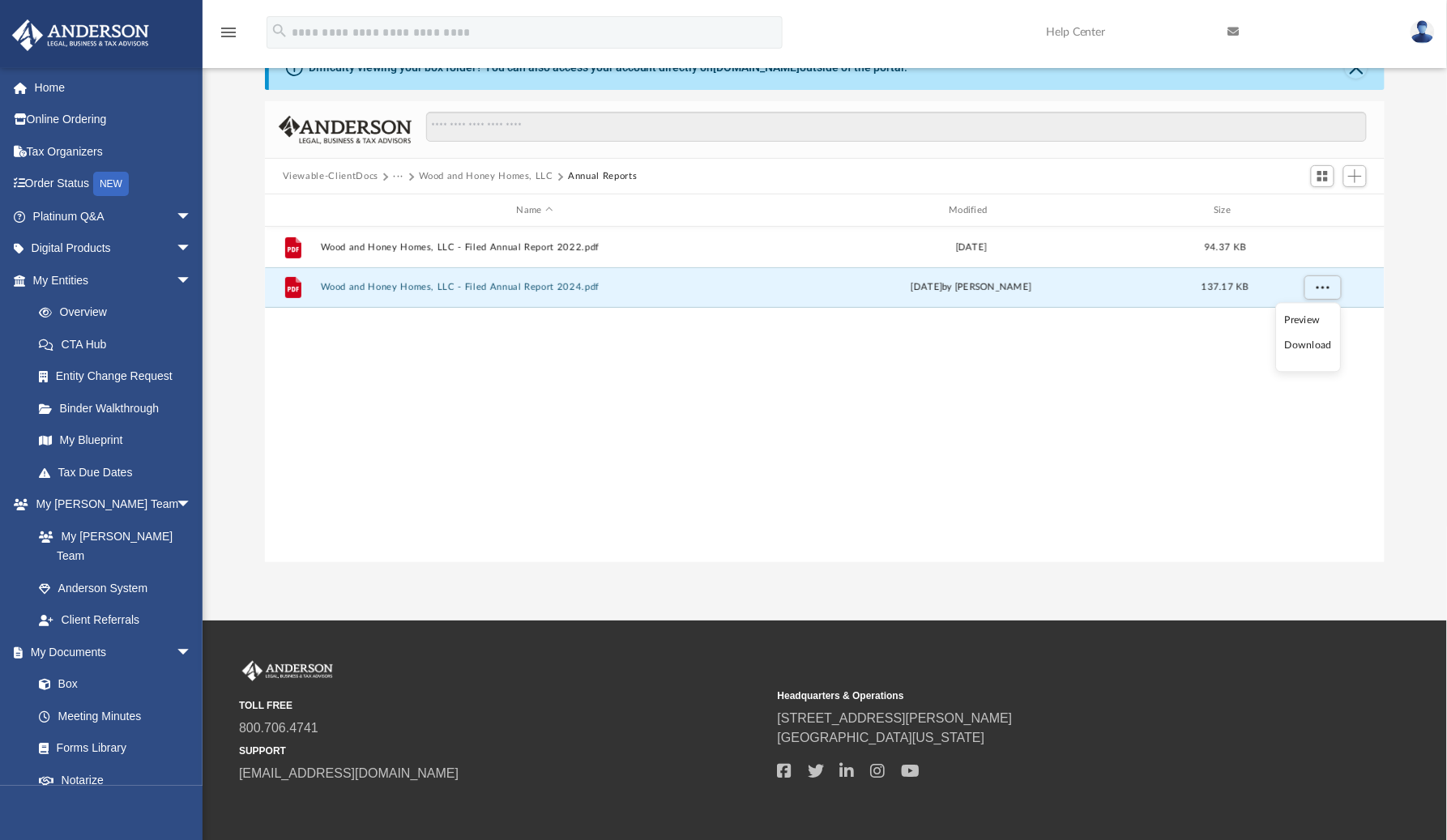
click at [1313, 348] on li "Download" at bounding box center [1309, 346] width 47 height 17
click at [483, 174] on button "Wood and Honey Homes, LLC" at bounding box center [485, 177] width 134 height 15
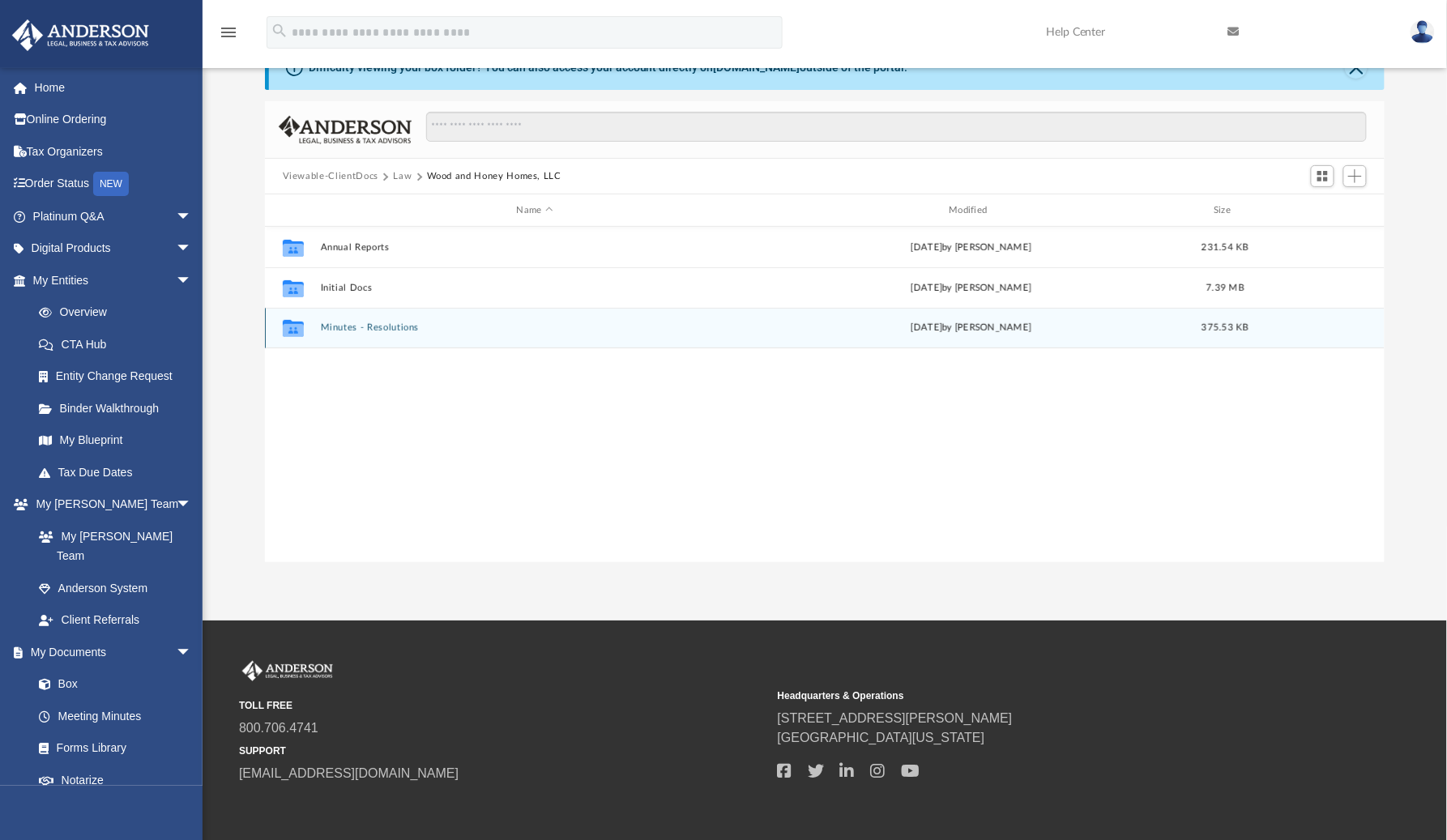
click at [362, 330] on button "Minutes - Resolutions" at bounding box center [535, 327] width 430 height 10
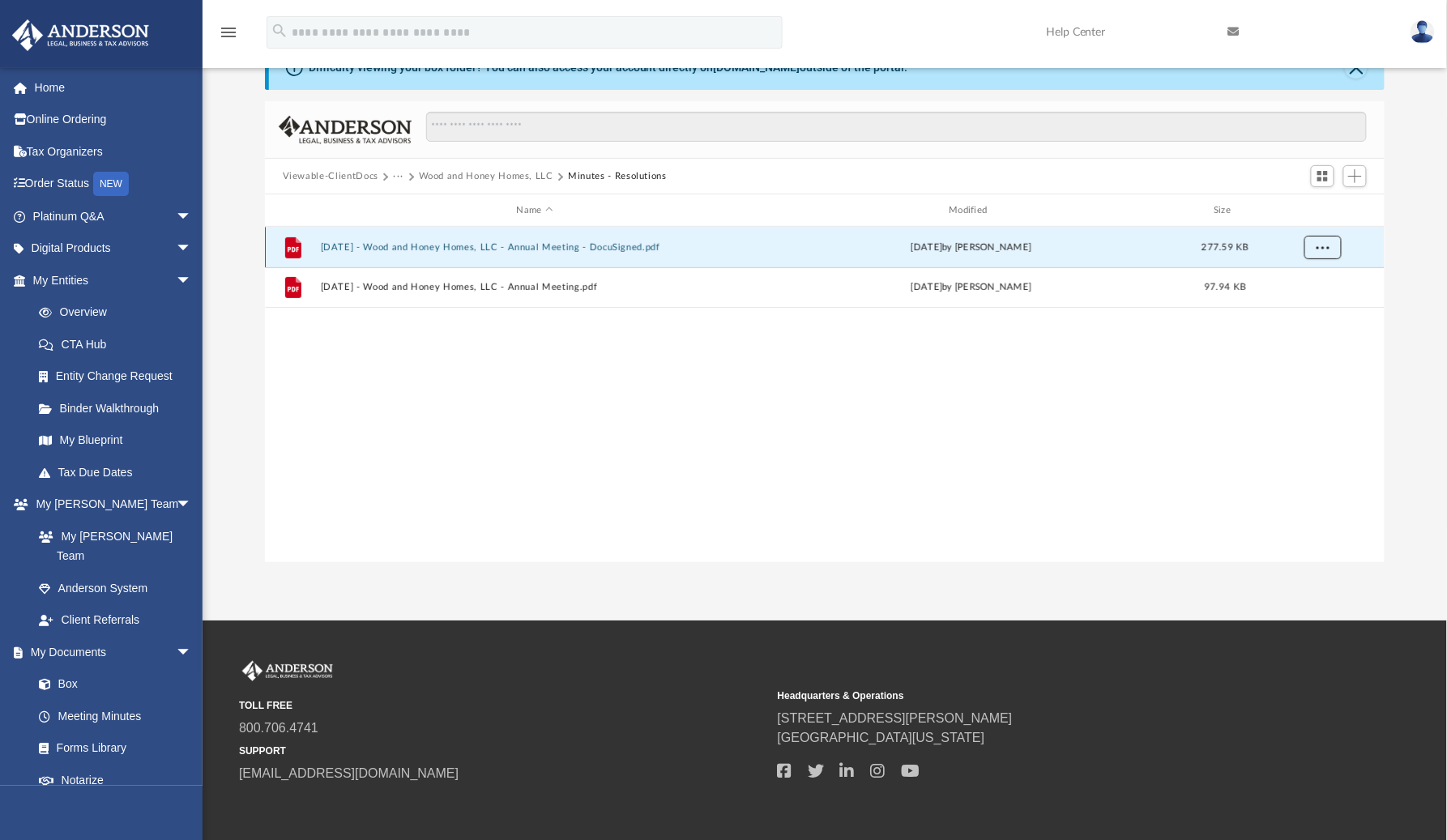
click at [1317, 246] on span "More options" at bounding box center [1323, 247] width 13 height 9
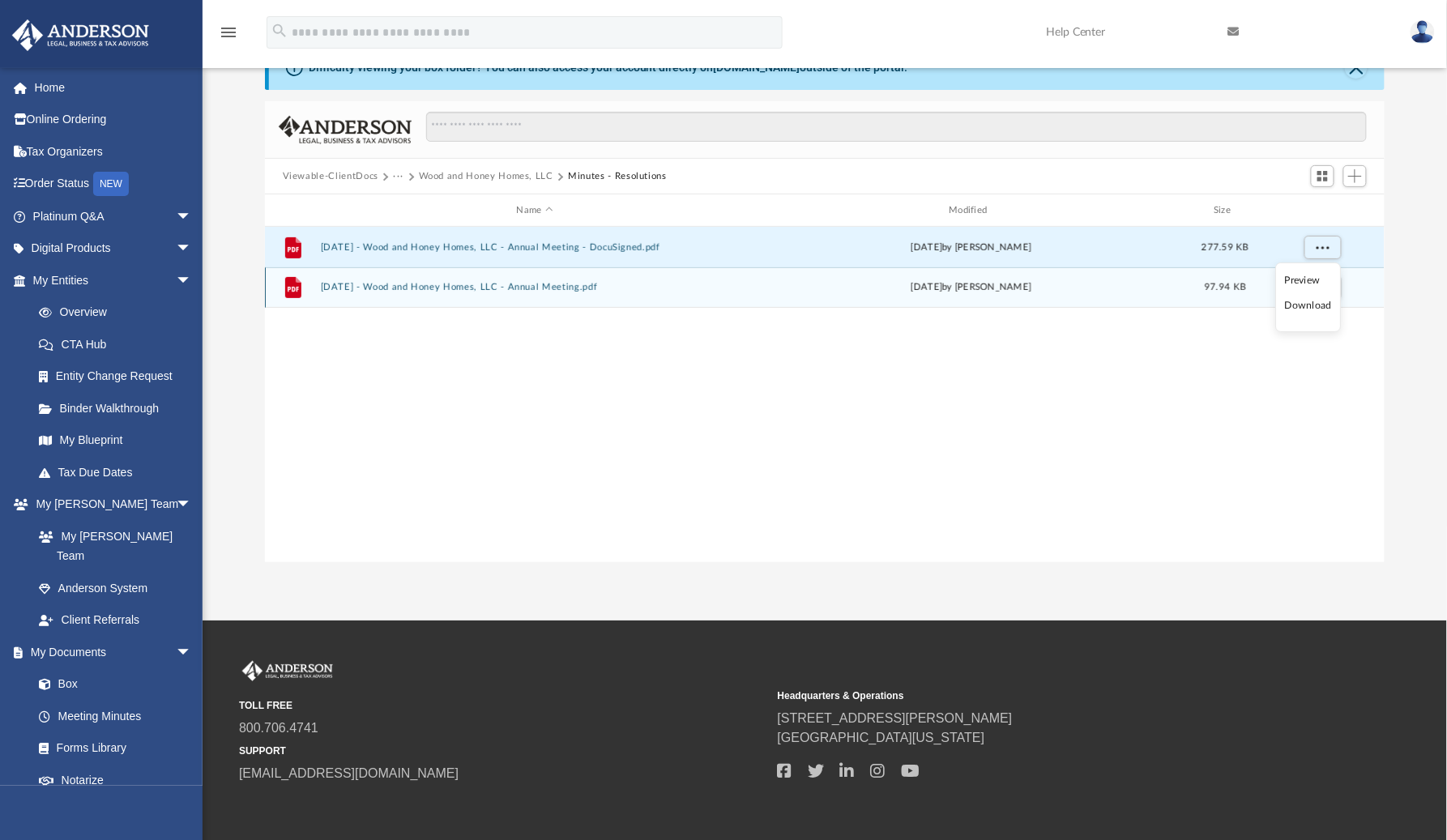
click at [1298, 305] on li "Download" at bounding box center [1309, 306] width 47 height 17
click at [1324, 284] on span "More options" at bounding box center [1323, 287] width 13 height 9
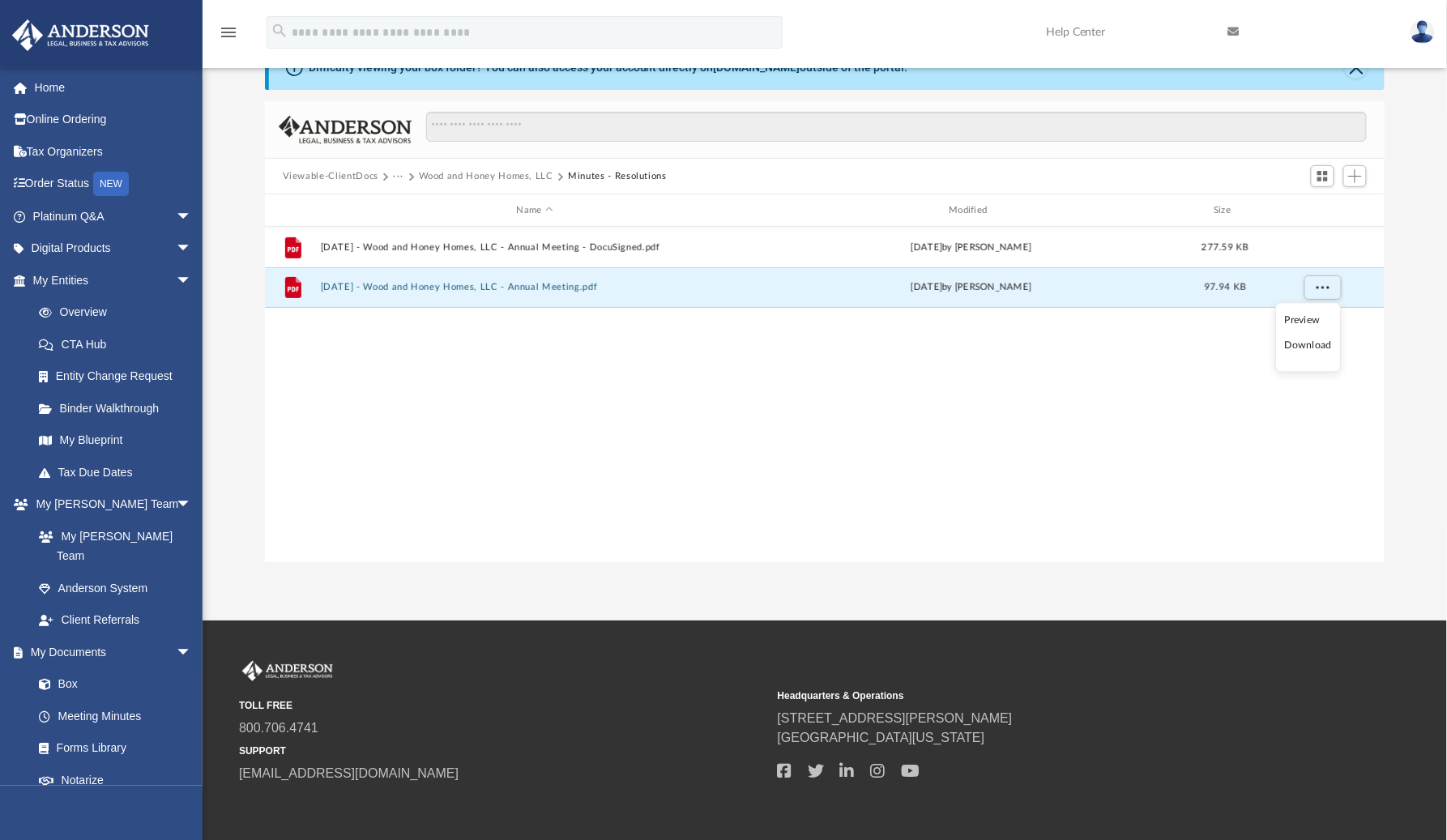
click at [1315, 344] on li "Download" at bounding box center [1309, 346] width 47 height 17
click at [510, 176] on button "Wood and Honey Homes, LLC" at bounding box center [485, 177] width 134 height 15
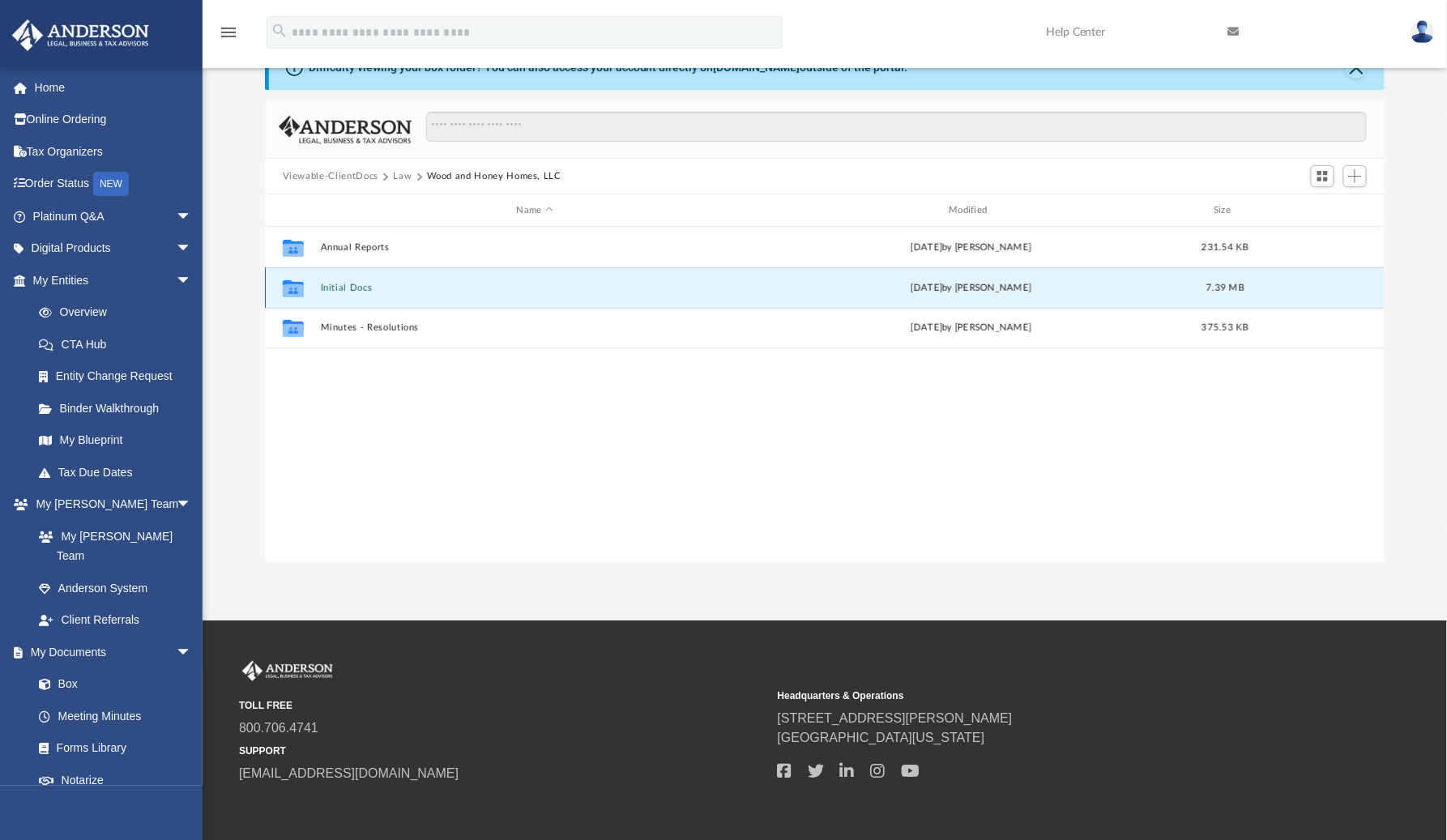
click at [334, 290] on button "Initial Docs" at bounding box center [535, 287] width 430 height 10
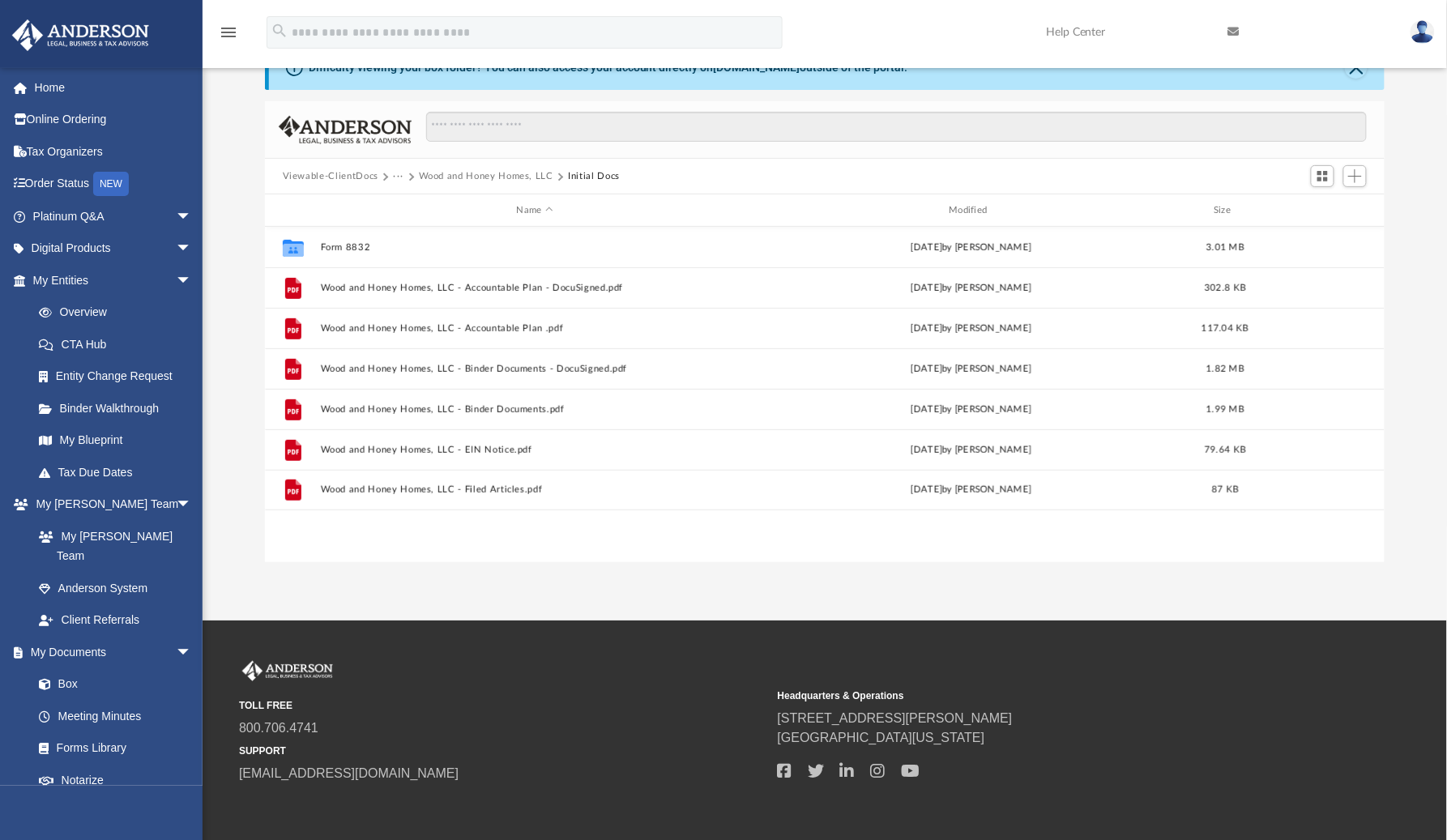
click at [482, 176] on button "Wood and Honey Homes, LLC" at bounding box center [485, 177] width 134 height 15
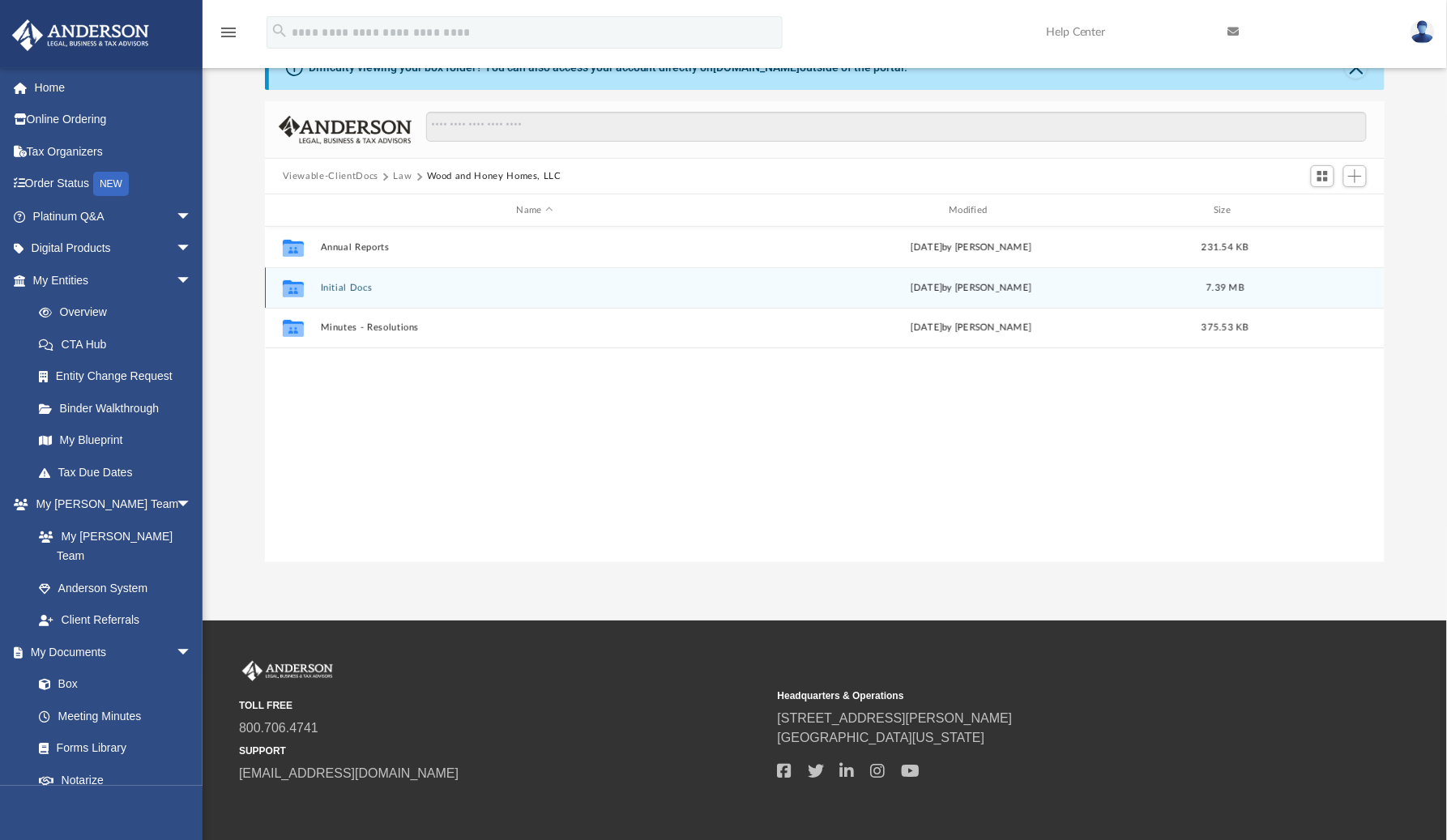
click at [338, 288] on button "Initial Docs" at bounding box center [535, 287] width 430 height 10
click at [336, 289] on button "Initial Docs" at bounding box center [535, 287] width 430 height 10
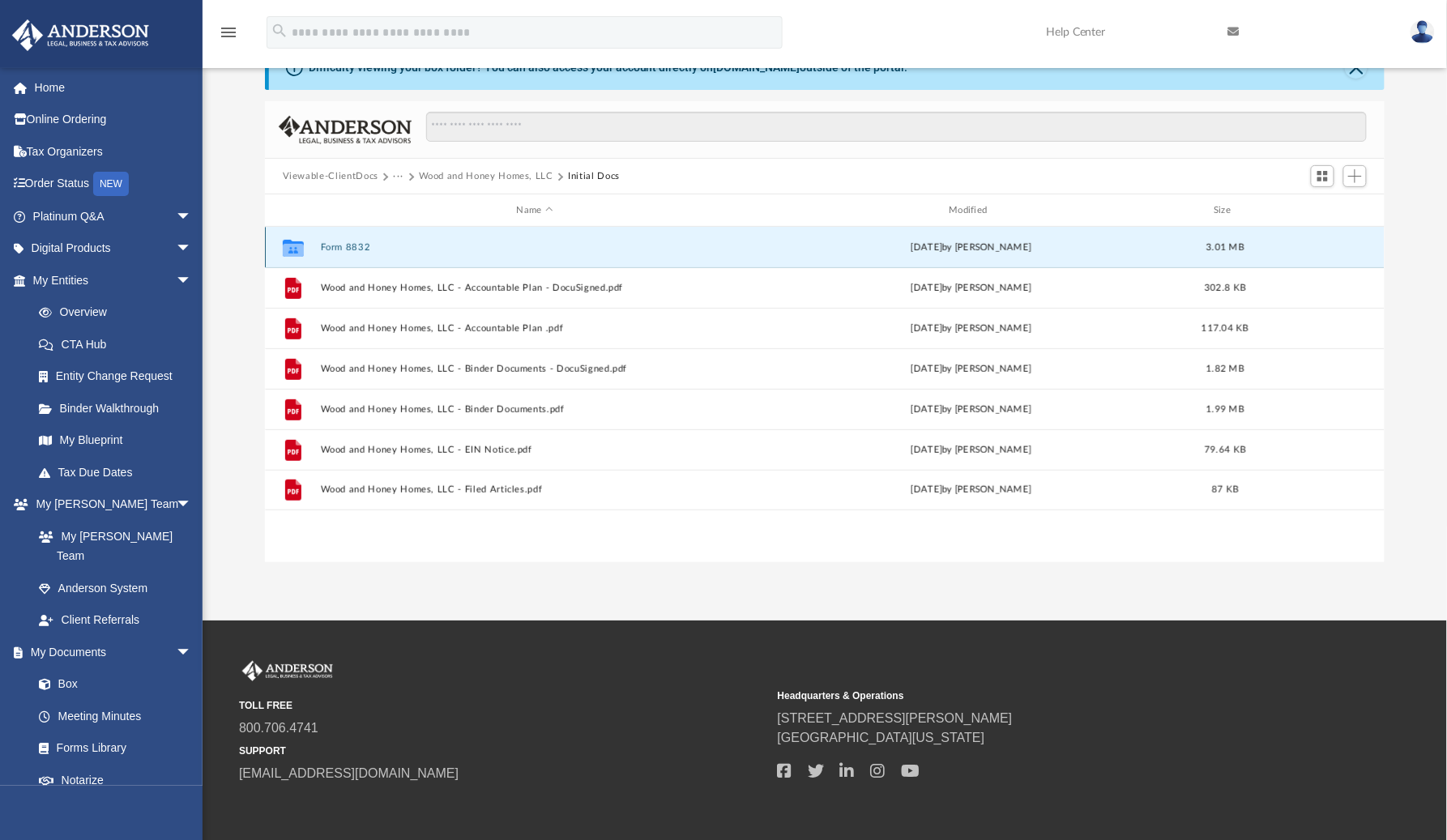
click at [340, 247] on button "Form 8832" at bounding box center [535, 247] width 430 height 10
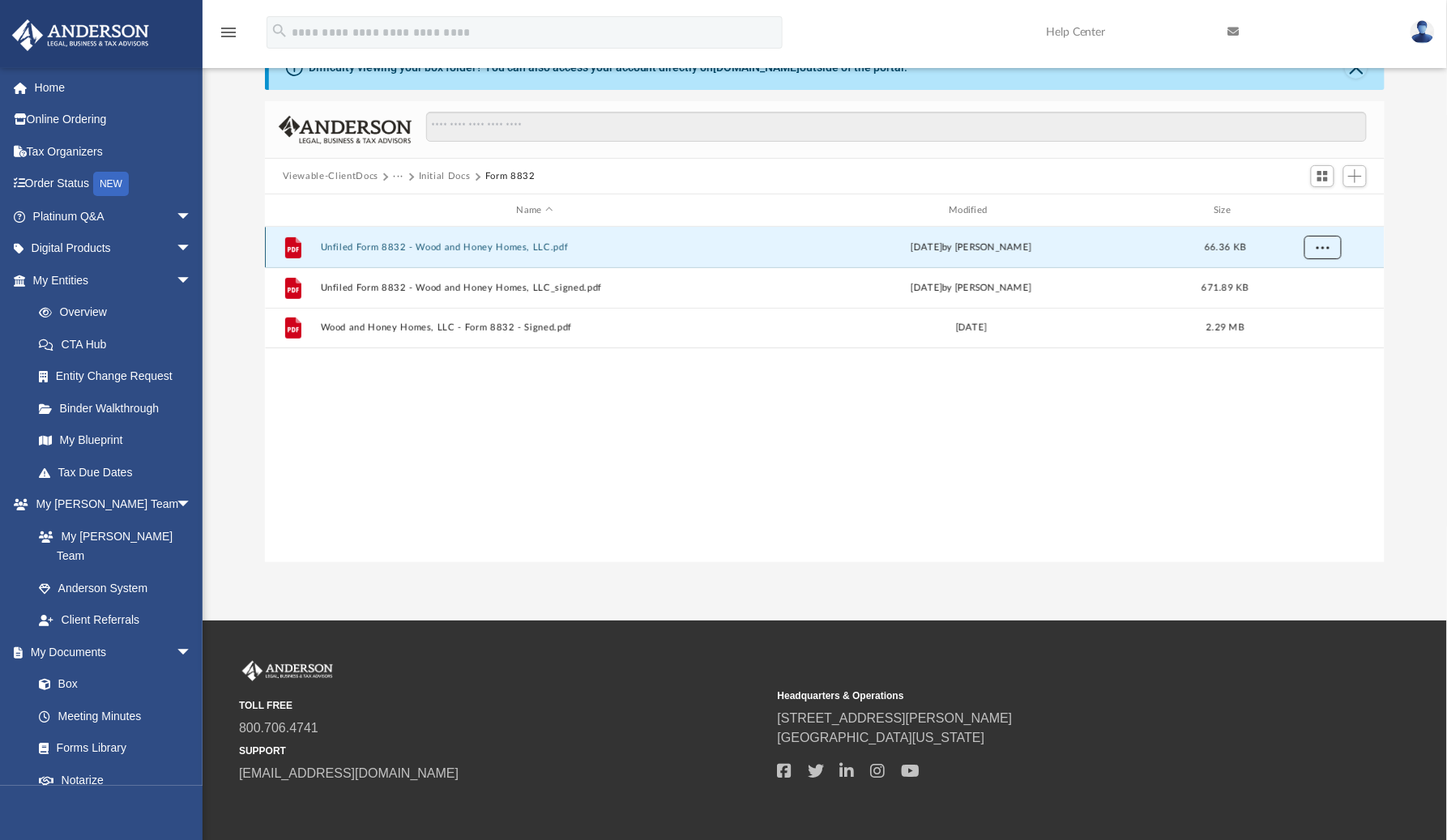
click at [1327, 251] on span "More options" at bounding box center [1323, 247] width 13 height 9
click at [1306, 308] on li "Download" at bounding box center [1309, 306] width 47 height 17
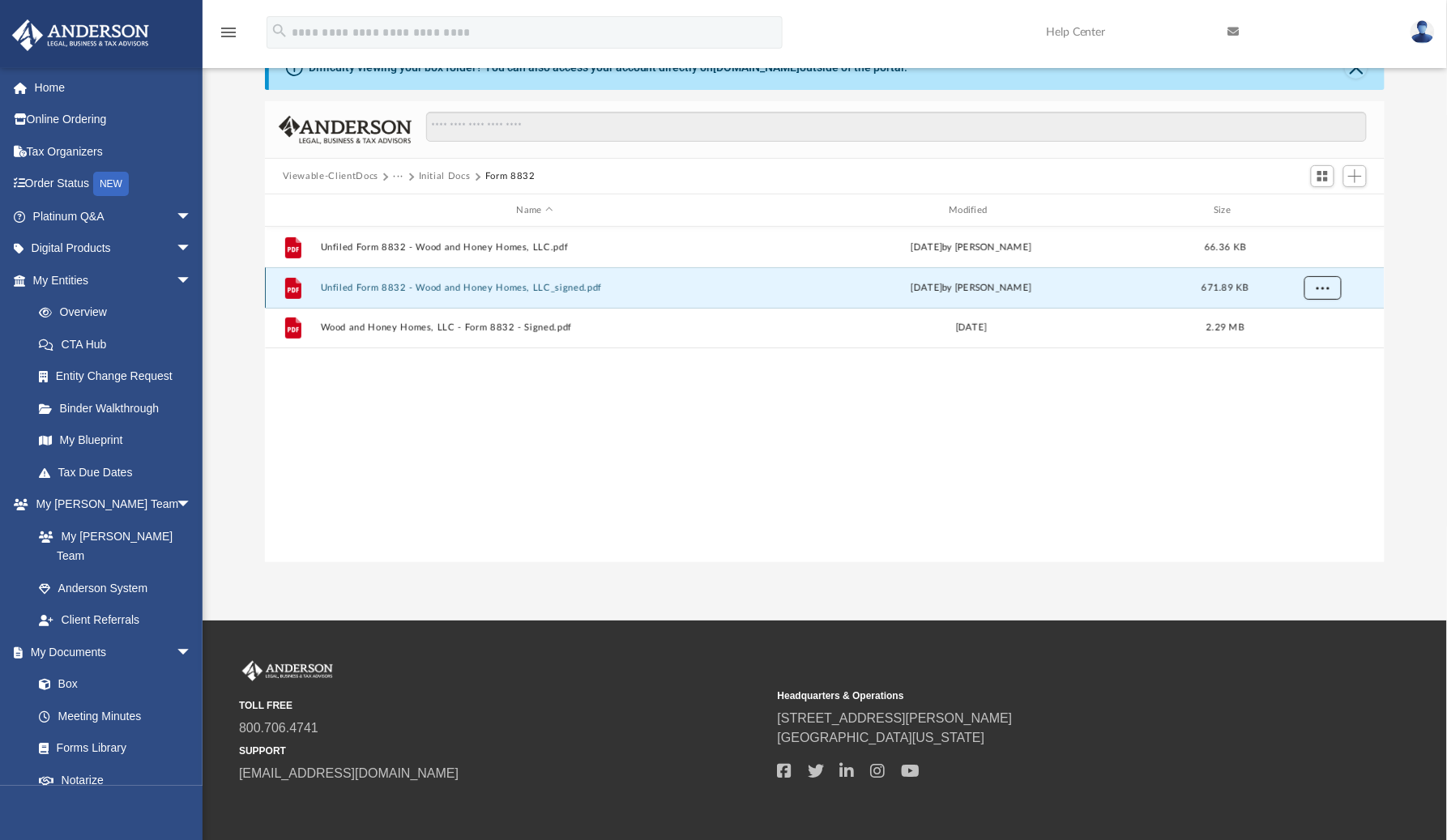
click at [1326, 285] on span "More options" at bounding box center [1323, 287] width 13 height 9
click at [1317, 343] on li "Download" at bounding box center [1309, 346] width 47 height 17
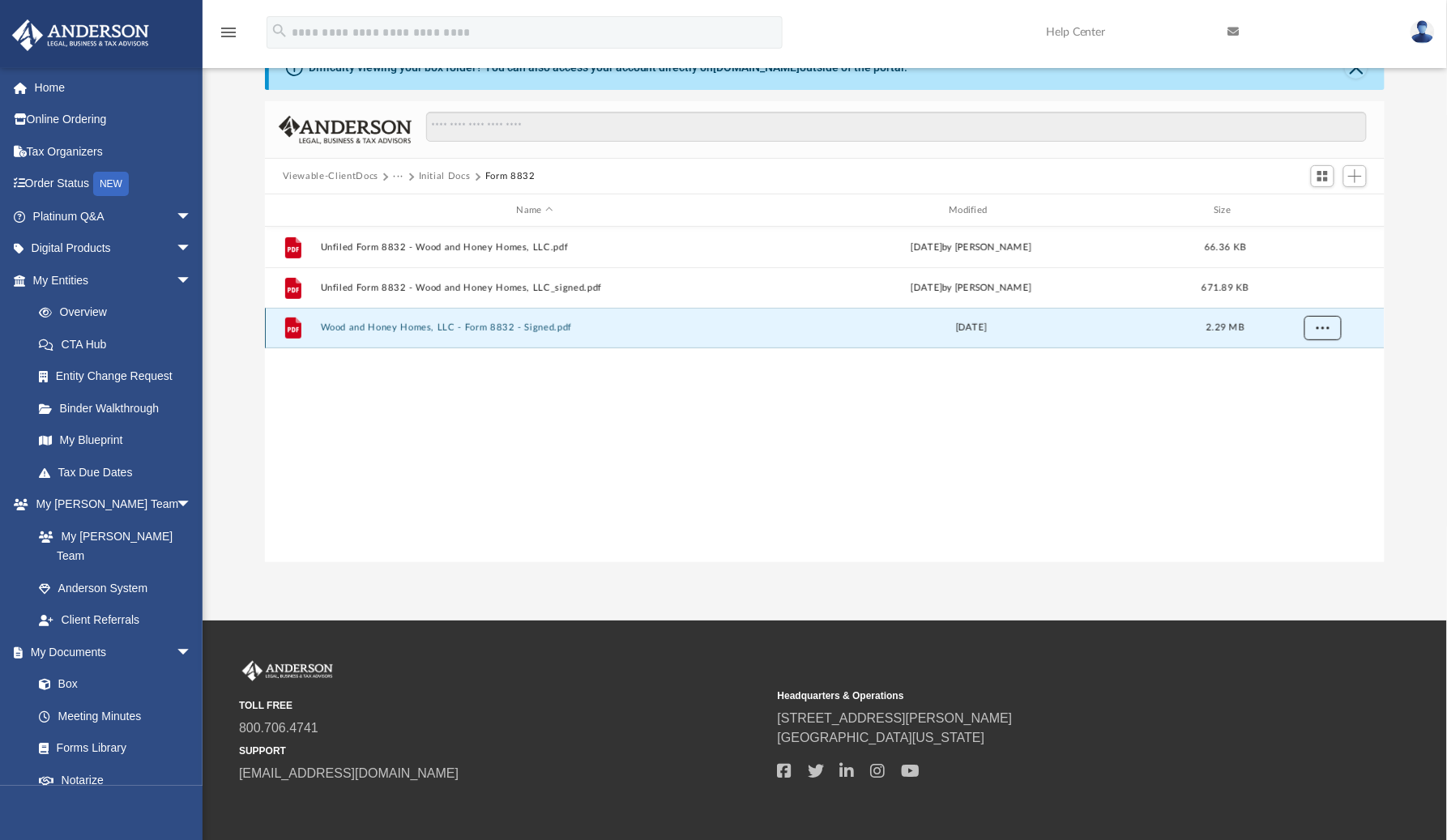
click at [1325, 329] on span "More options" at bounding box center [1323, 328] width 13 height 9
click at [1312, 386] on li "Download" at bounding box center [1309, 387] width 47 height 17
click at [765, 419] on div "File Unfiled Form 8832 - Wood and Honey Homes, LLC.pdf [DATE] by [PERSON_NAME] …" at bounding box center [825, 395] width 1121 height 335
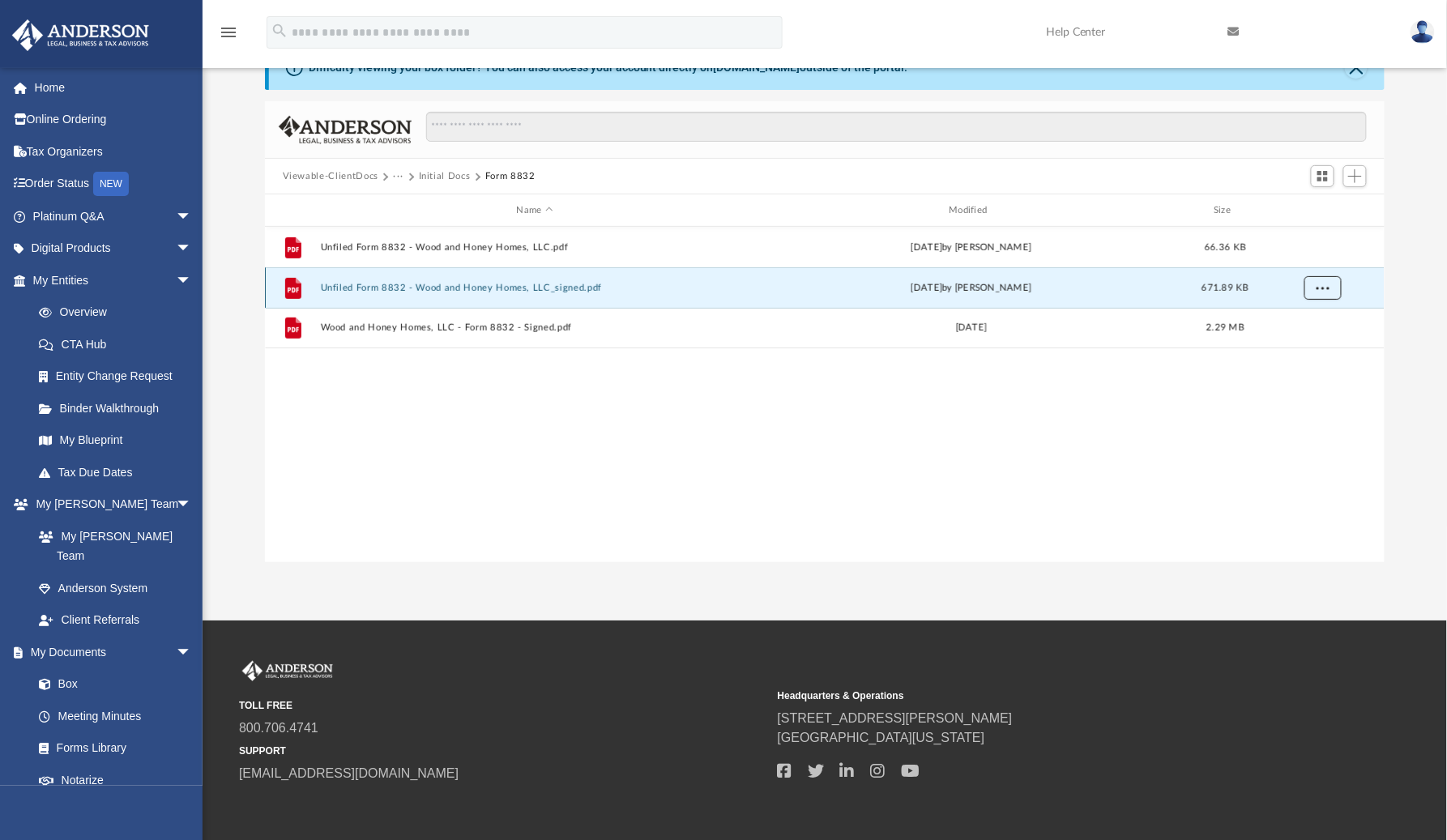
click at [1319, 283] on span "More options" at bounding box center [1323, 287] width 13 height 9
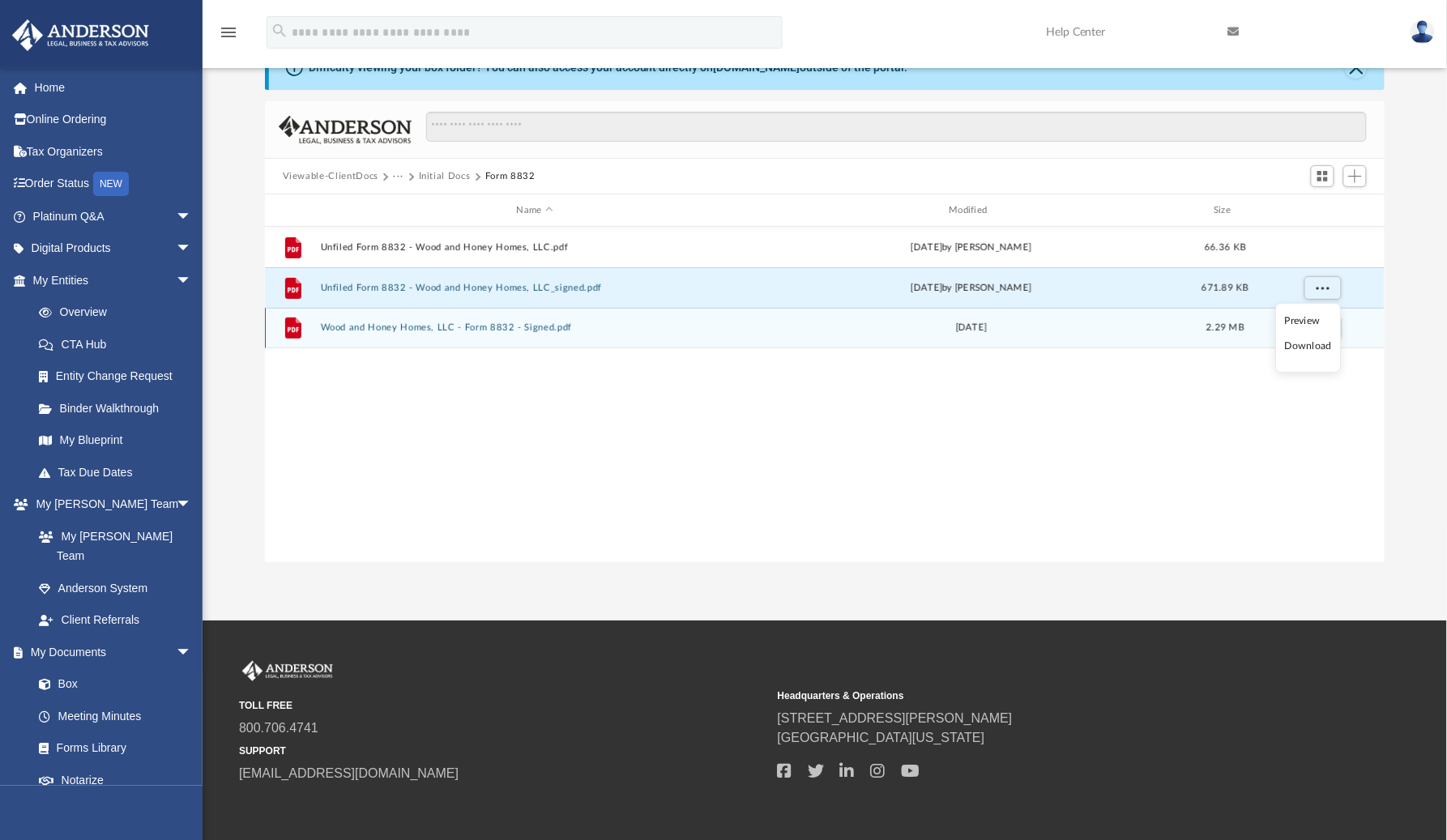
click at [1312, 346] on li "Download" at bounding box center [1309, 346] width 47 height 17
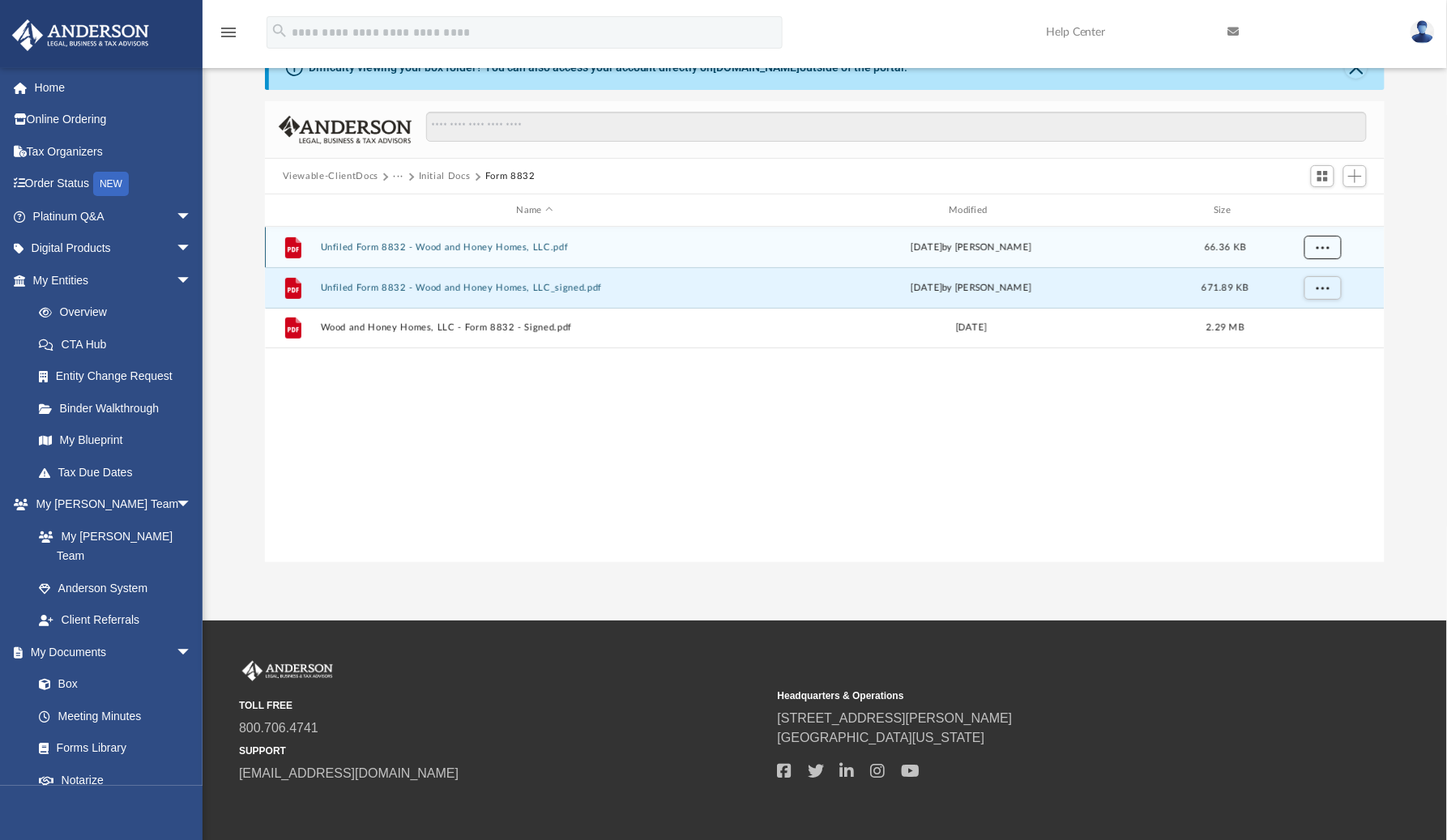
click at [1324, 246] on span "More options" at bounding box center [1323, 247] width 13 height 9
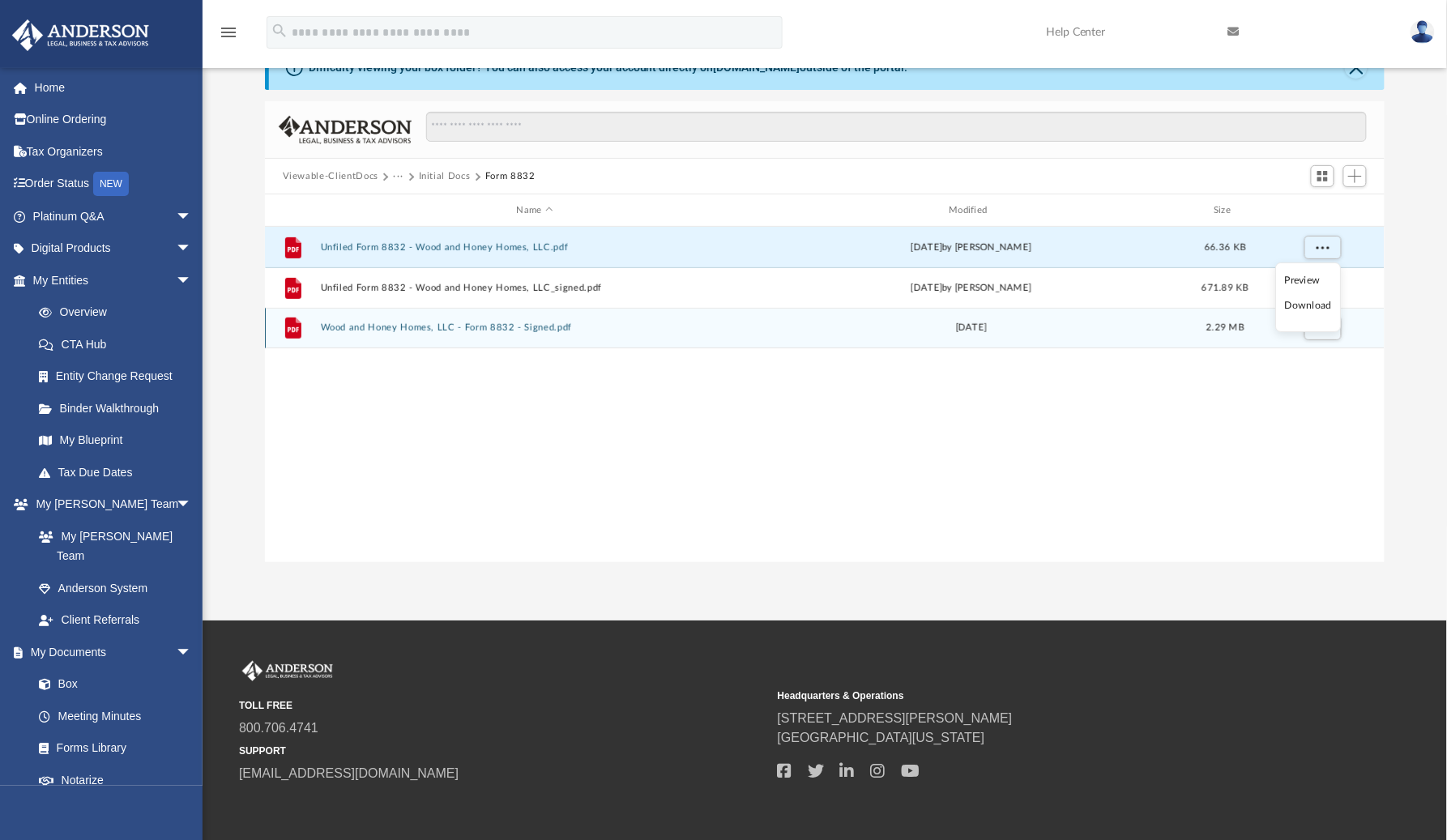
click at [1306, 307] on li "Download" at bounding box center [1309, 306] width 47 height 17
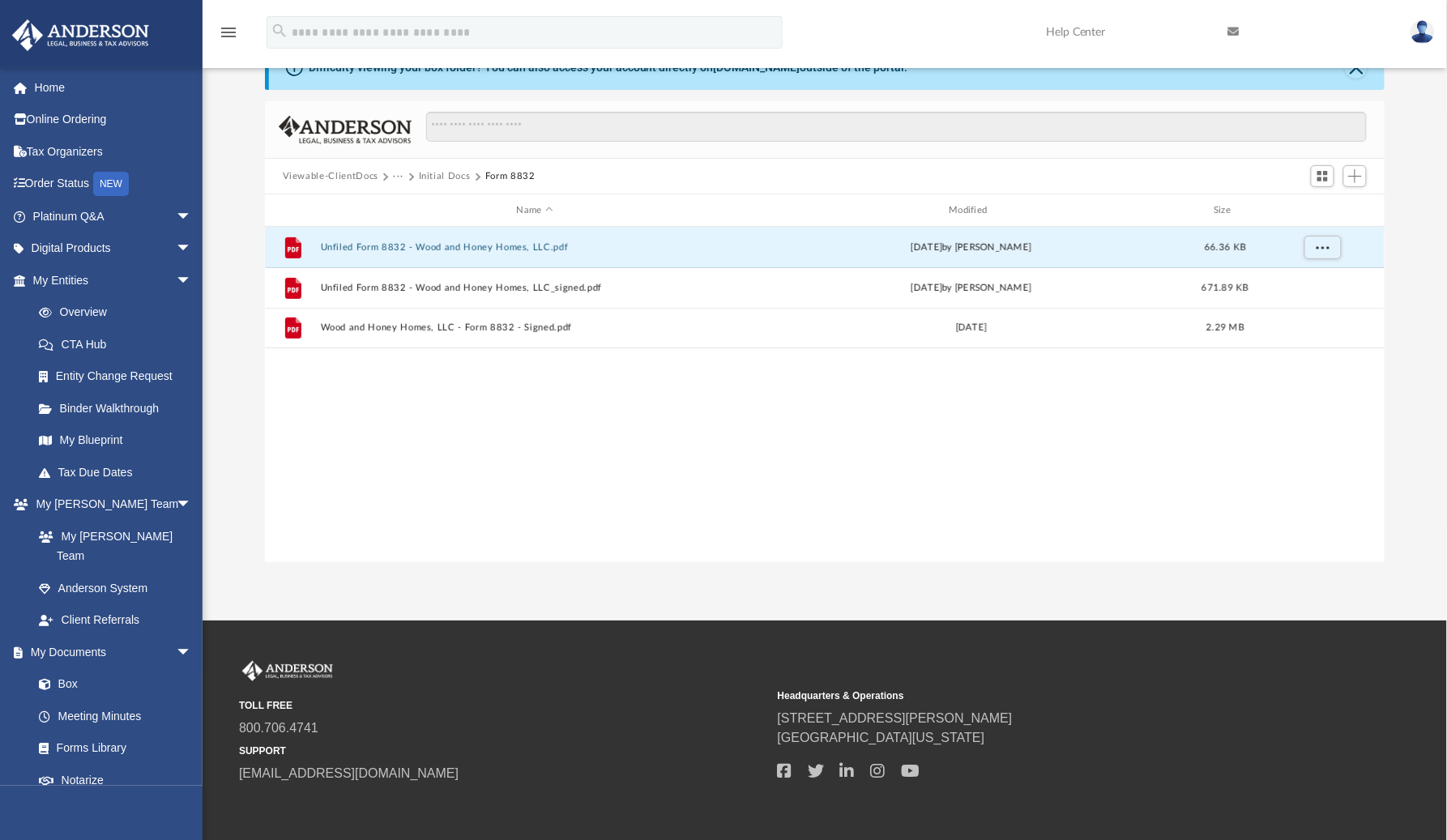
click at [441, 174] on button "Initial Docs" at bounding box center [445, 177] width 52 height 15
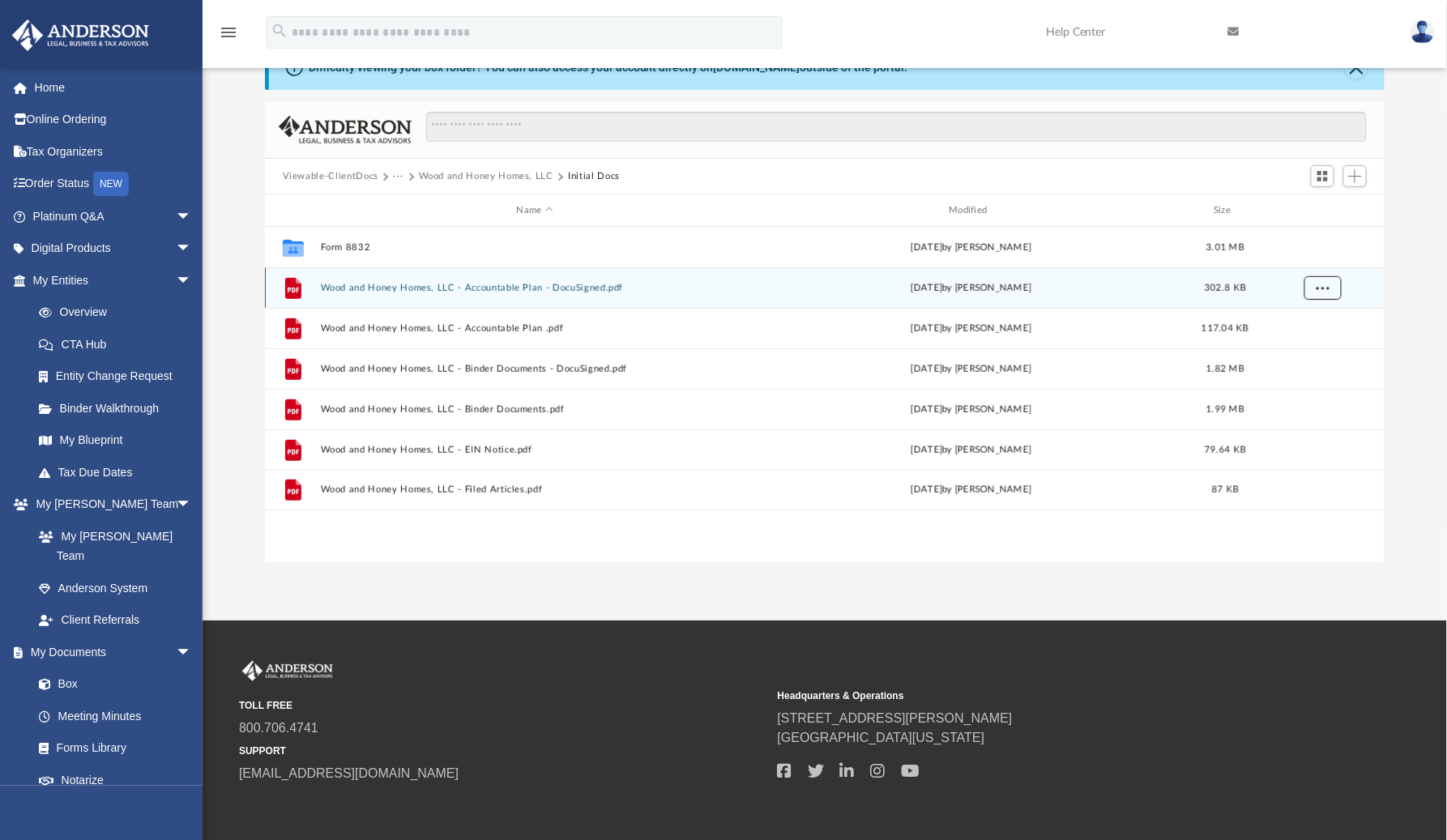
click at [1327, 289] on span "More options" at bounding box center [1323, 287] width 13 height 9
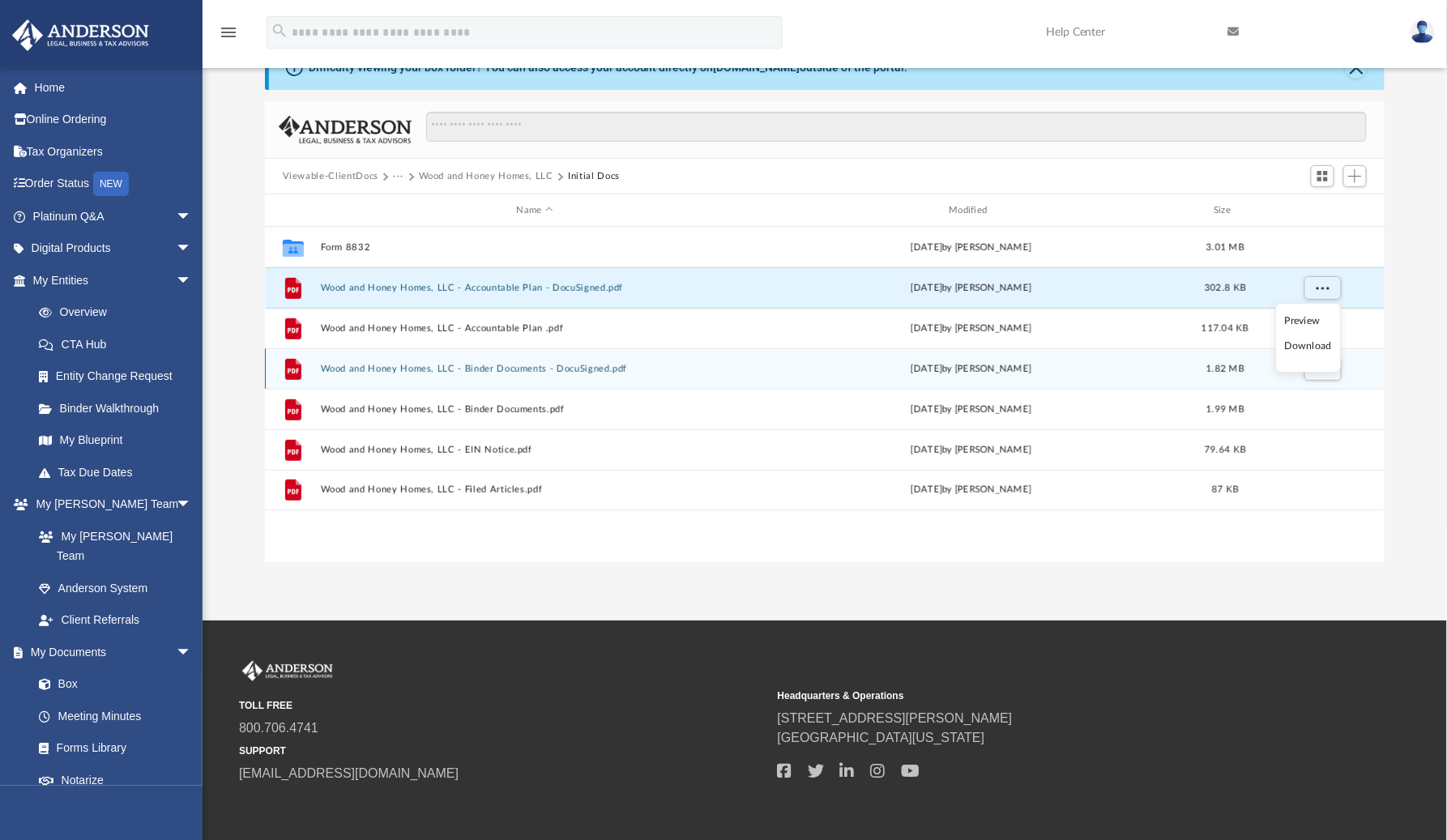
click at [1306, 349] on li "Download" at bounding box center [1309, 346] width 47 height 17
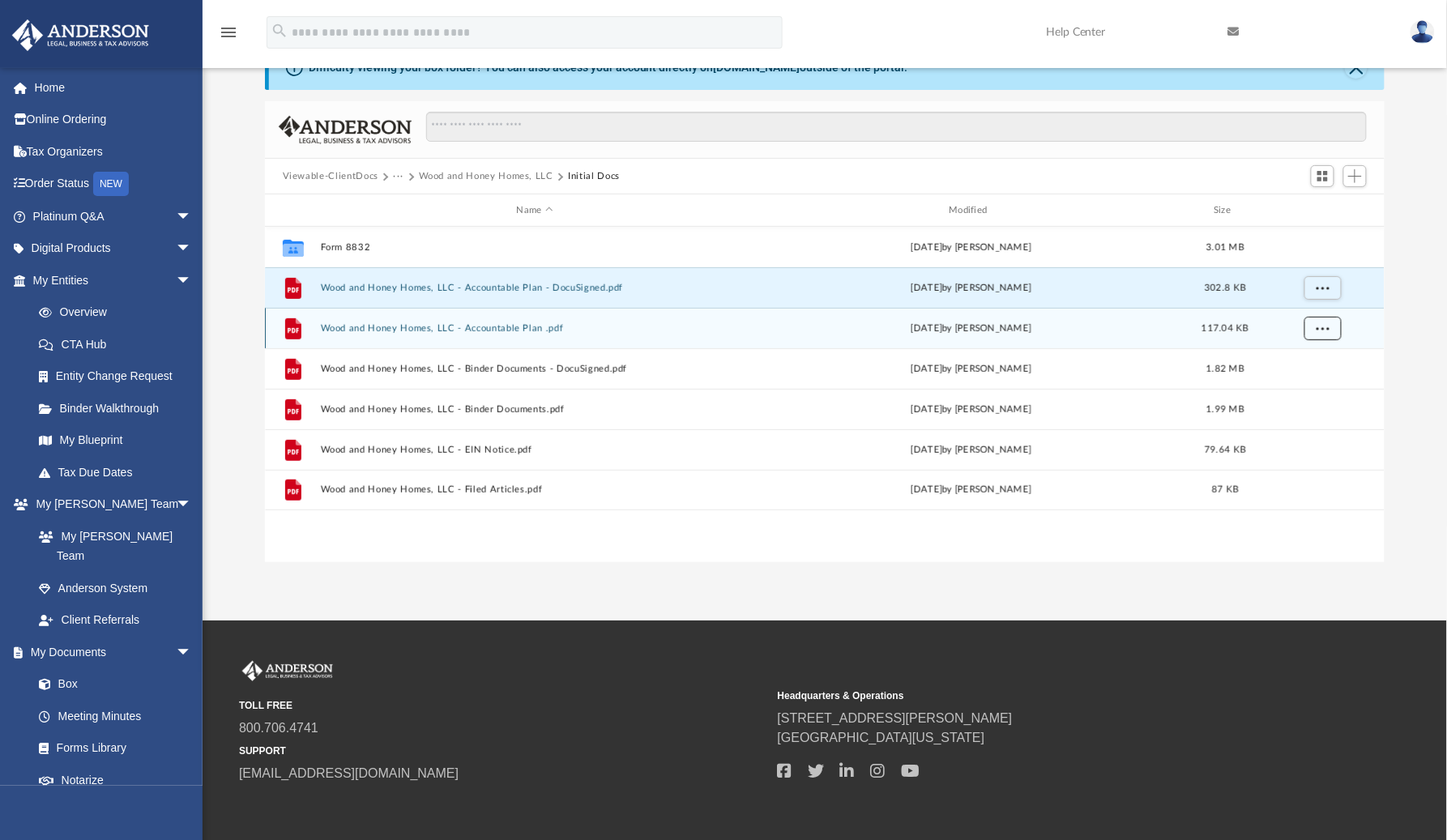
click at [1325, 328] on span "More options" at bounding box center [1323, 328] width 13 height 9
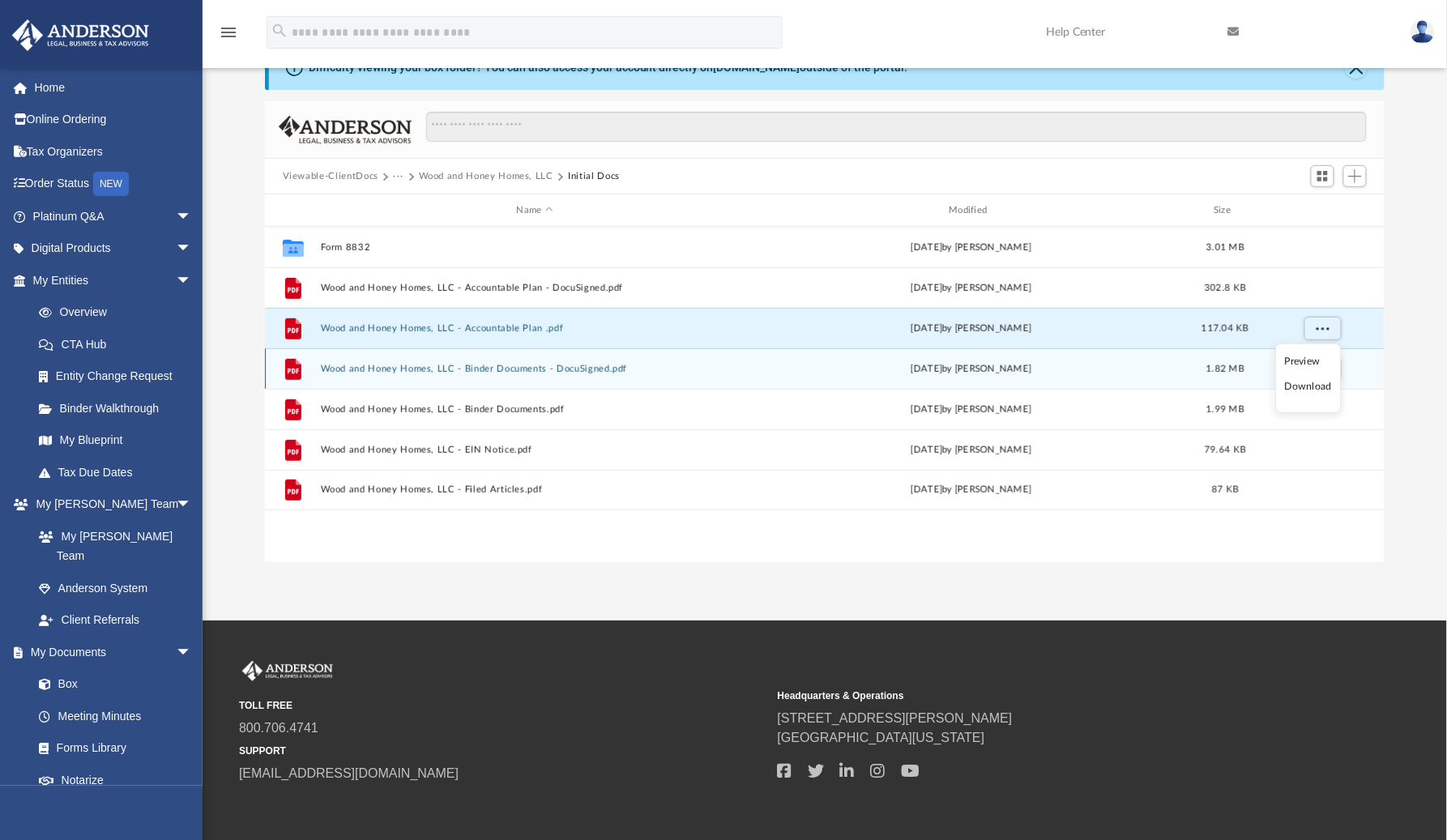
click at [1315, 384] on li "Download" at bounding box center [1309, 387] width 47 height 17
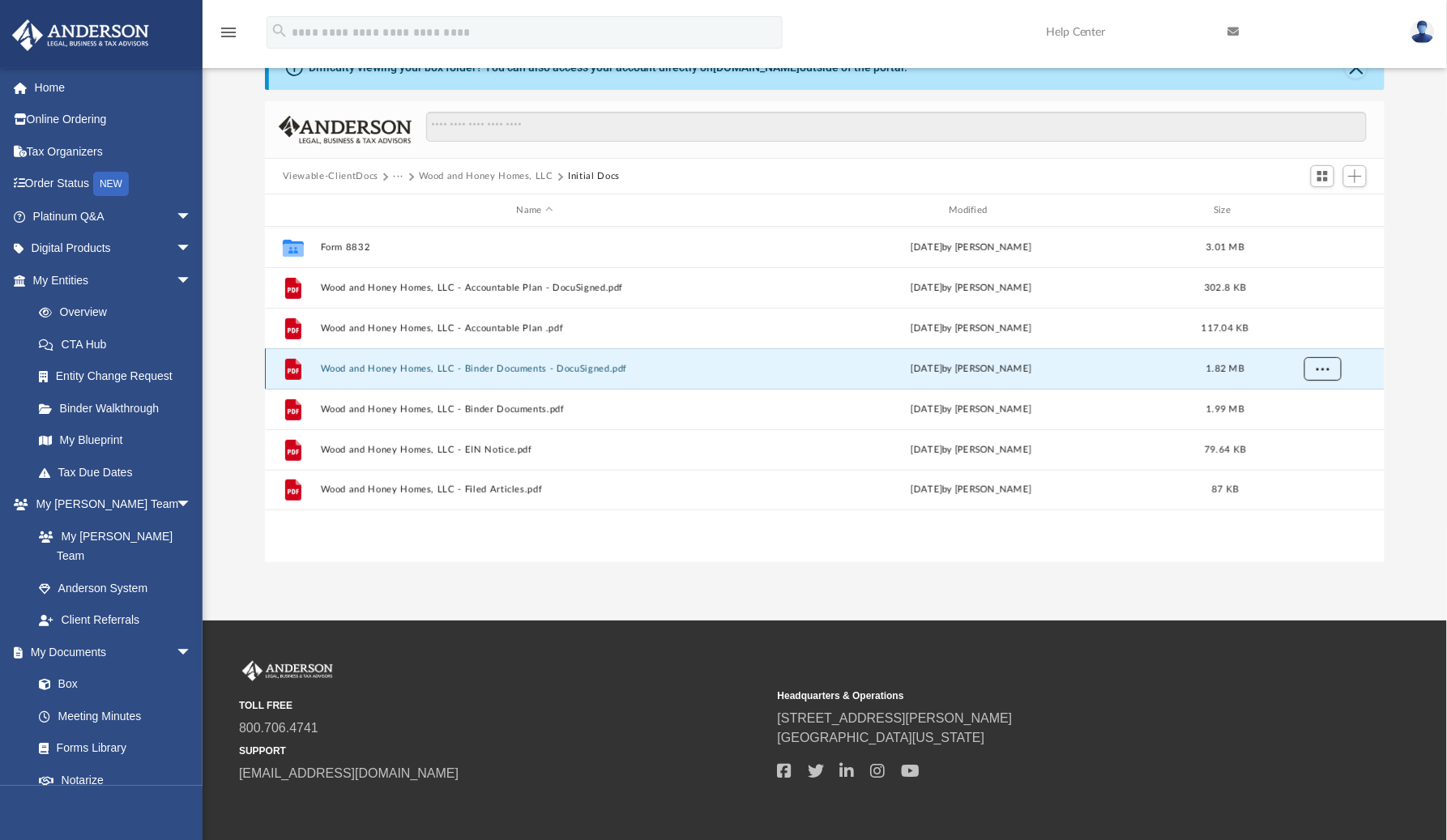
click at [1322, 370] on span "More options" at bounding box center [1323, 369] width 13 height 9
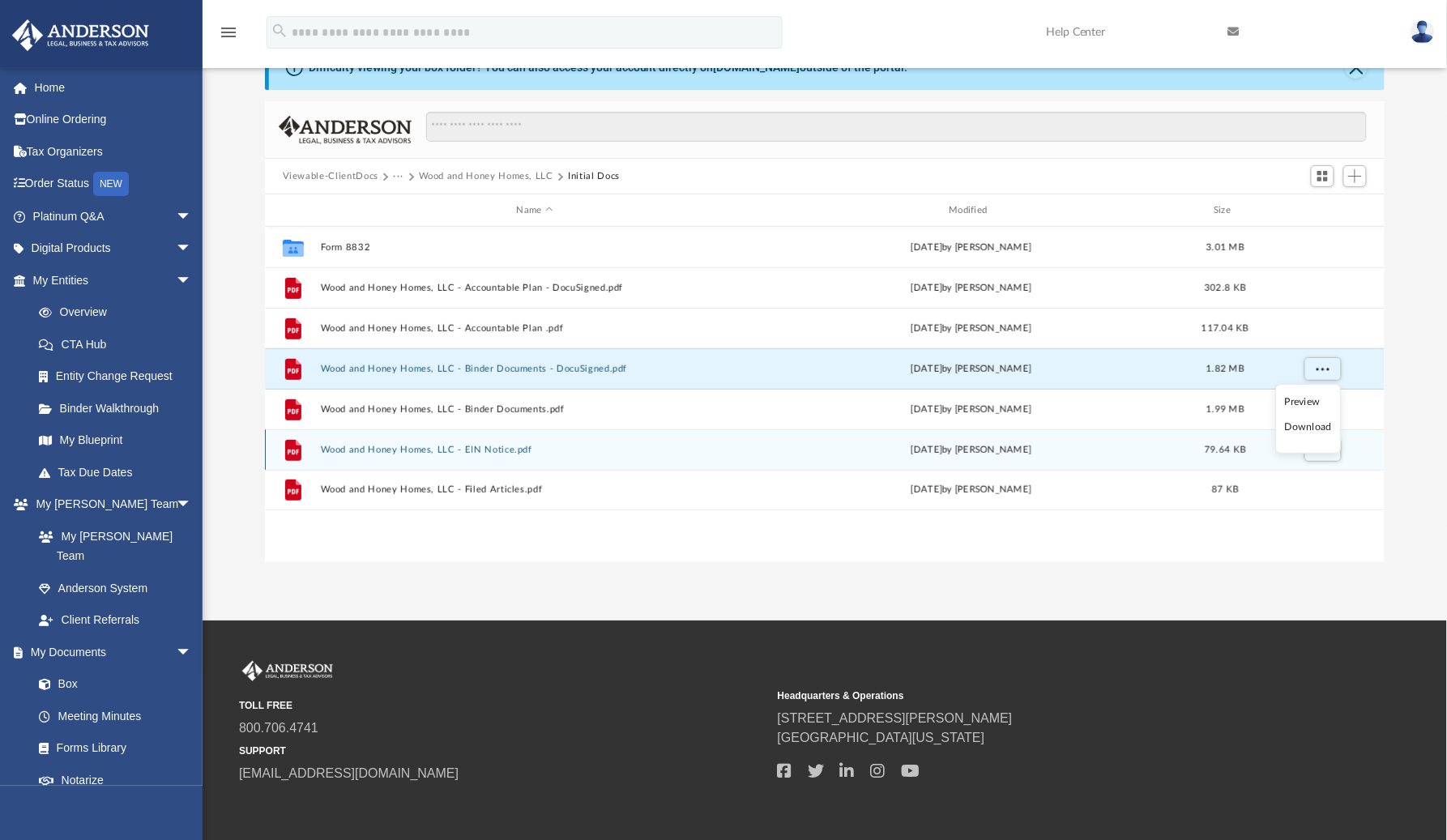
click at [1313, 429] on li "Download" at bounding box center [1309, 427] width 47 height 17
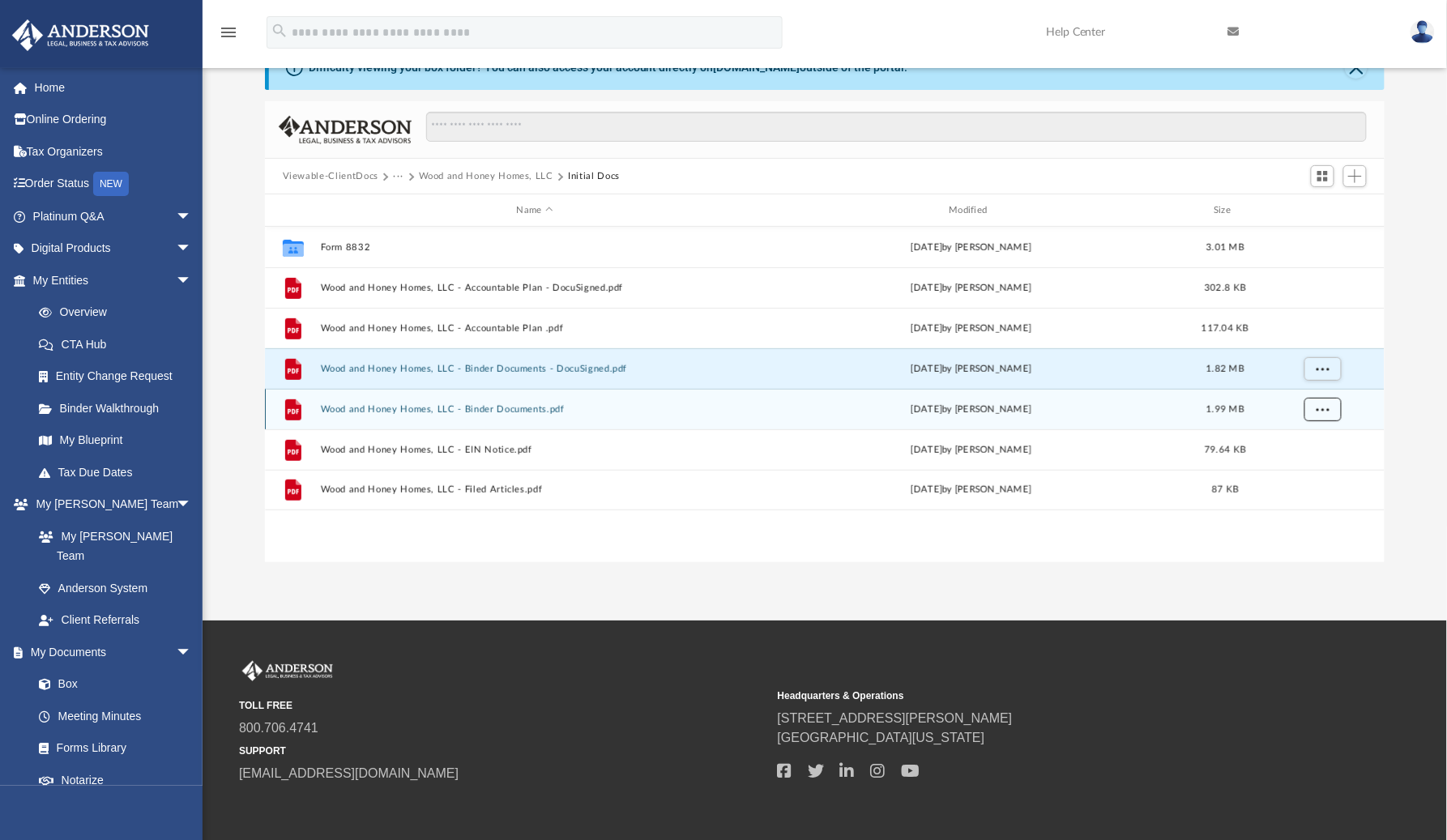
click at [1322, 410] on span "More options" at bounding box center [1323, 409] width 13 height 9
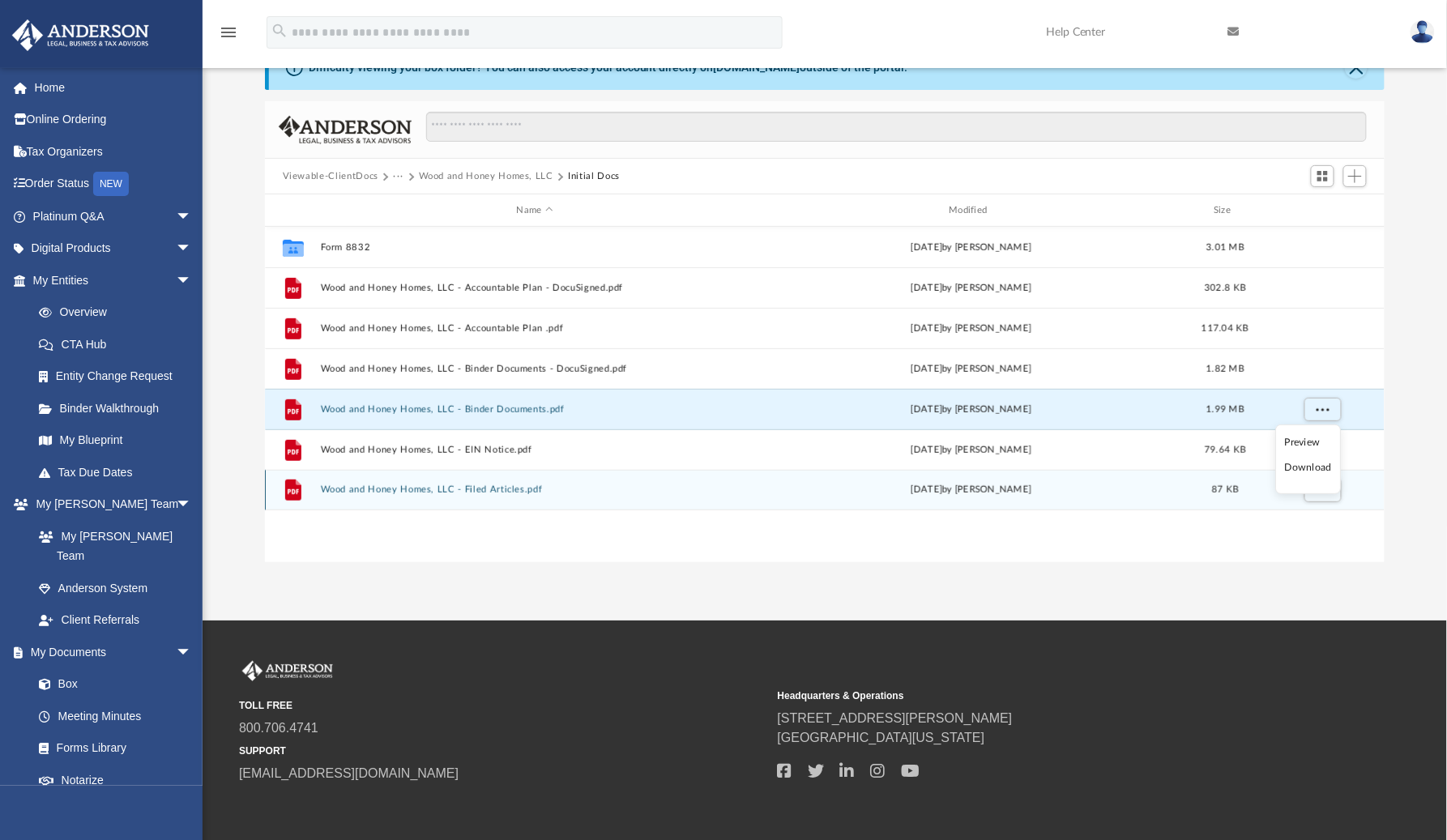
click at [1306, 470] on li "Download" at bounding box center [1309, 468] width 47 height 17
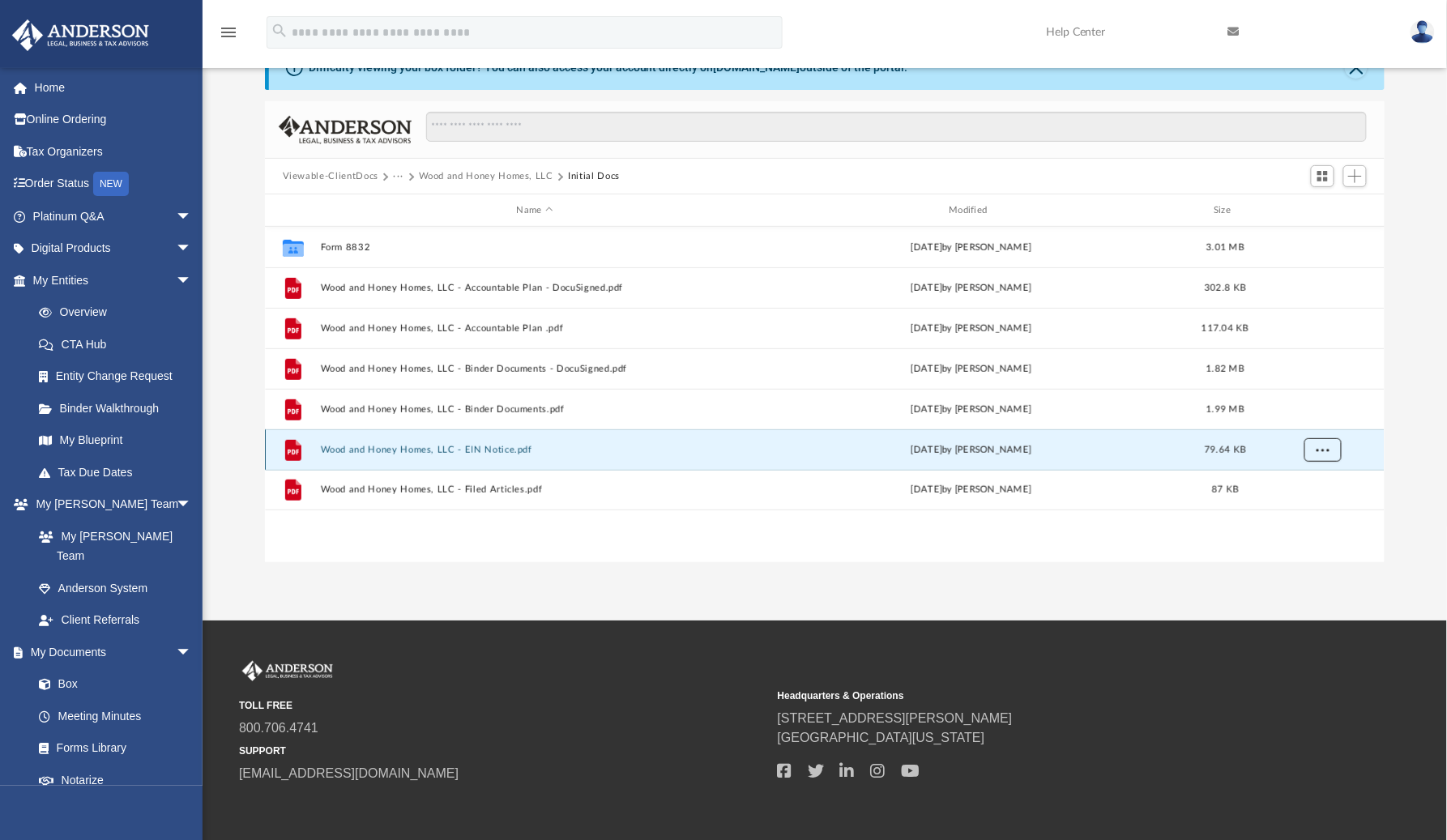
click at [1319, 450] on span "More options" at bounding box center [1323, 449] width 13 height 9
click at [1313, 513] on li "Download" at bounding box center [1309, 508] width 47 height 17
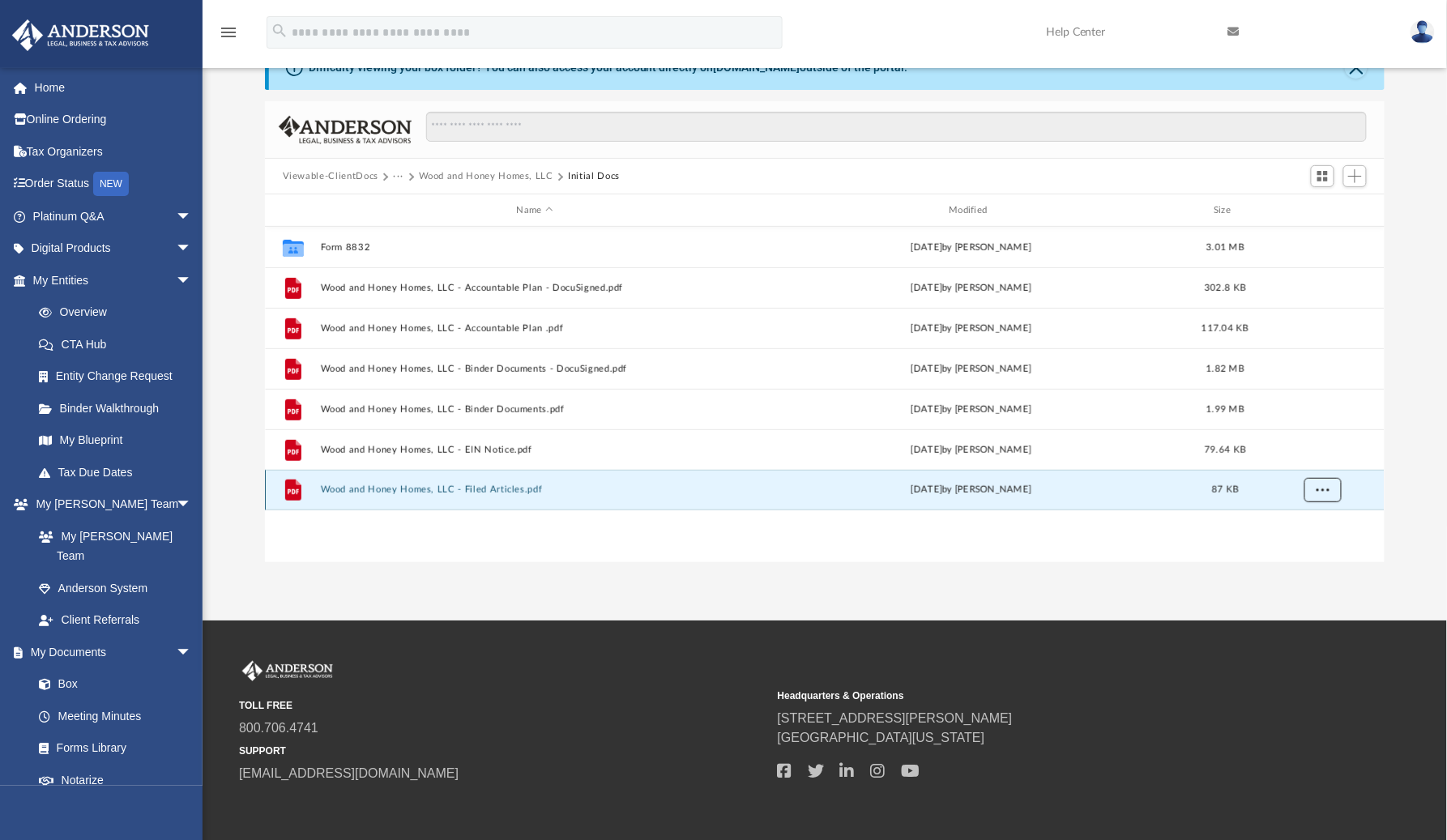
click at [1322, 489] on span "More options" at bounding box center [1323, 490] width 13 height 9
click at [1304, 547] on li "Download" at bounding box center [1309, 549] width 47 height 17
